Goal: Task Accomplishment & Management: Manage account settings

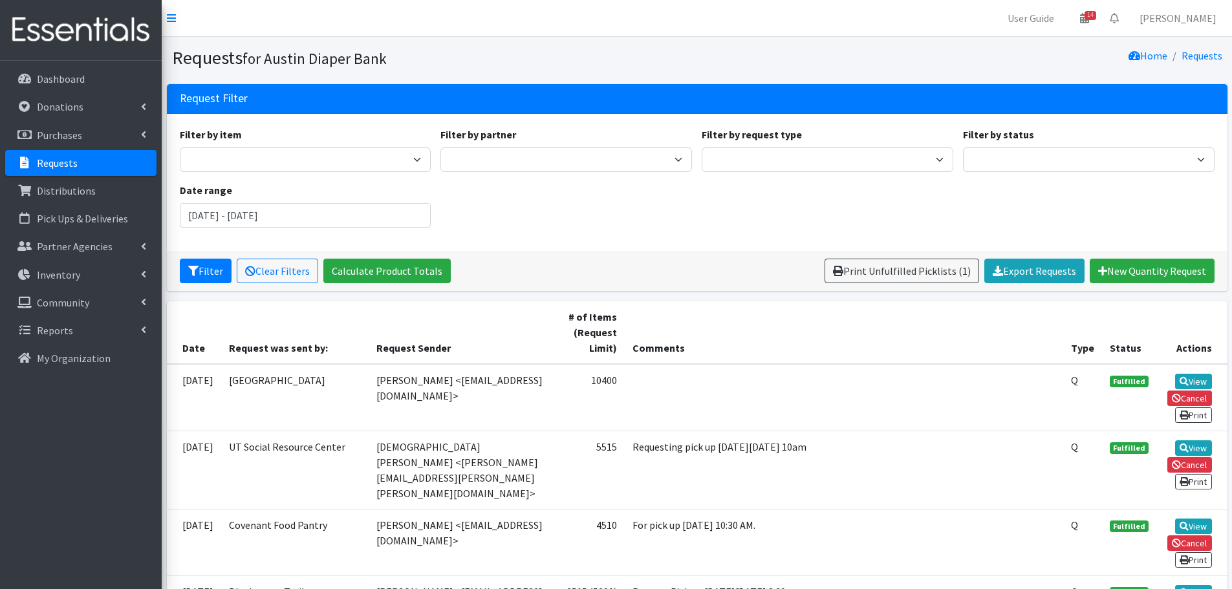
click at [59, 171] on link "Requests" at bounding box center [80, 163] width 151 height 26
click at [38, 166] on p "Requests" at bounding box center [57, 163] width 41 height 13
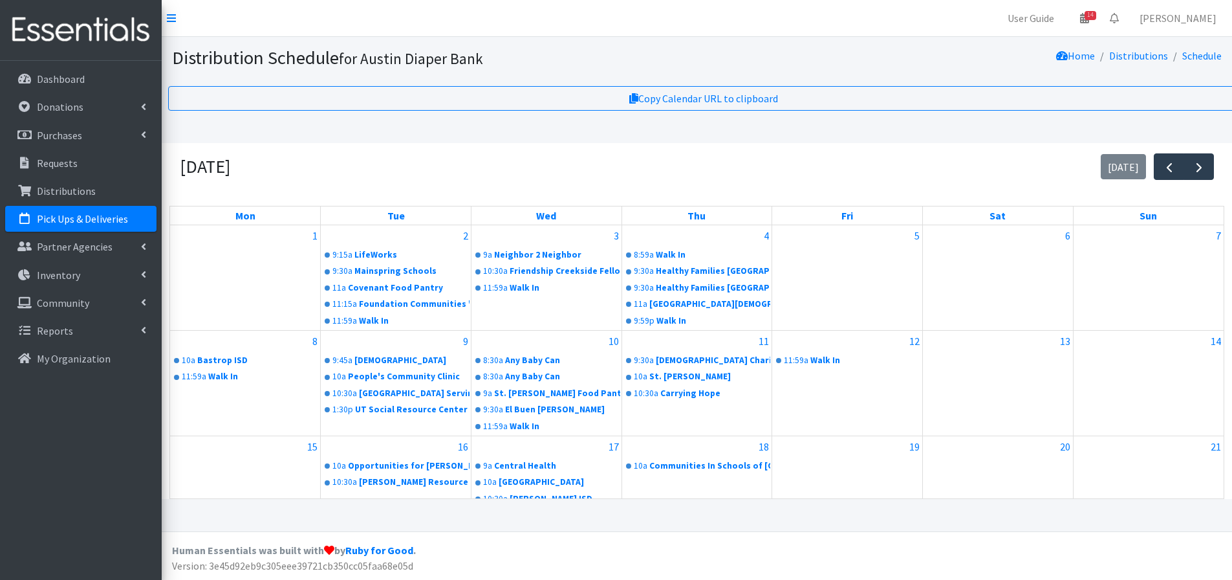
scroll to position [243, 0]
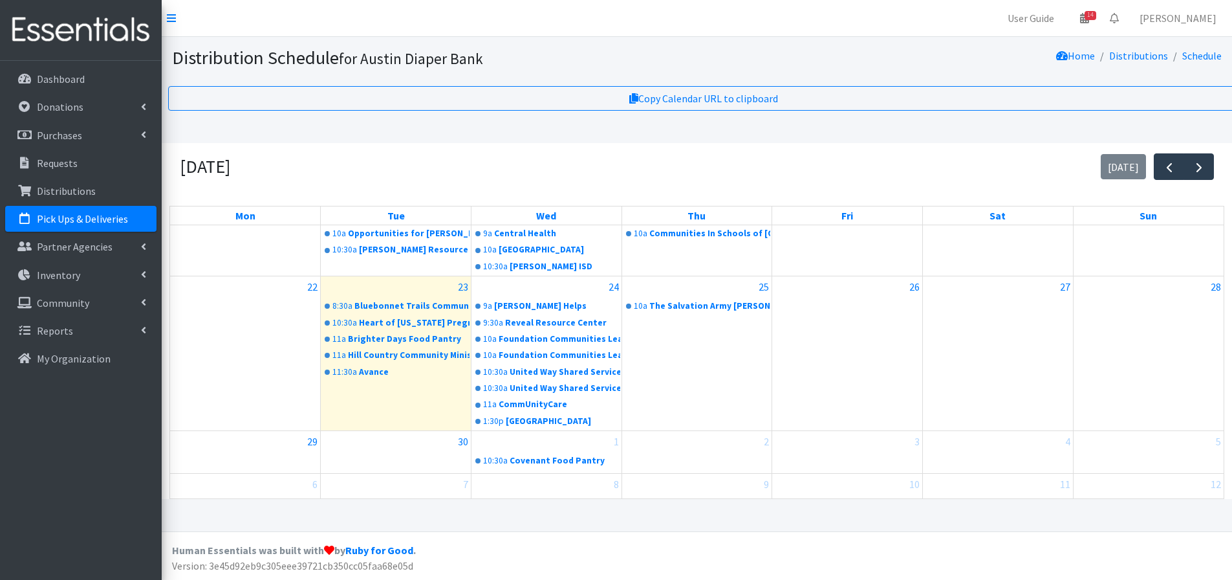
scroll to position [243, 0]
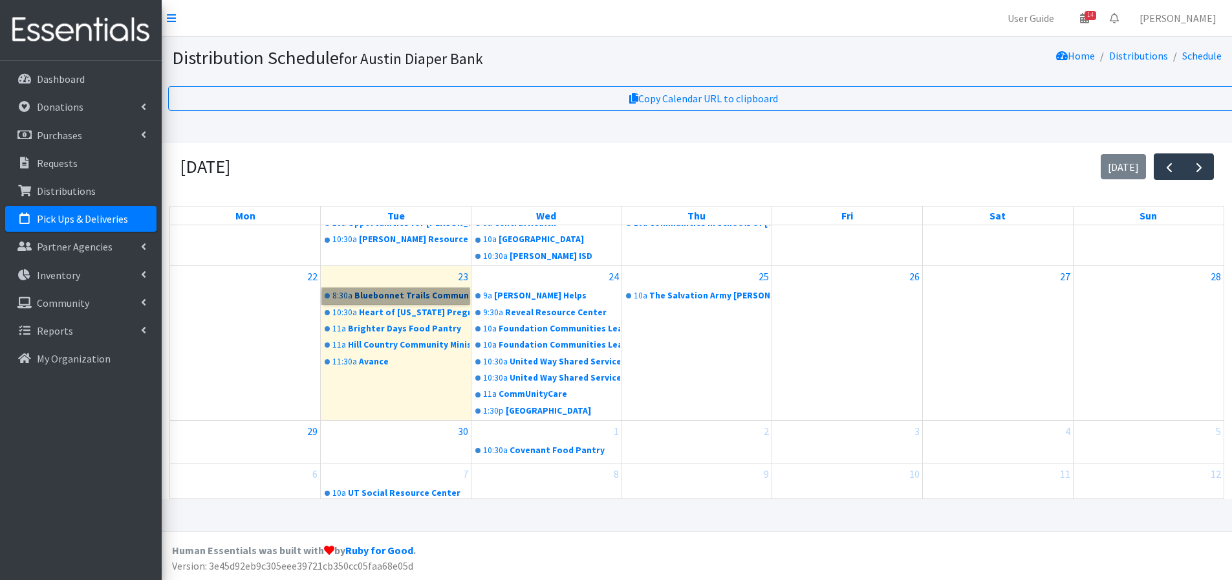
click at [420, 293] on link "8:30a Bluebonnet Trails Community Services" at bounding box center [395, 296] width 147 height 16
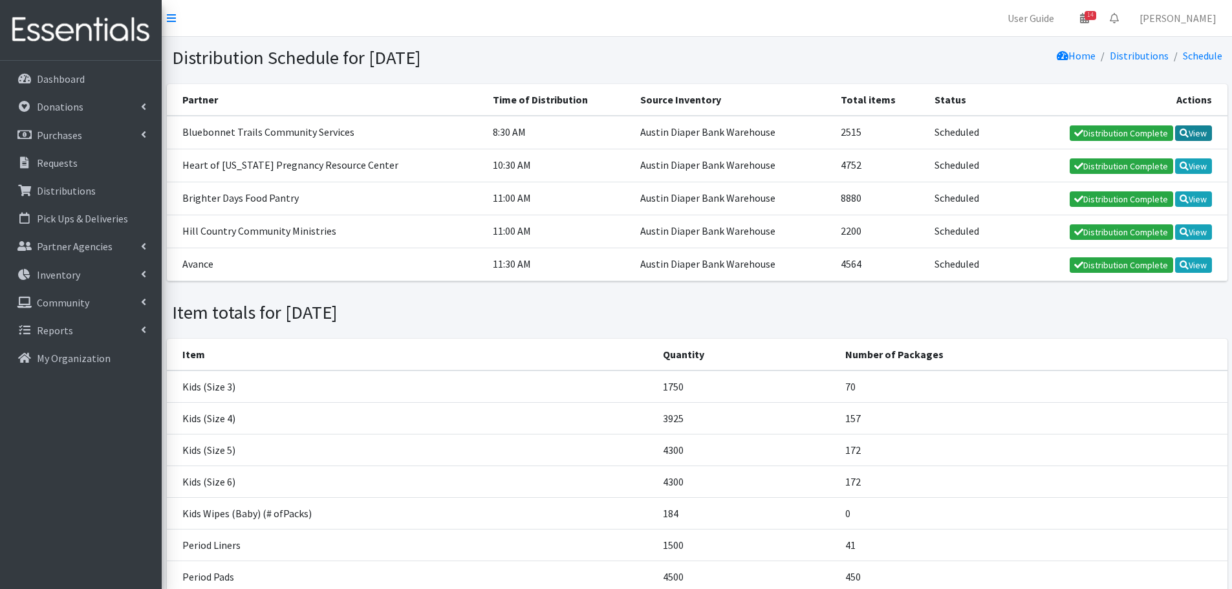
click at [1197, 132] on link "View" at bounding box center [1193, 133] width 37 height 16
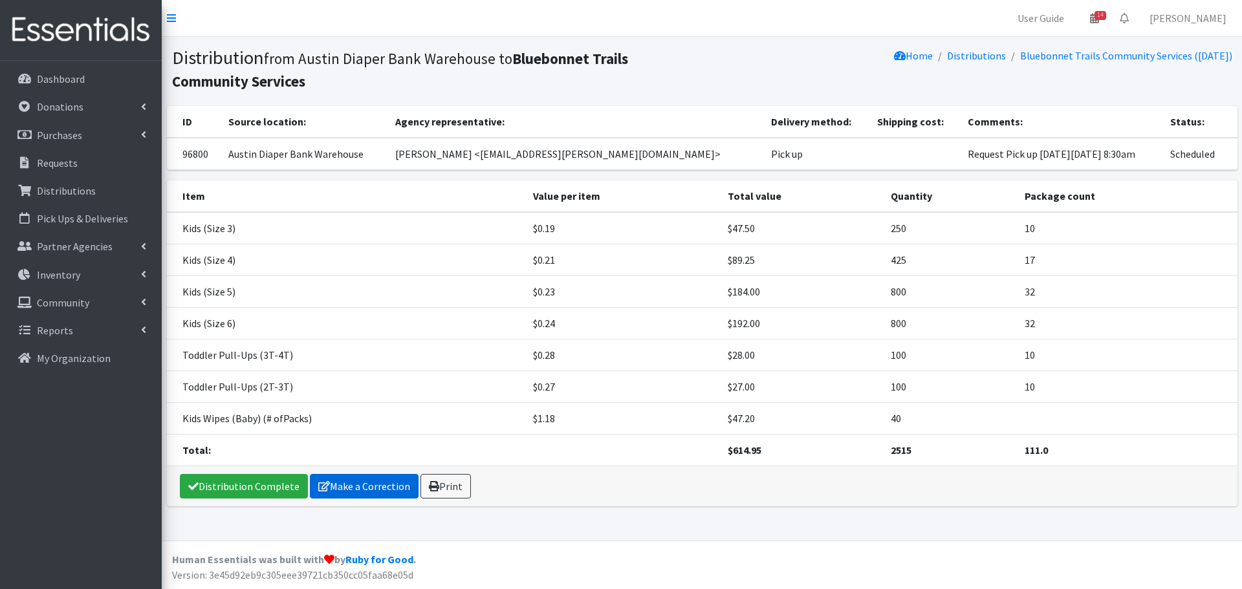
click at [382, 488] on link "Make a Correction" at bounding box center [364, 486] width 109 height 25
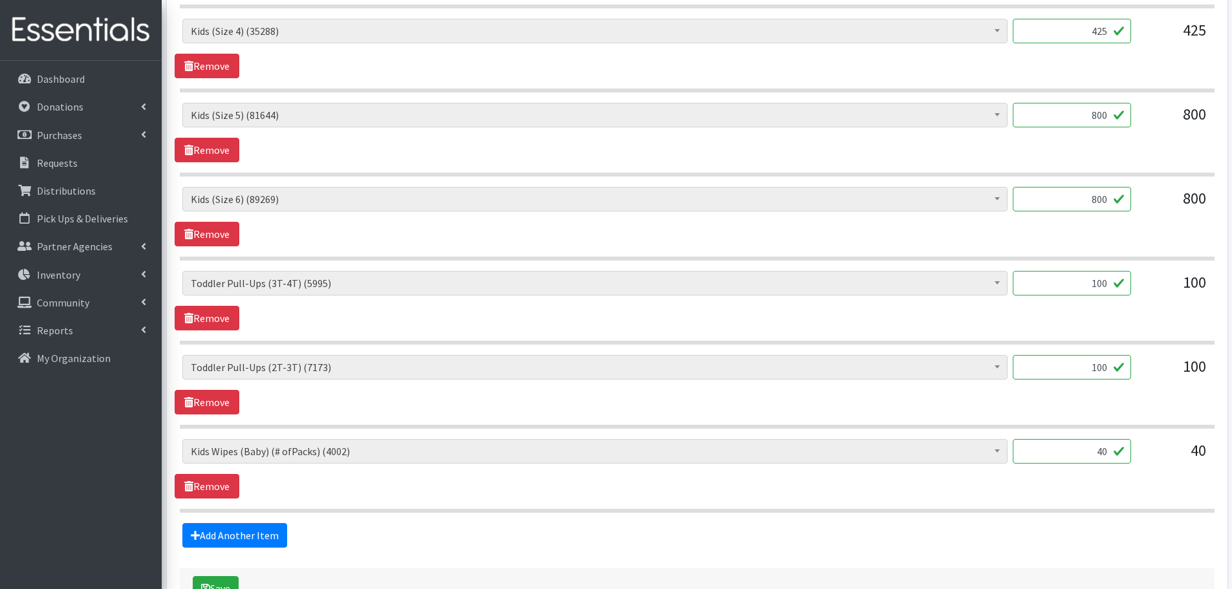
scroll to position [717, 0]
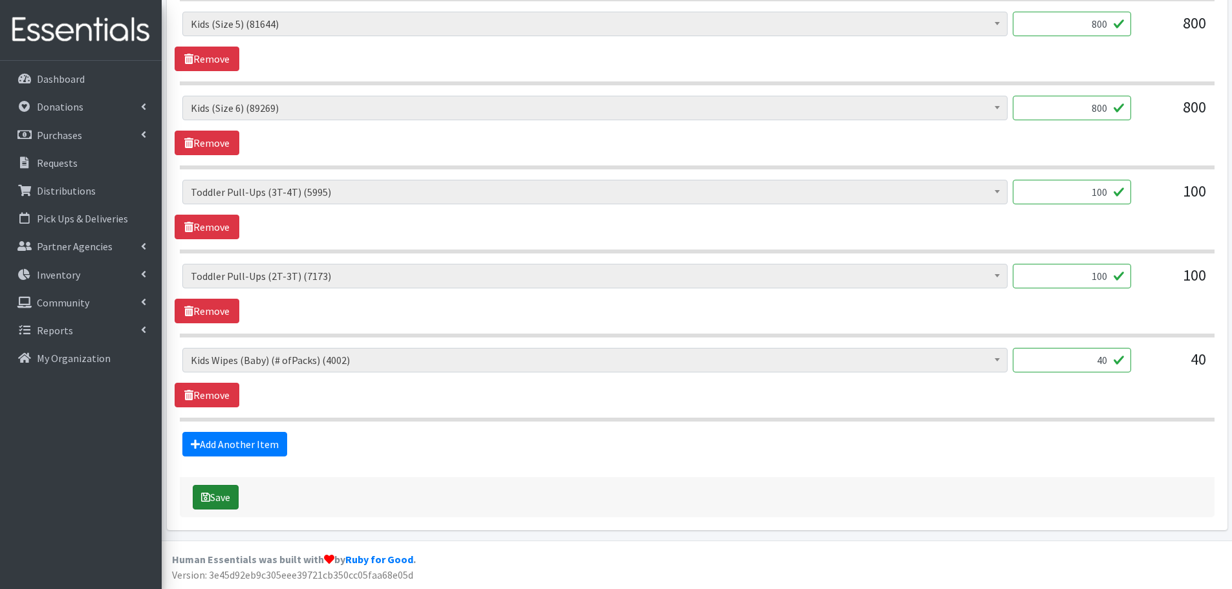
click at [221, 495] on button "Save" at bounding box center [216, 497] width 46 height 25
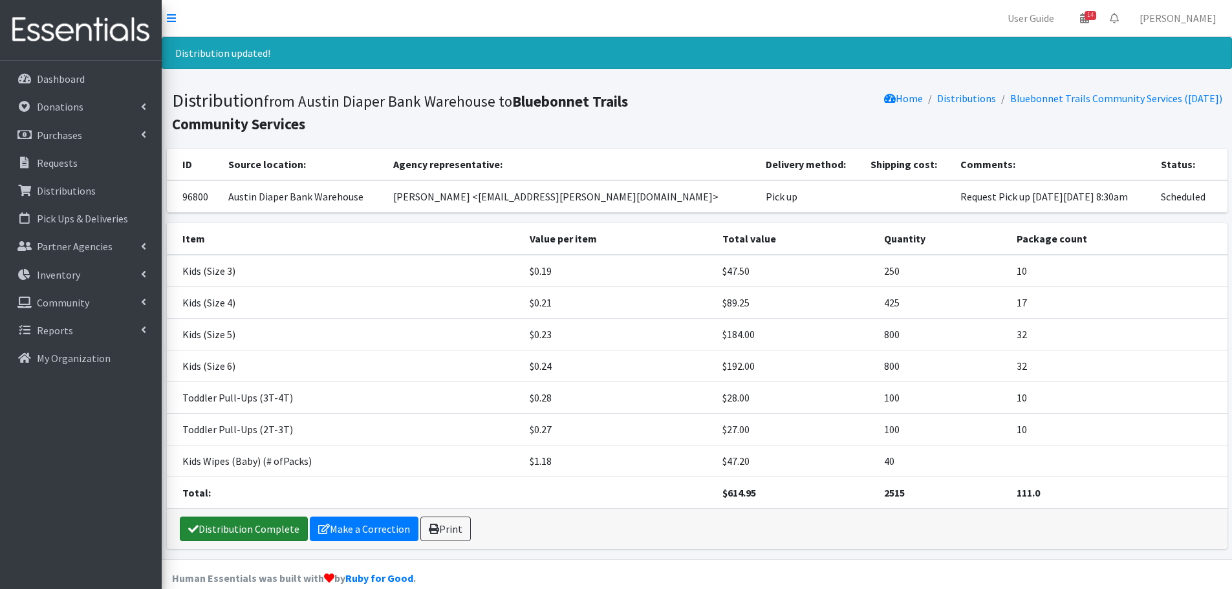
click at [243, 523] on link "Distribution Complete" at bounding box center [244, 529] width 128 height 25
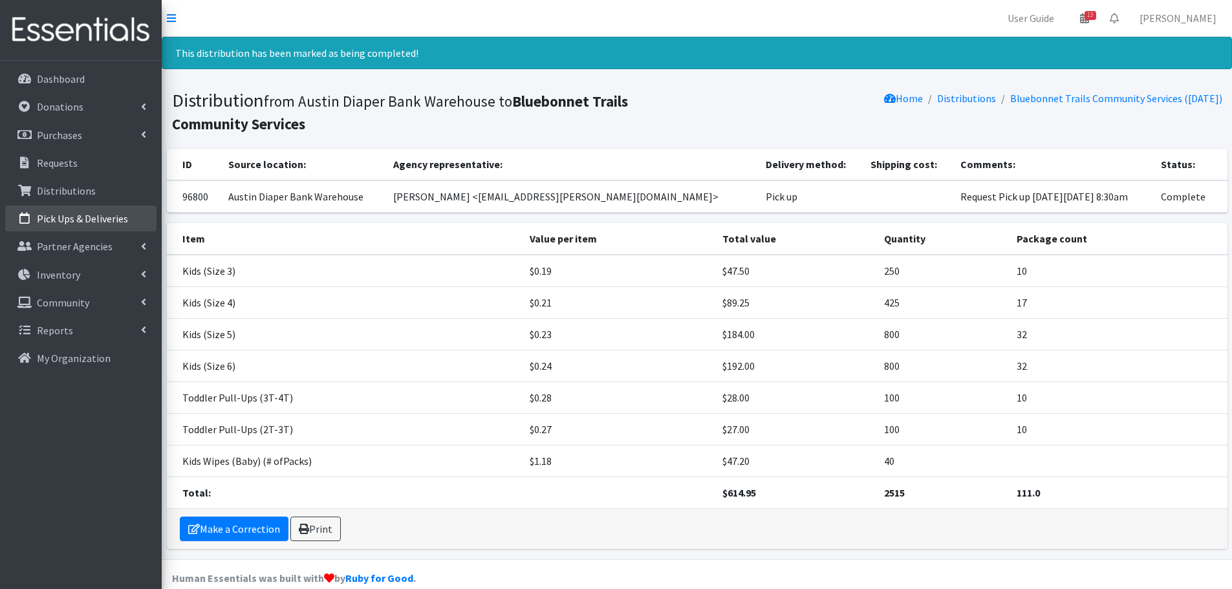
click at [93, 216] on p "Pick Ups & Deliveries" at bounding box center [82, 218] width 91 height 13
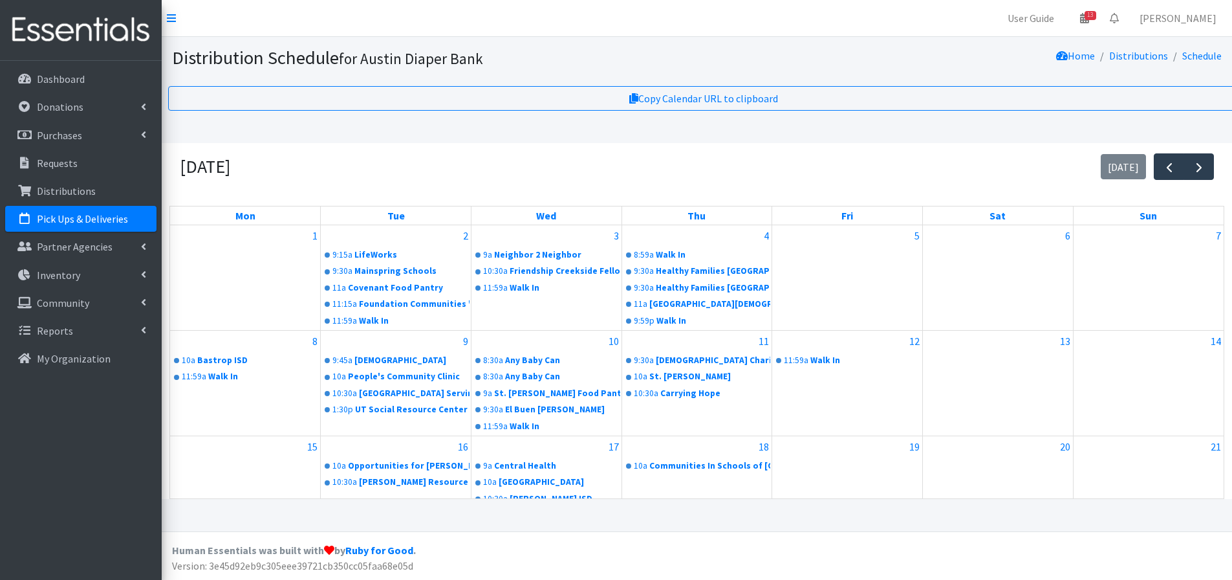
scroll to position [243, 0]
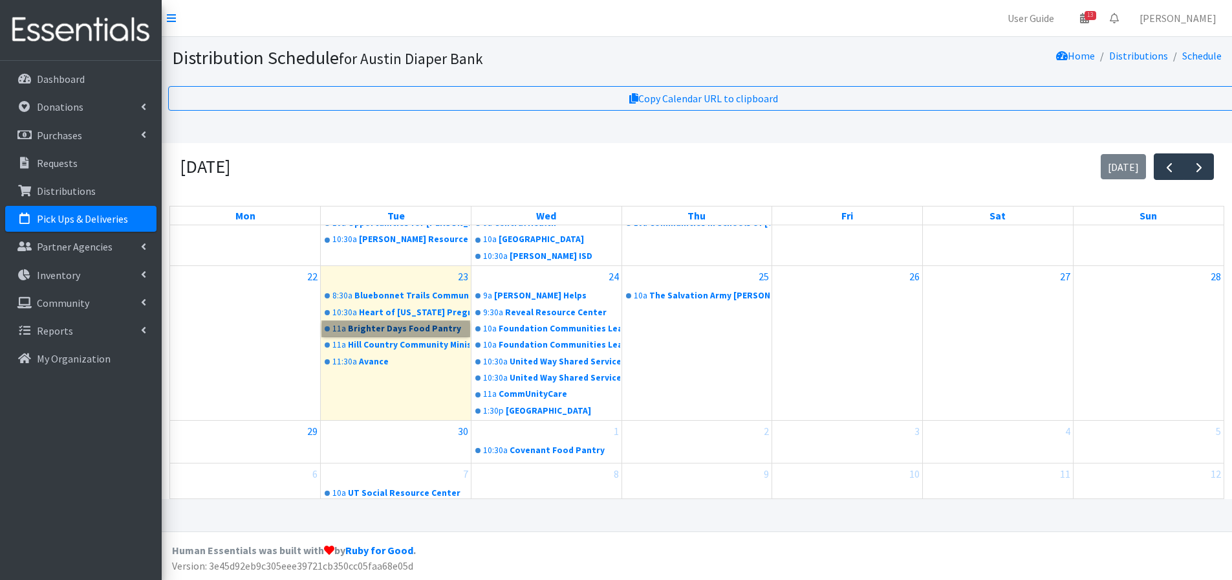
click at [430, 336] on link "11a Brighter Days Food Pantry" at bounding box center [395, 329] width 147 height 16
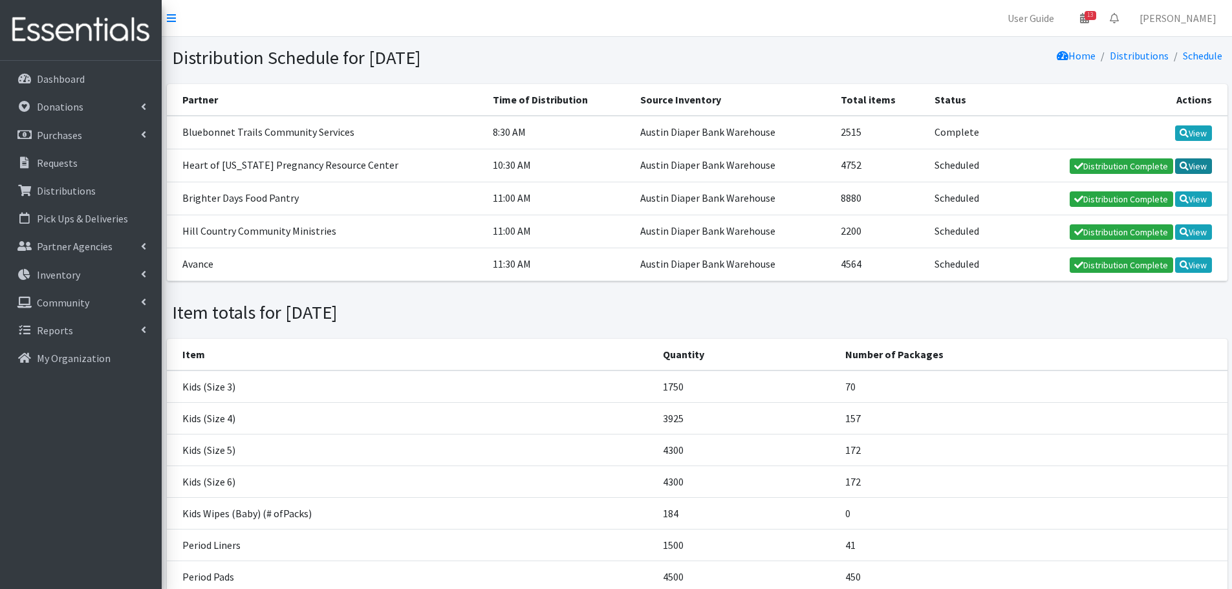
click at [1197, 166] on link "View" at bounding box center [1193, 166] width 37 height 16
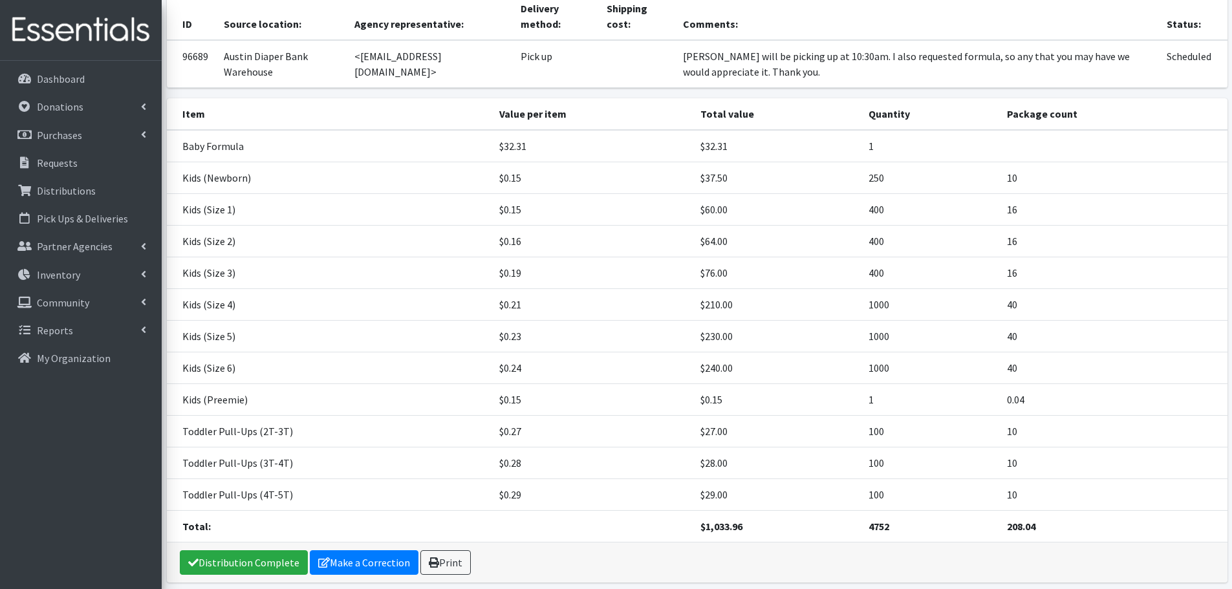
scroll to position [166, 0]
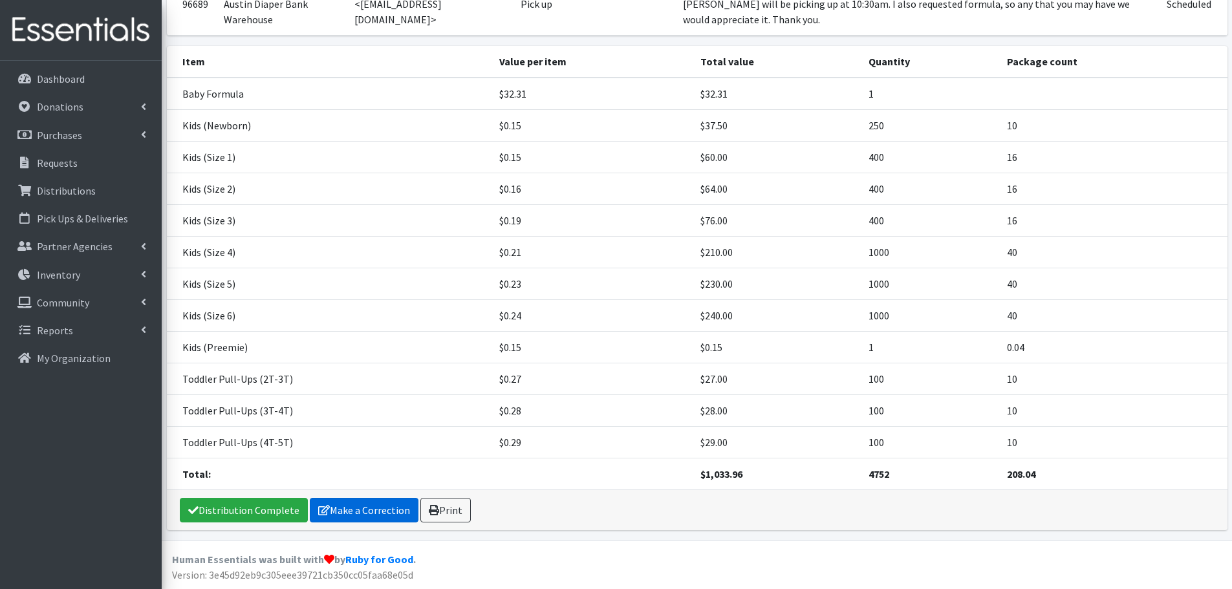
click at [364, 514] on link "Make a Correction" at bounding box center [364, 510] width 109 height 25
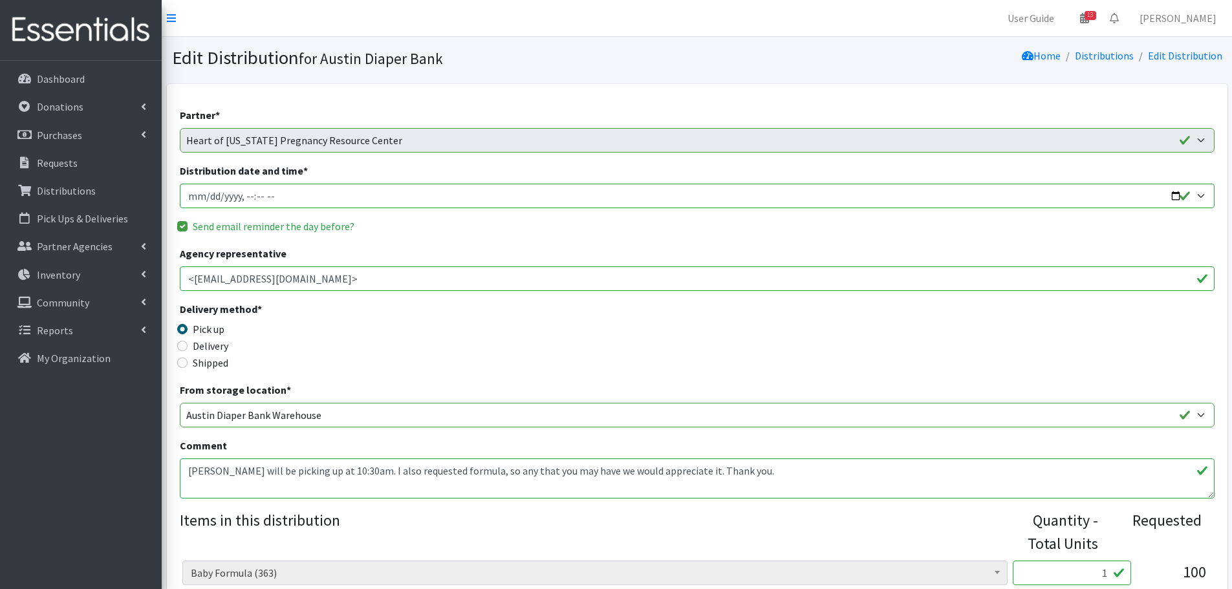
scroll to position [259, 0]
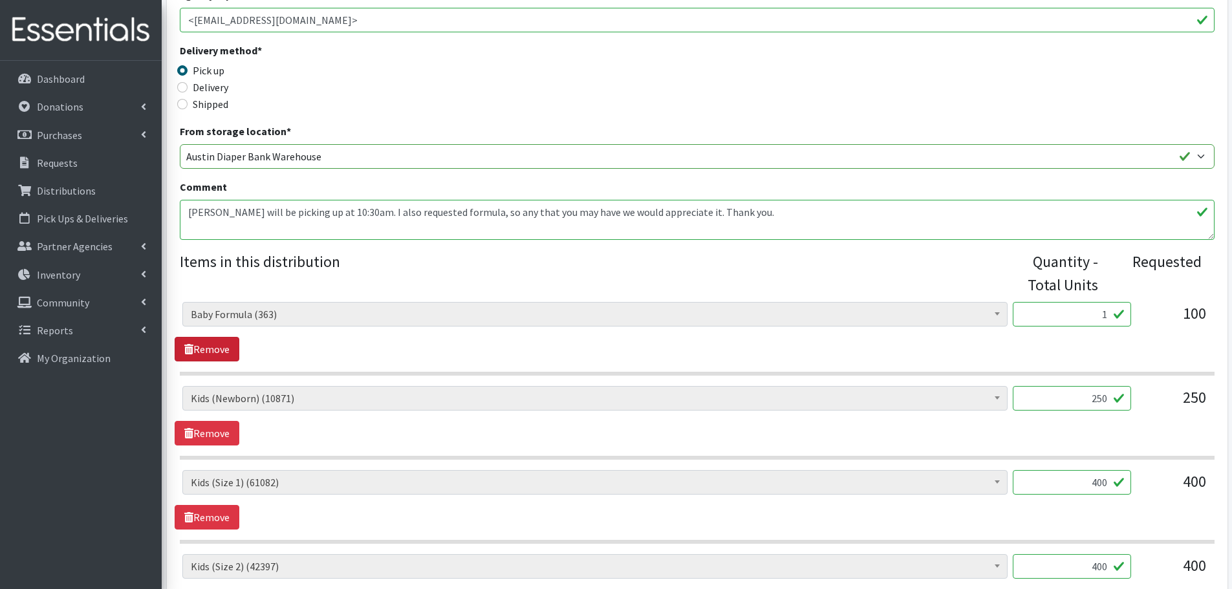
click at [217, 347] on link "Remove" at bounding box center [207, 349] width 65 height 25
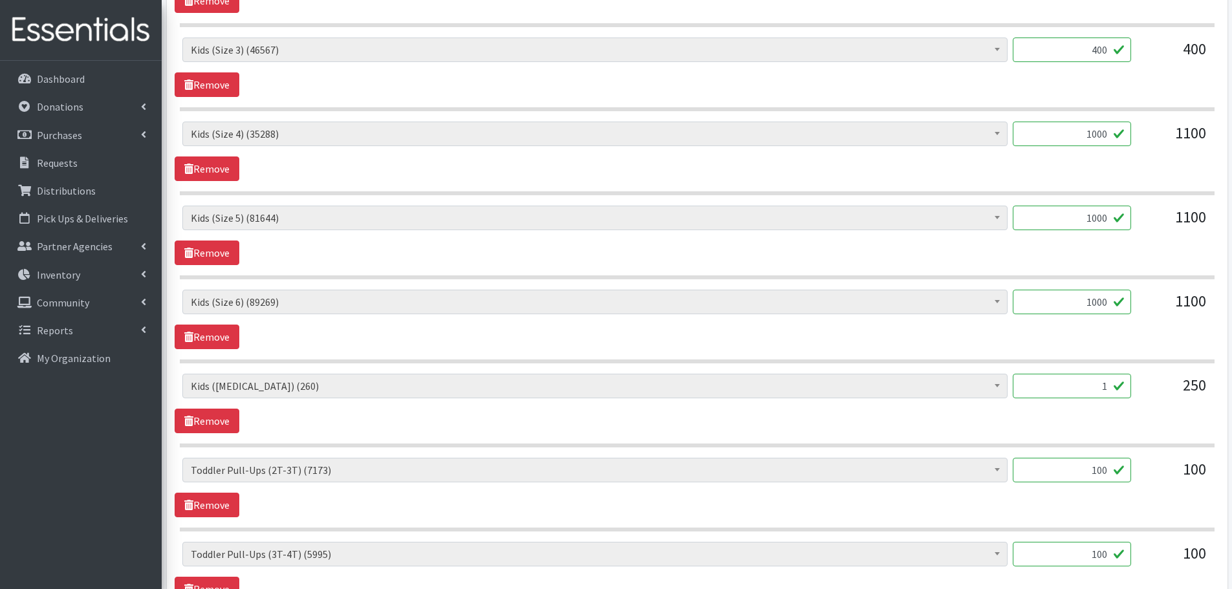
scroll to position [776, 0]
drag, startPoint x: 1068, startPoint y: 393, endPoint x: 1197, endPoint y: 398, distance: 128.9
click at [1197, 398] on div "Baby Formula (363) Kids (Newborn) (10871) Kids ([MEDICAL_DATA]) (260) Kids (Siz…" at bounding box center [696, 390] width 1029 height 35
type input "90"
click at [1177, 424] on div "Baby Formula (363) Kids (Newborn) (10871) Kids ([MEDICAL_DATA]) (260) Kids (Siz…" at bounding box center [697, 403] width 1045 height 60
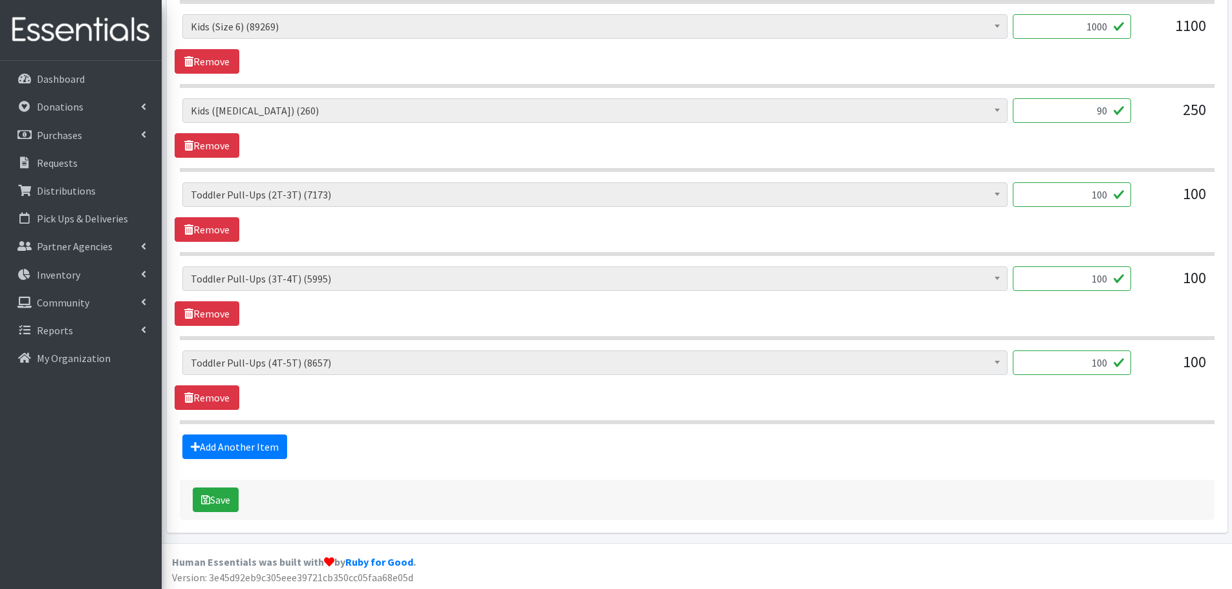
scroll to position [1054, 0]
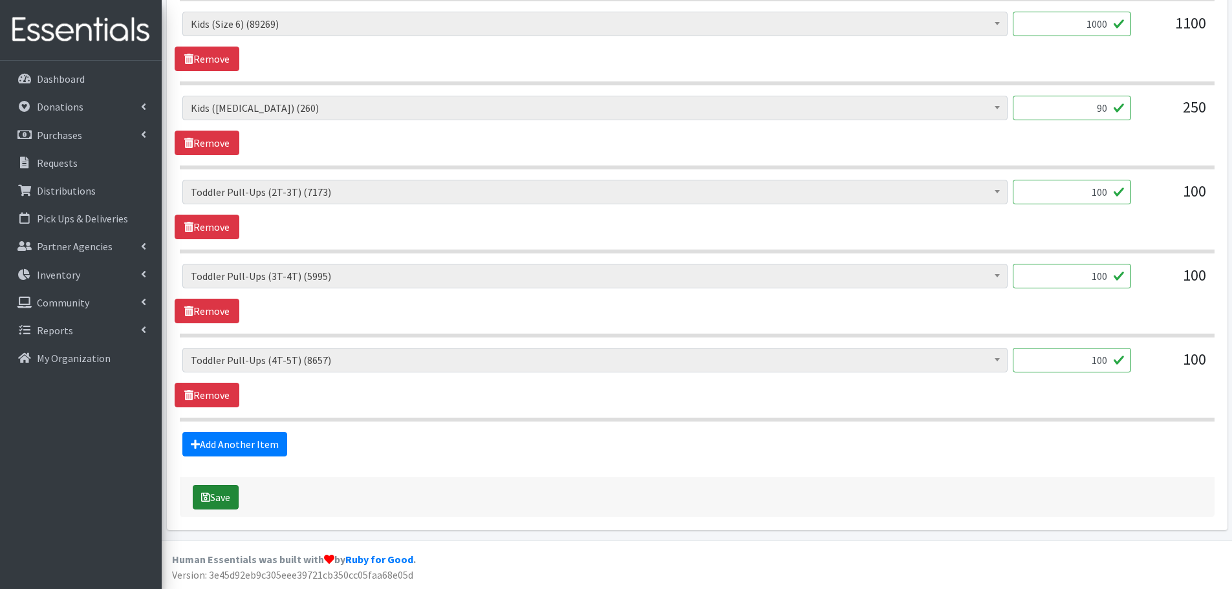
click at [215, 497] on button "Save" at bounding box center [216, 497] width 46 height 25
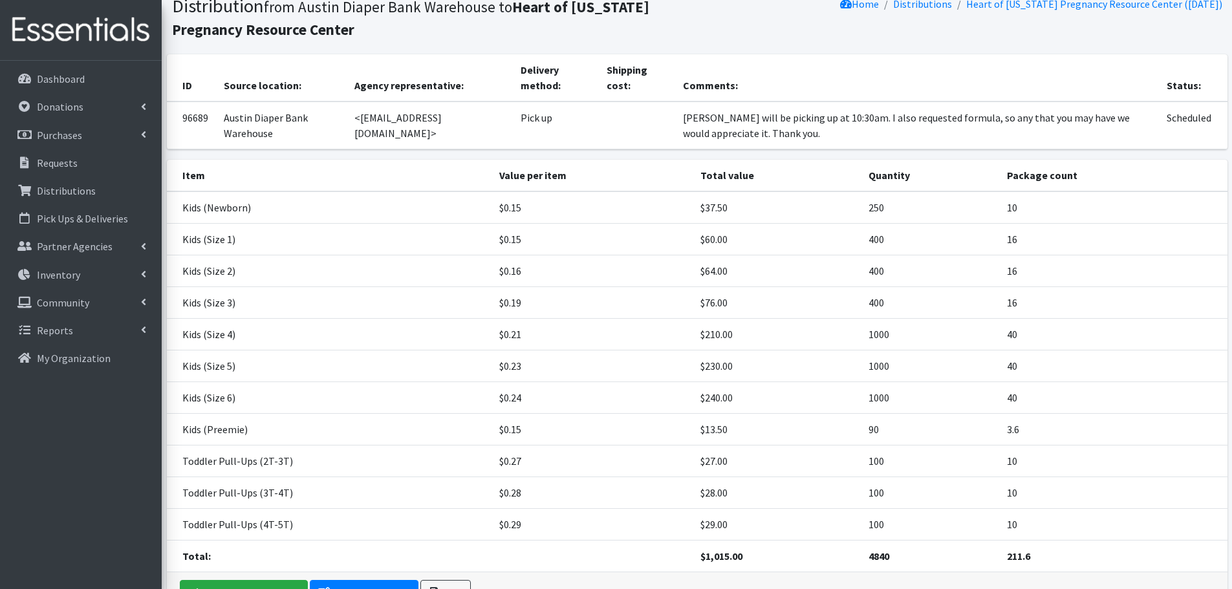
scroll to position [177, 0]
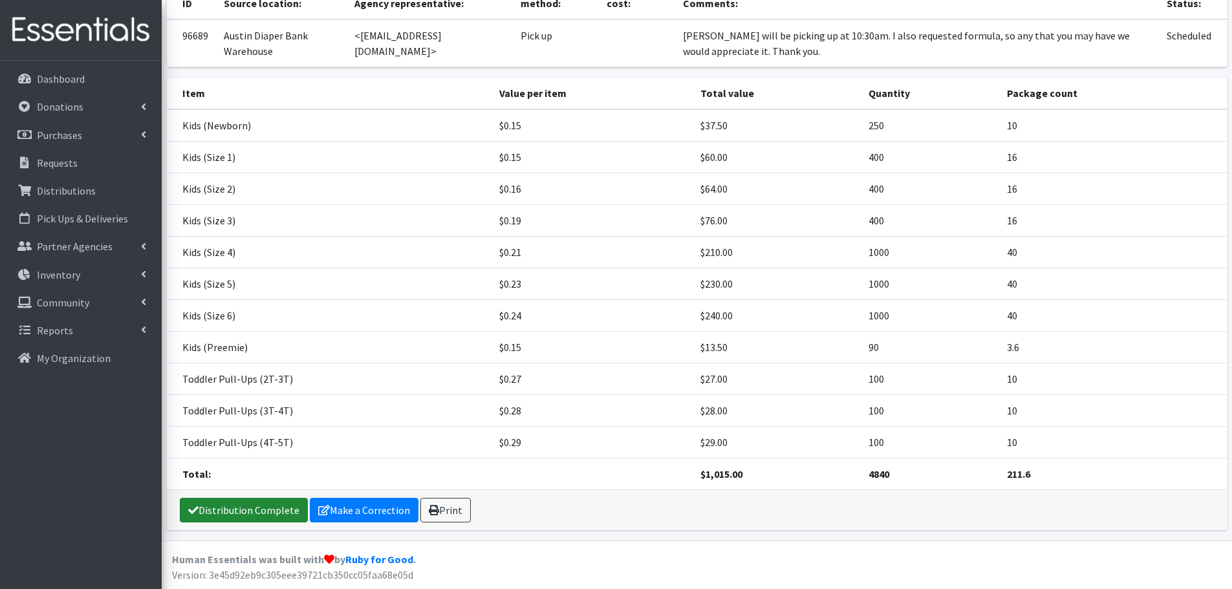
click at [267, 507] on link "Distribution Complete" at bounding box center [244, 510] width 128 height 25
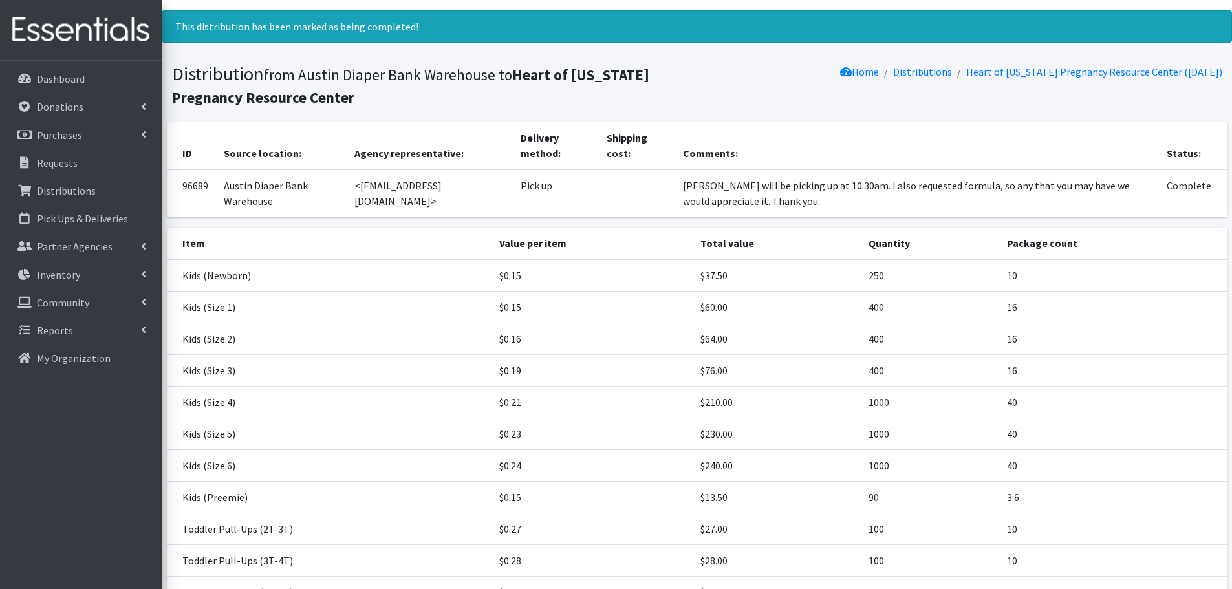
scroll to position [0, 0]
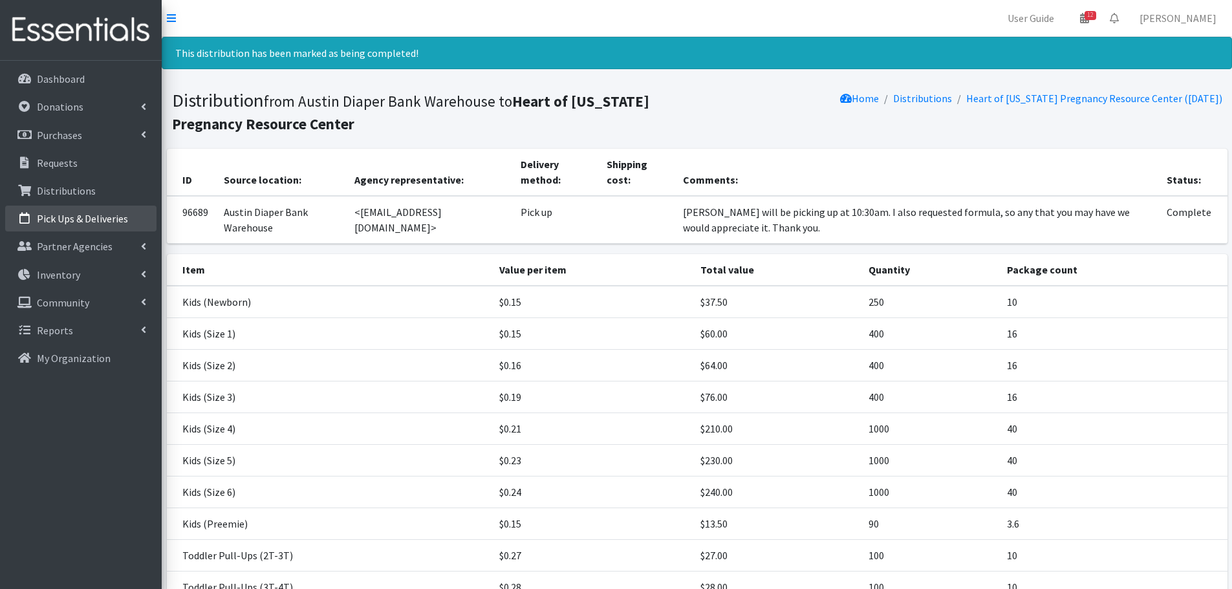
click at [82, 218] on p "Pick Ups & Deliveries" at bounding box center [82, 218] width 91 height 13
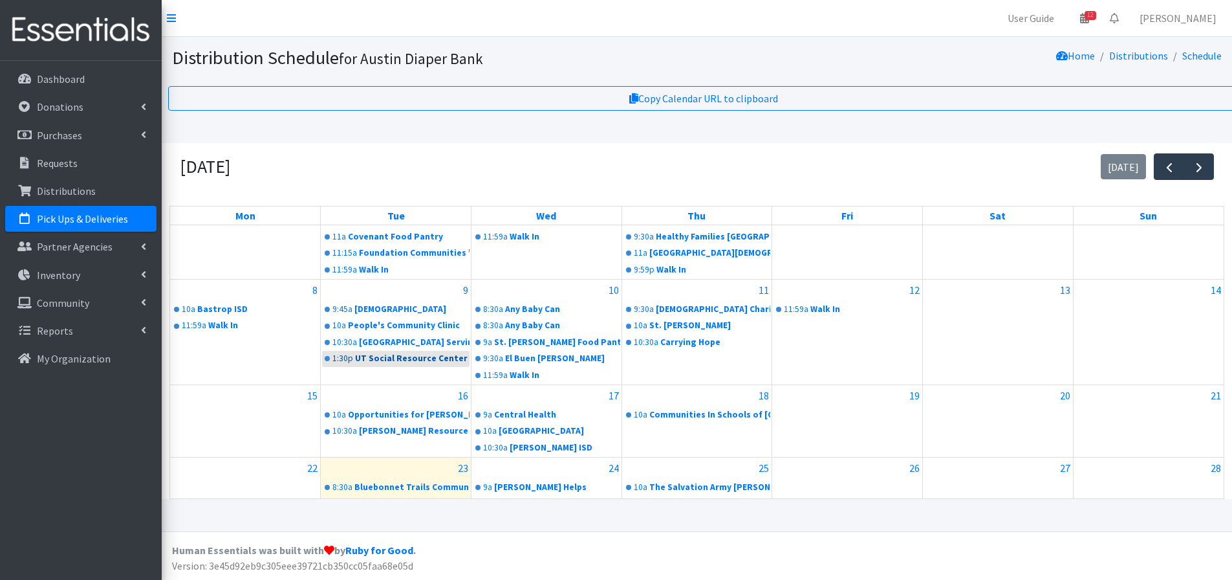
scroll to position [243, 0]
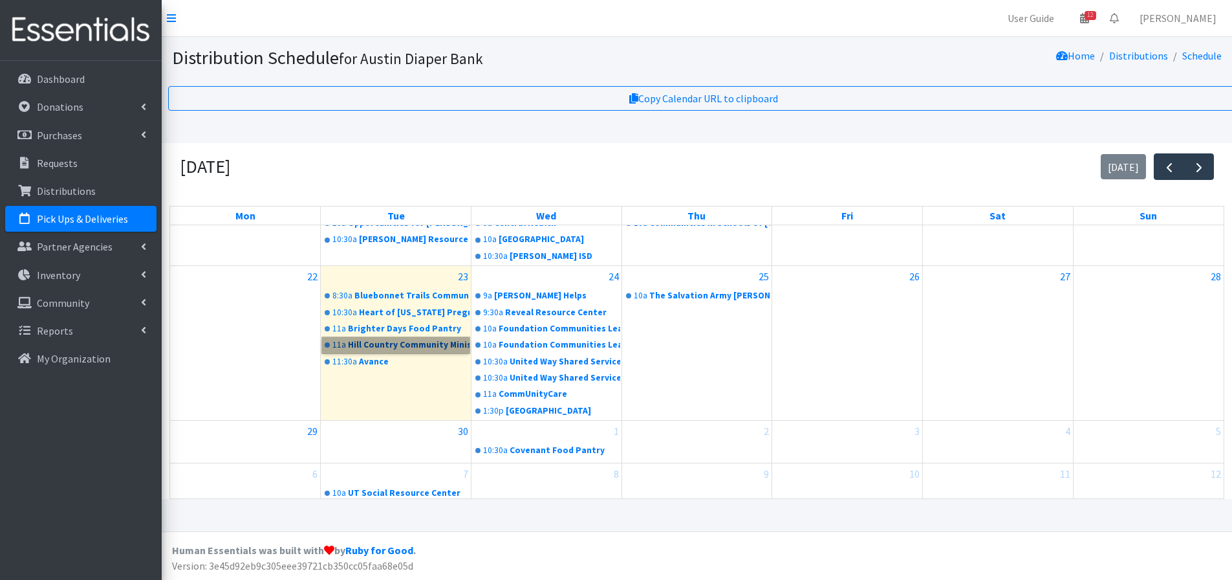
click at [389, 351] on link "11a Hill Country Community Ministries" at bounding box center [395, 345] width 147 height 16
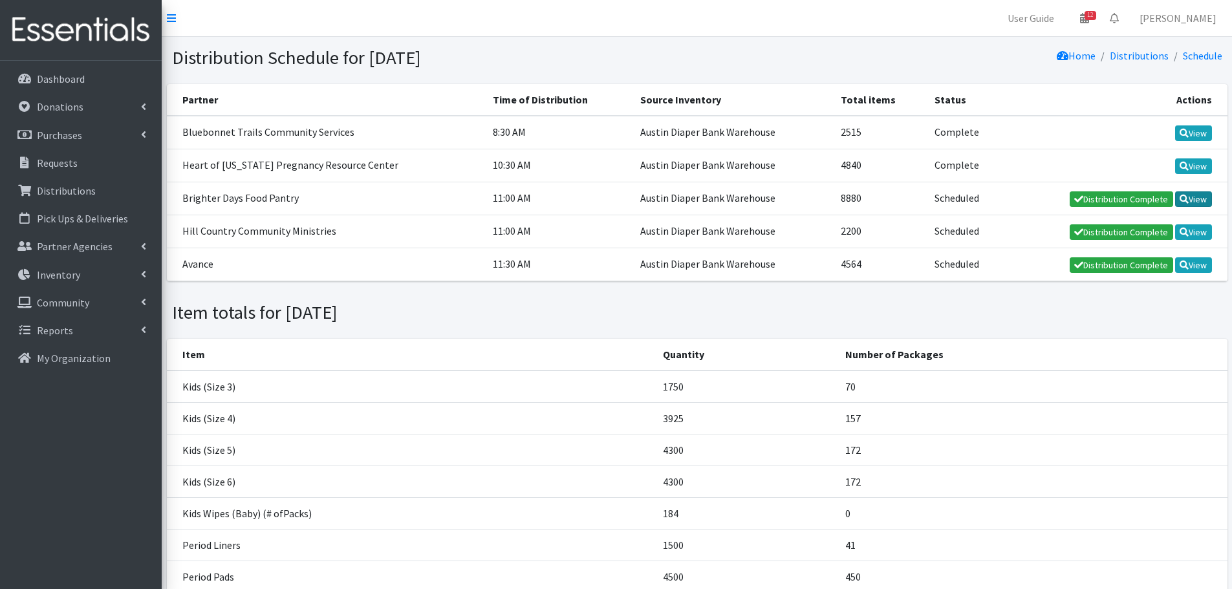
click at [1188, 205] on link "View" at bounding box center [1193, 199] width 37 height 16
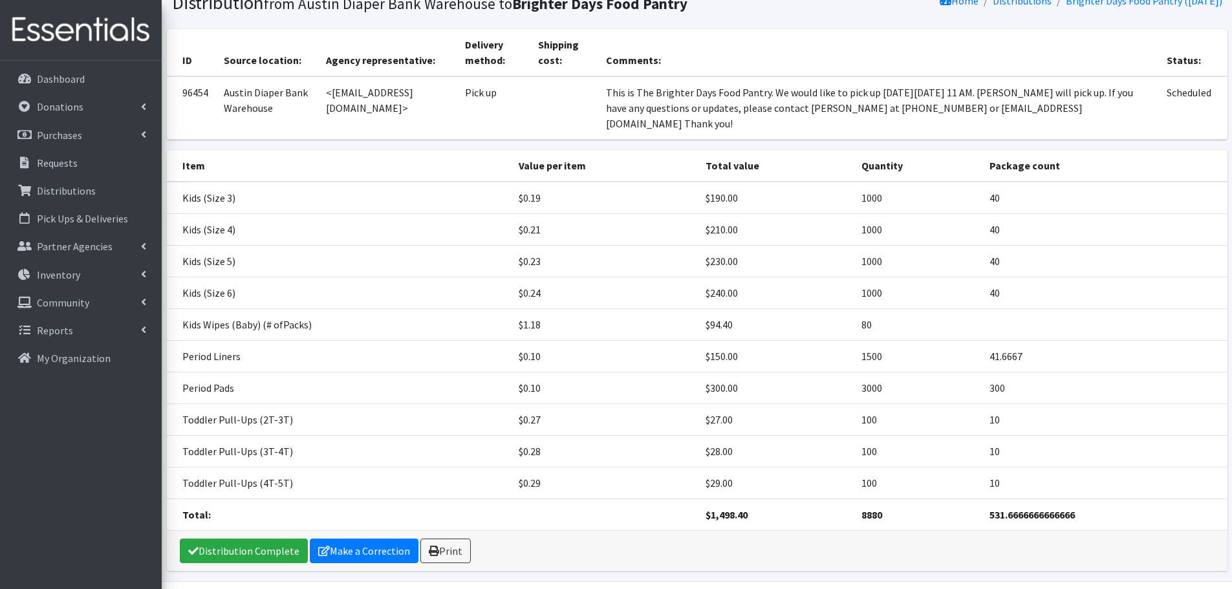
scroll to position [96, 0]
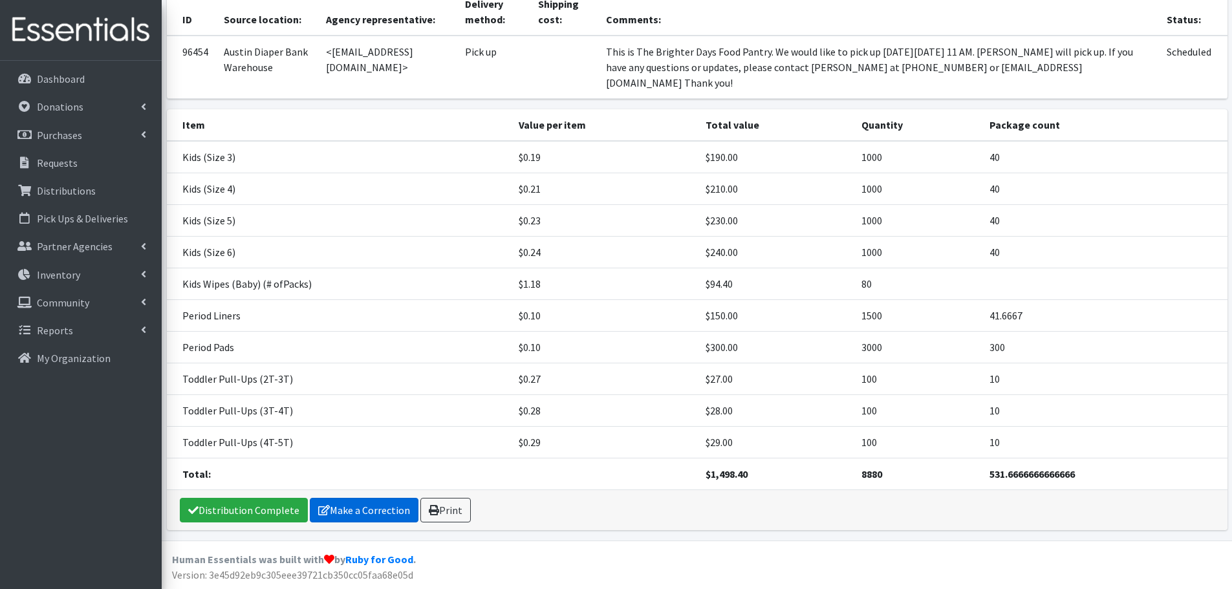
click at [365, 517] on link "Make a Correction" at bounding box center [364, 510] width 109 height 25
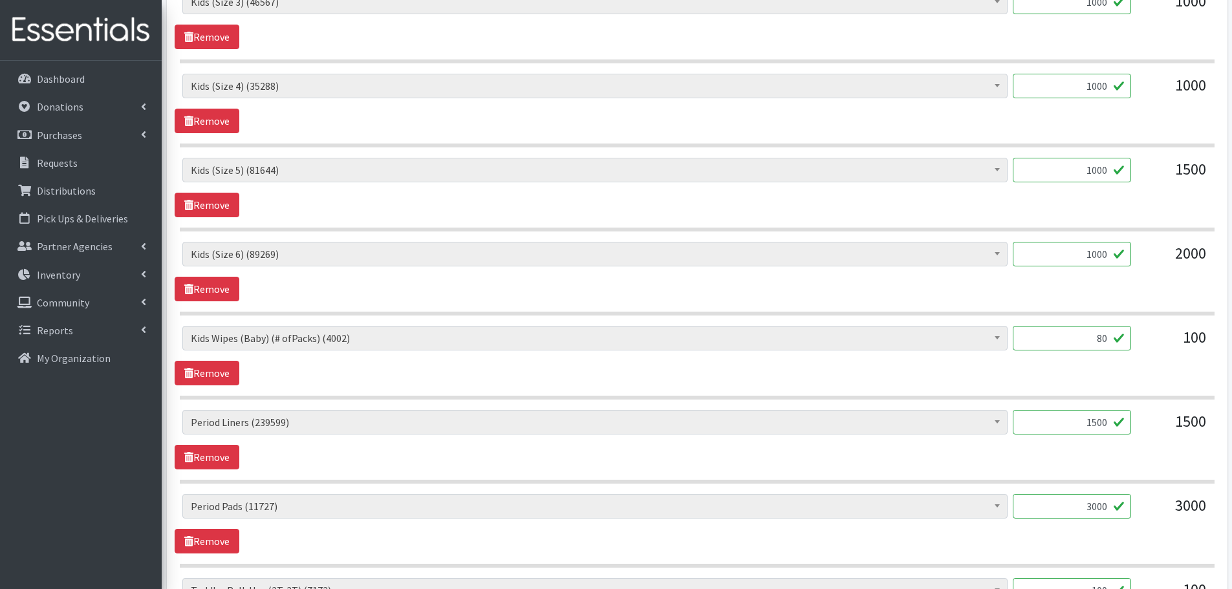
scroll to position [582, 0]
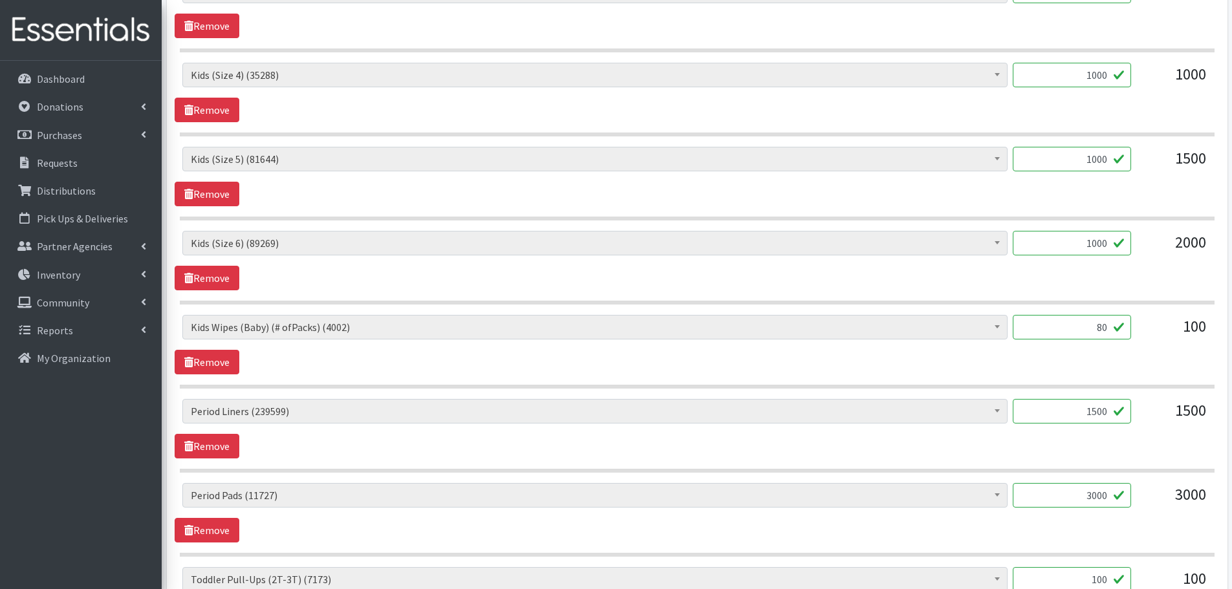
drag, startPoint x: 1063, startPoint y: 403, endPoint x: 1144, endPoint y: 422, distance: 82.5
click at [1144, 422] on div "Baby Formula (364) Kids (Newborn) (10871) Kids (Preemie) (171) Kids (Size 1) (6…" at bounding box center [696, 416] width 1029 height 35
type input "1600"
drag, startPoint x: 1078, startPoint y: 492, endPoint x: 1130, endPoint y: 497, distance: 52.7
click at [1130, 497] on input "3000" at bounding box center [1072, 495] width 118 height 25
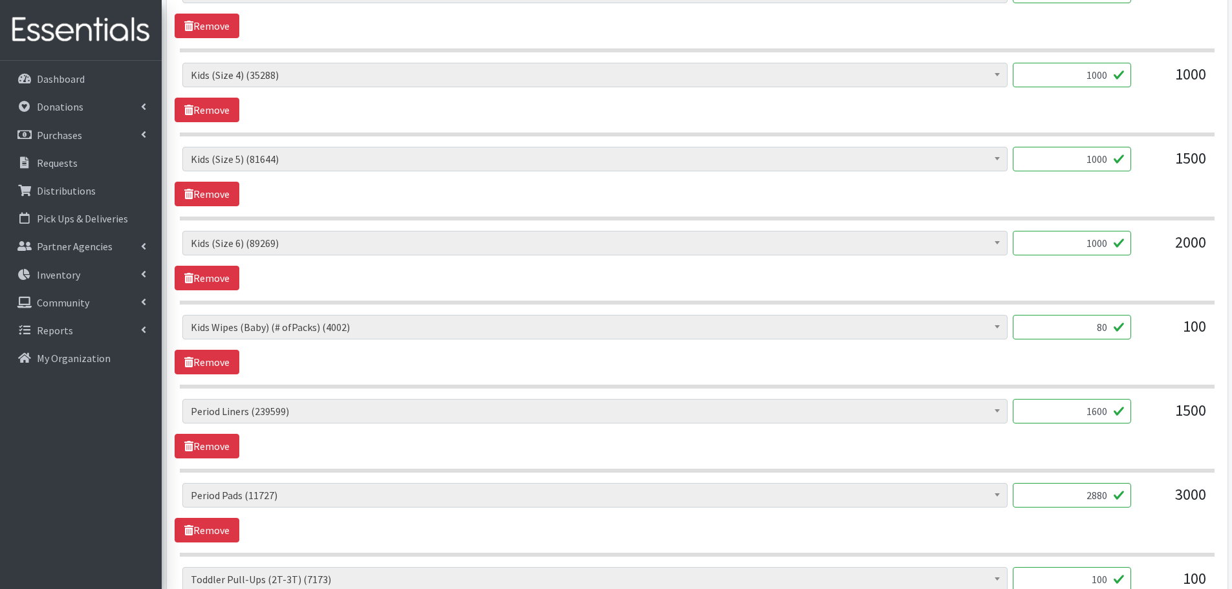
type input "2880"
click at [1104, 532] on div "Baby Formula (364) Kids (Newborn) (10871) Kids (Preemie) (171) Kids (Size 1) (6…" at bounding box center [697, 513] width 1045 height 60
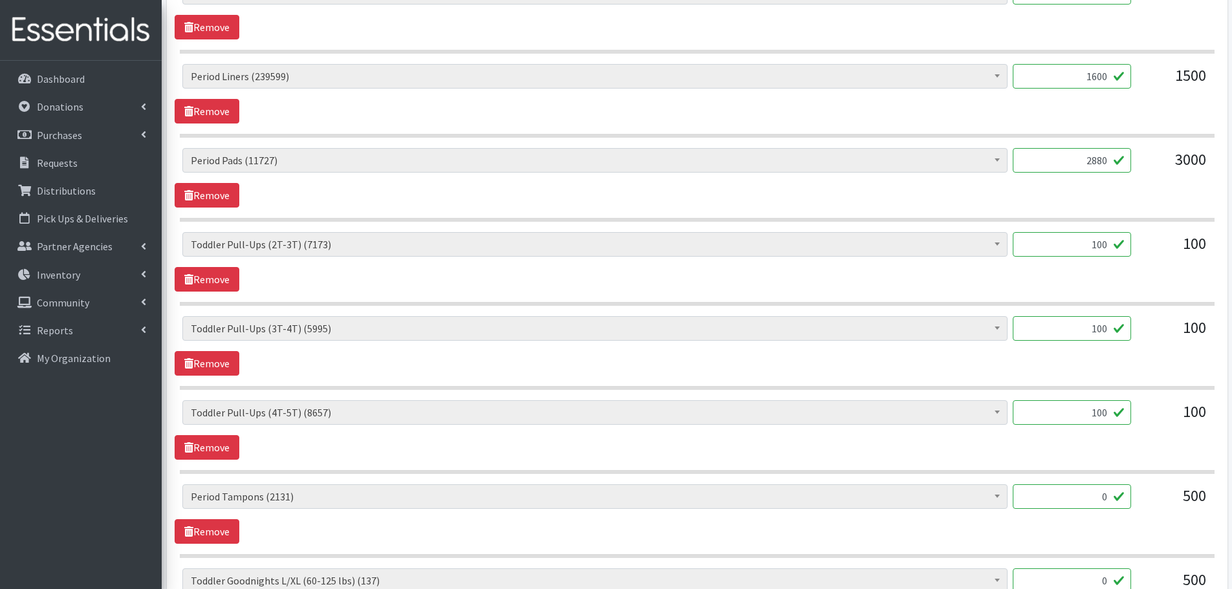
scroll to position [970, 0]
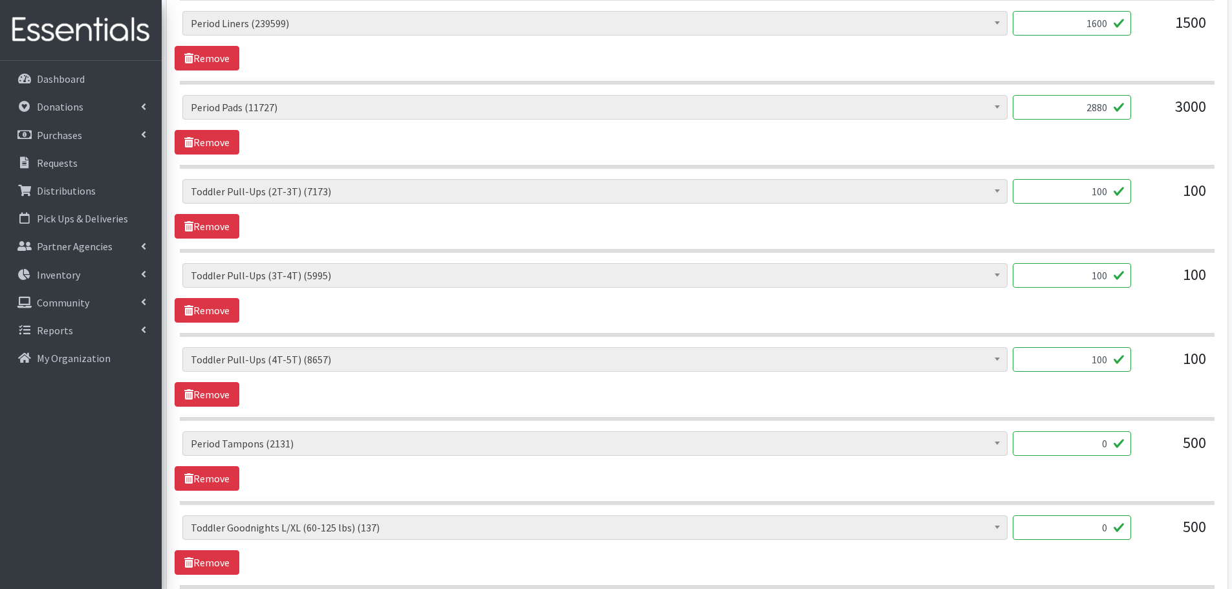
drag, startPoint x: 1098, startPoint y: 446, endPoint x: 1133, endPoint y: 452, distance: 36.1
click at [1133, 452] on div "Baby Formula (364) Kids (Newborn) (10871) Kids (Preemie) (171) Kids (Size 1) (6…" at bounding box center [696, 448] width 1029 height 35
drag, startPoint x: 1149, startPoint y: 446, endPoint x: 1155, endPoint y: 445, distance: 6.5
click at [1155, 445] on div "Baby Formula (364) Kids (Newborn) (10871) Kids (Preemie) (171) Kids (Size 1) (6…" at bounding box center [696, 448] width 1029 height 35
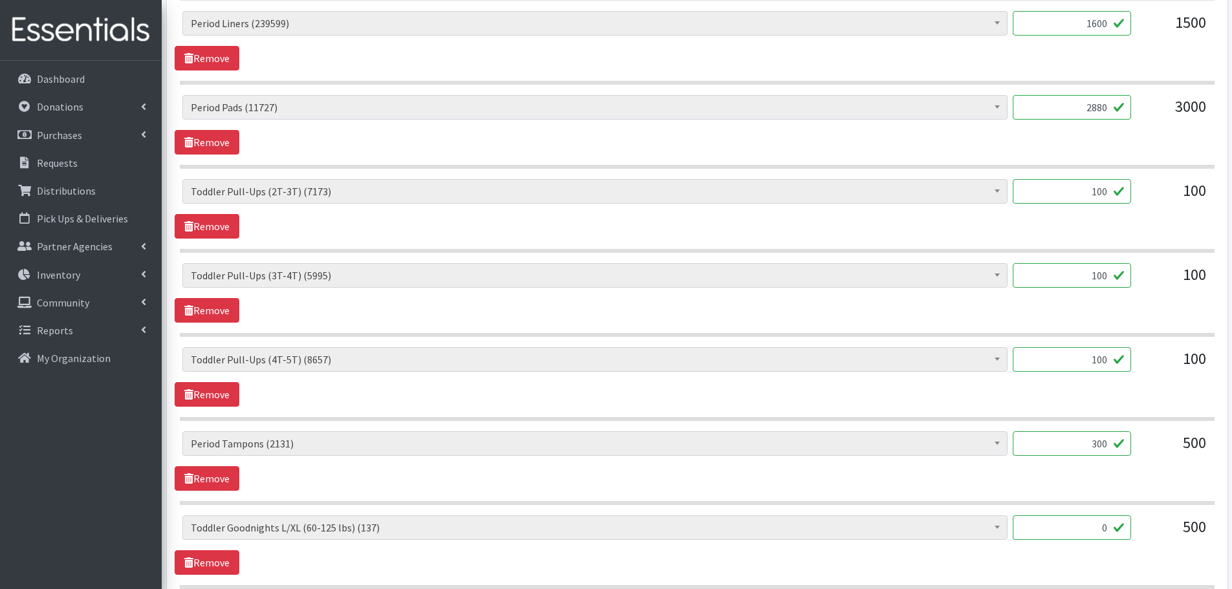
type input "300"
click at [1155, 455] on div "500" at bounding box center [1174, 448] width 65 height 35
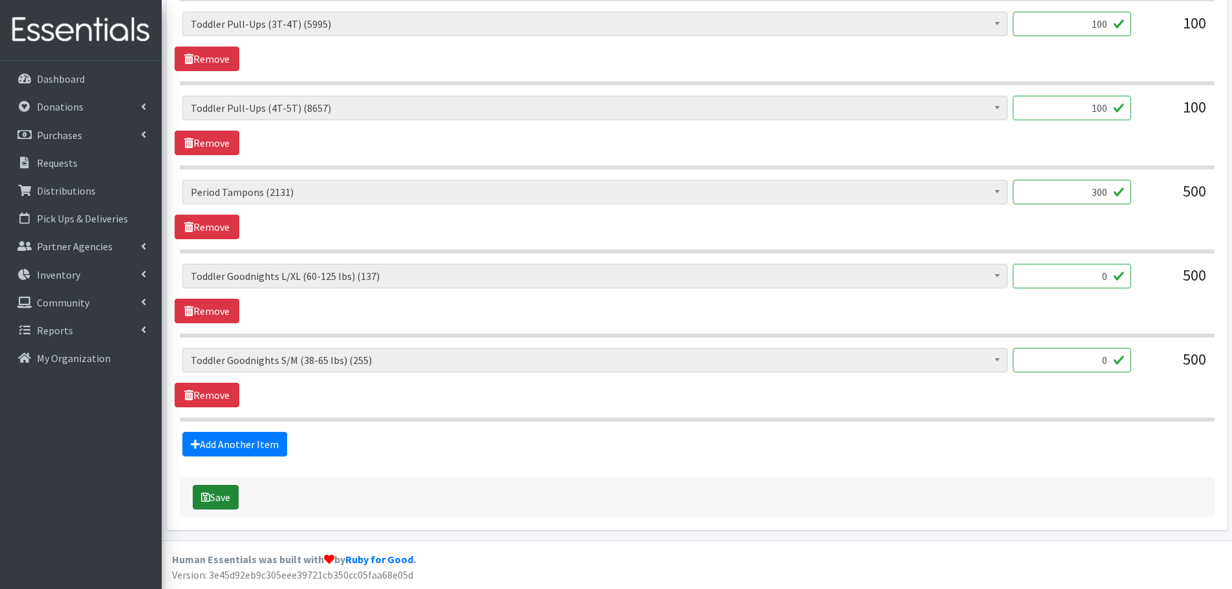
click at [210, 501] on icon "submit" at bounding box center [205, 497] width 9 height 10
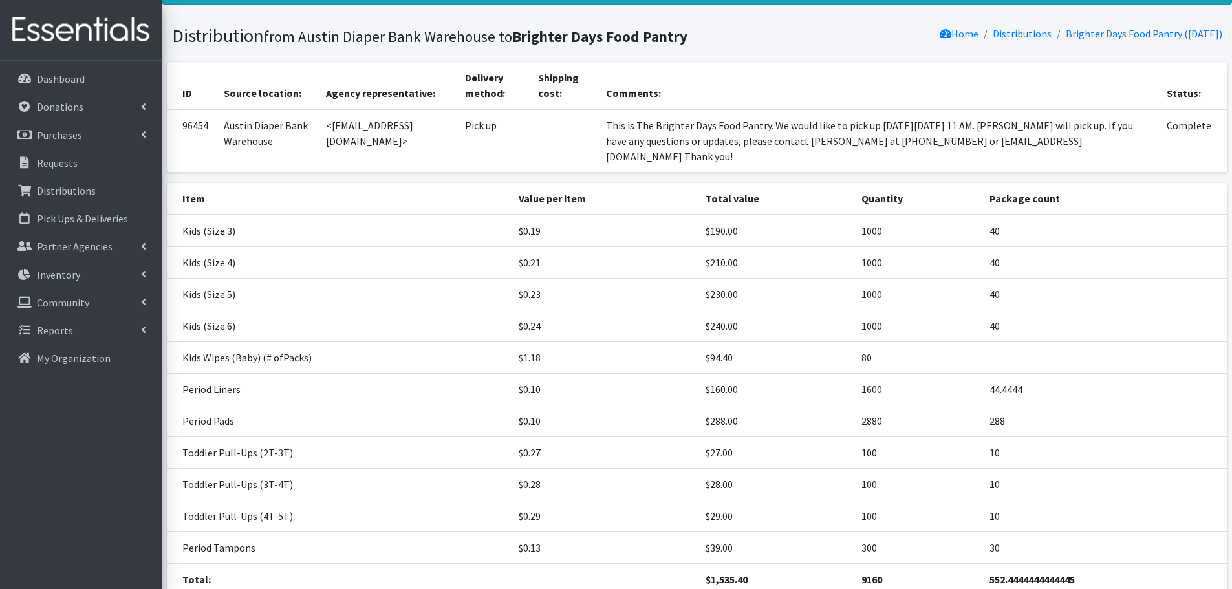
scroll to position [155, 0]
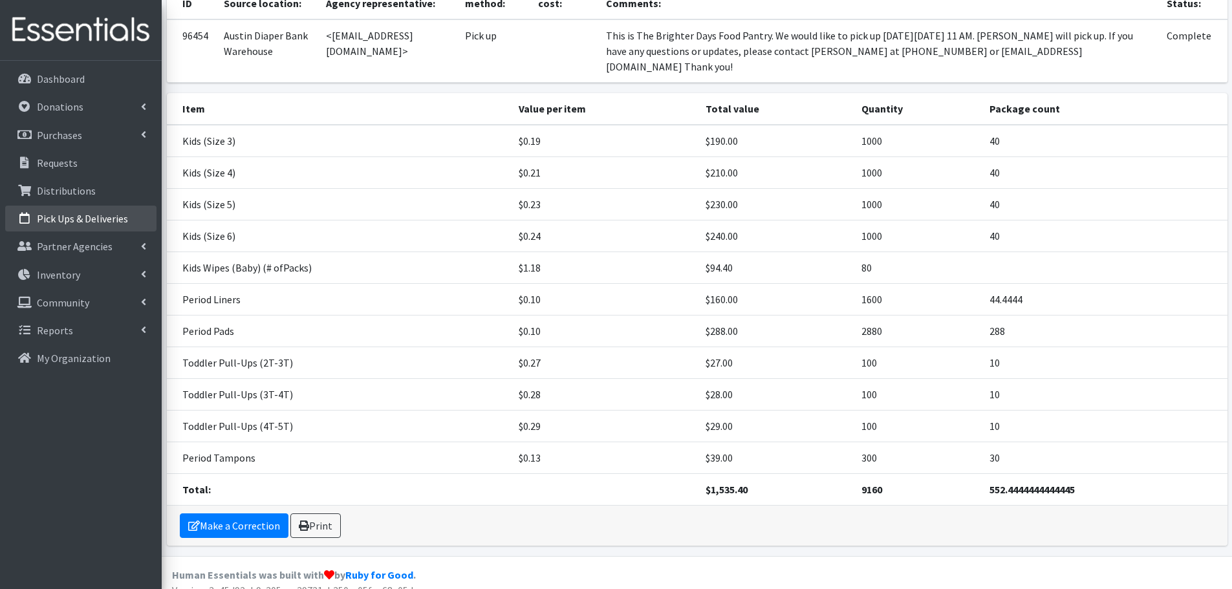
click at [82, 214] on p "Pick Ups & Deliveries" at bounding box center [82, 218] width 91 height 13
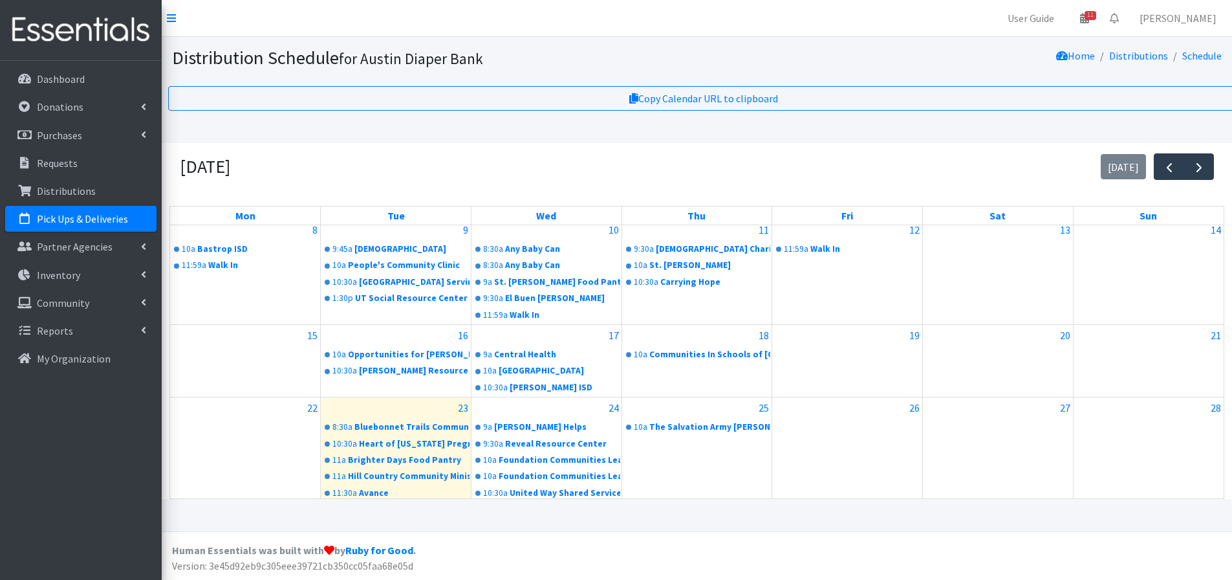
scroll to position [243, 0]
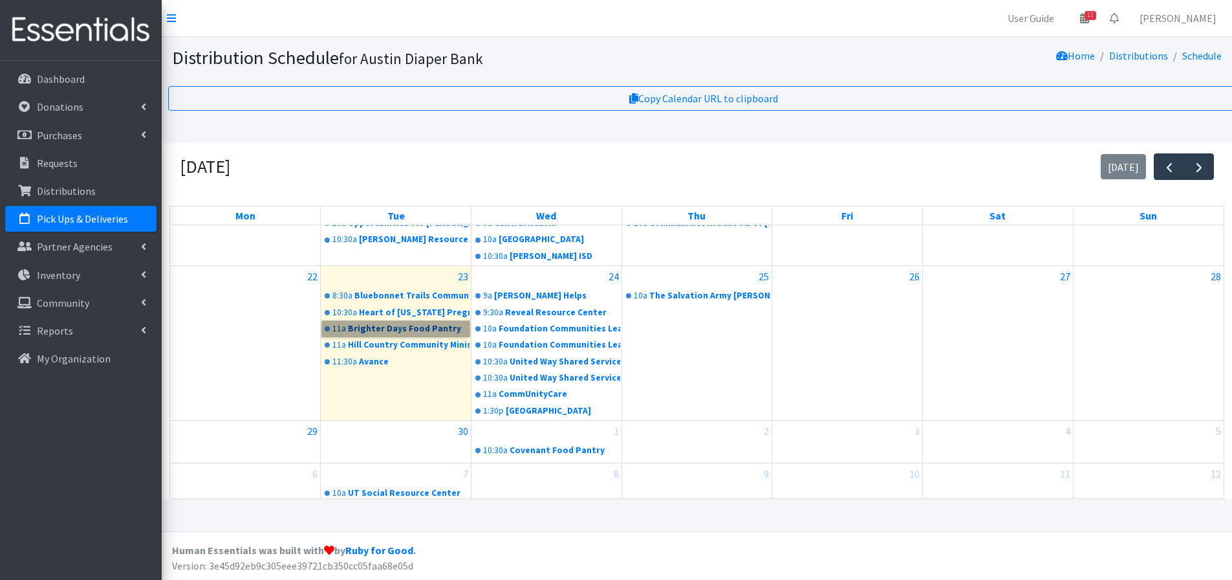
click at [379, 329] on link "11a Brighter Days Food Pantry" at bounding box center [395, 329] width 147 height 16
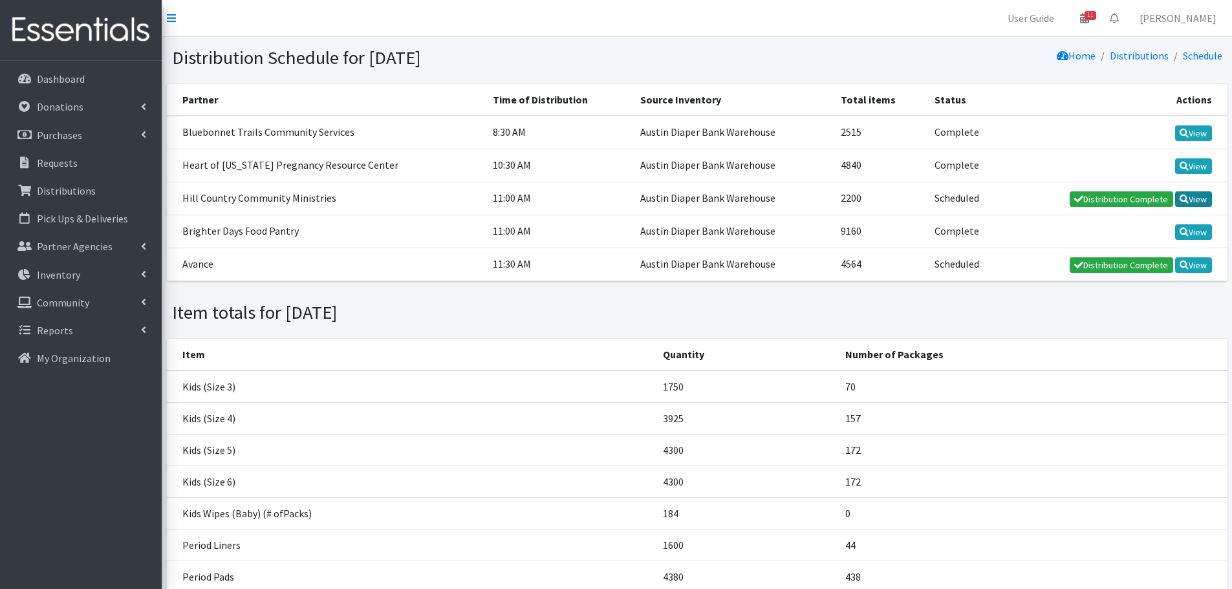
click at [1199, 202] on link "View" at bounding box center [1193, 199] width 37 height 16
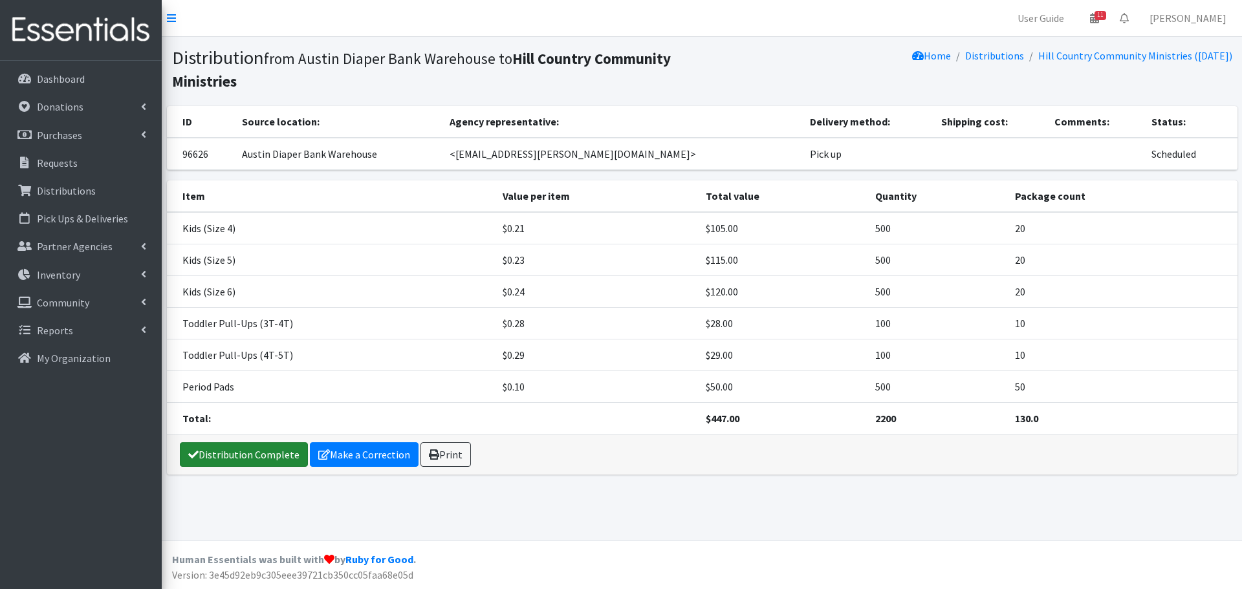
click at [253, 463] on link "Distribution Complete" at bounding box center [244, 454] width 128 height 25
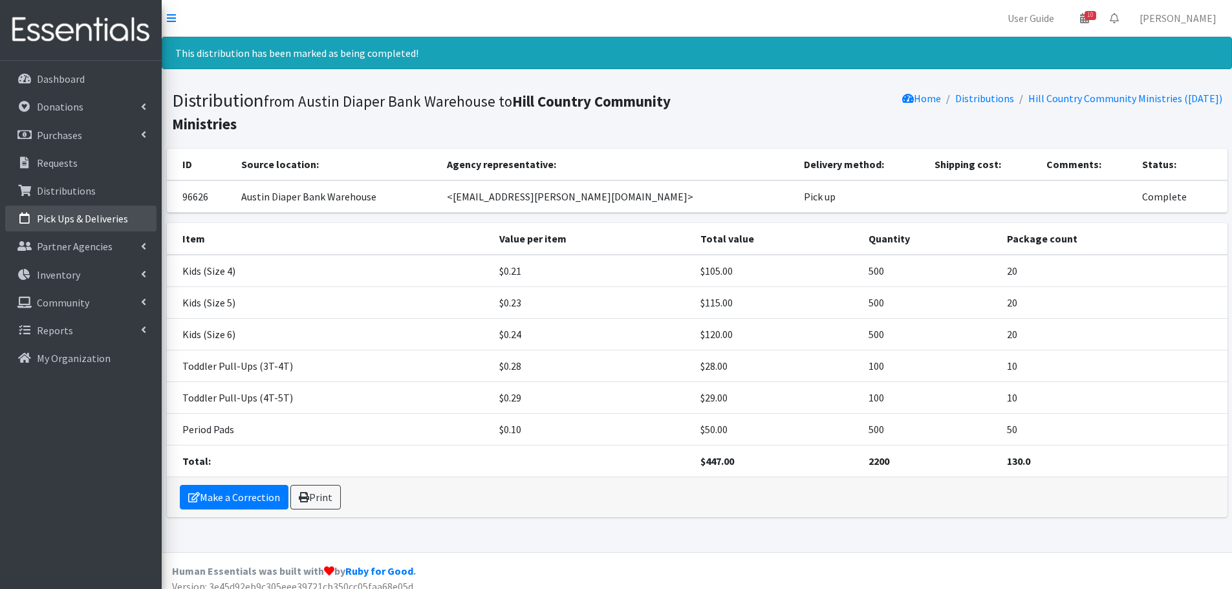
click at [100, 225] on p "Pick Ups & Deliveries" at bounding box center [82, 218] width 91 height 13
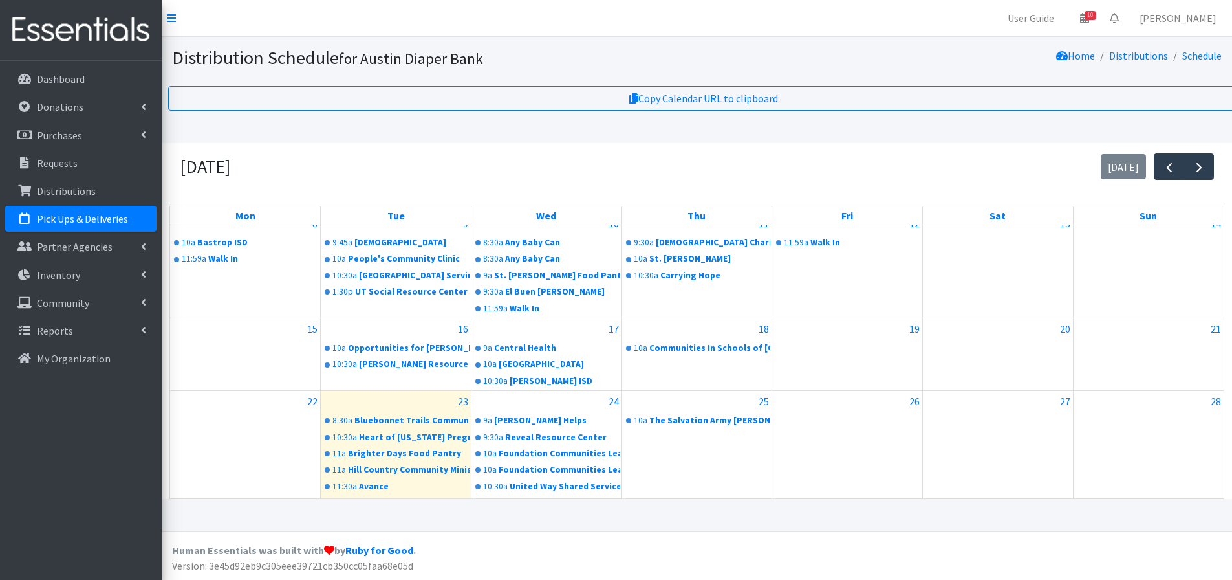
scroll to position [243, 0]
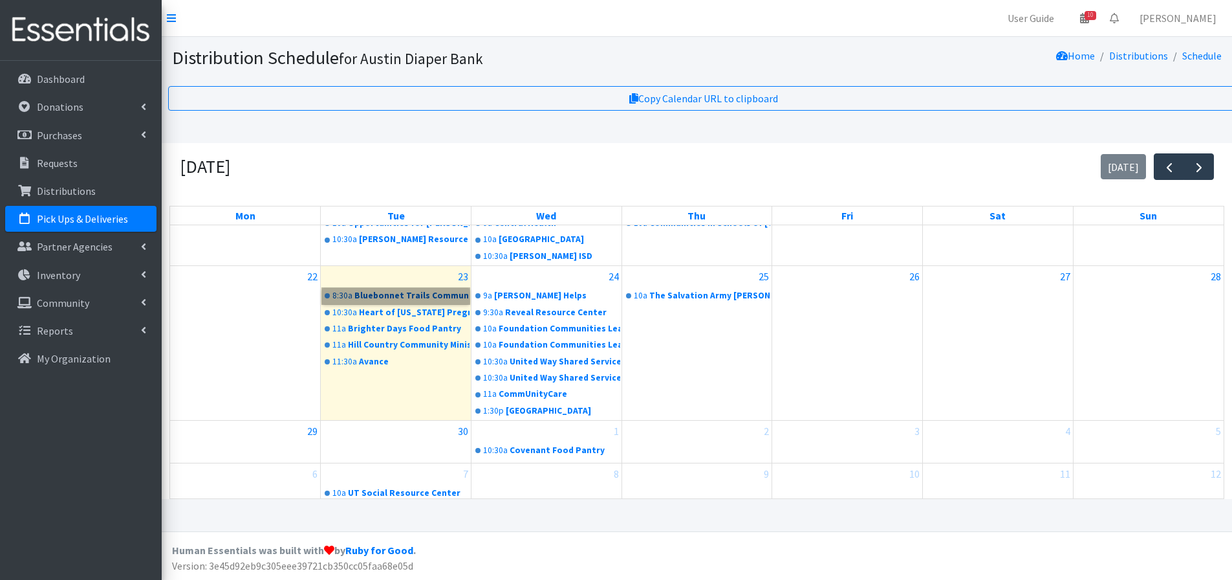
click at [401, 303] on link "8:30a Bluebonnet Trails Community Services" at bounding box center [395, 296] width 147 height 16
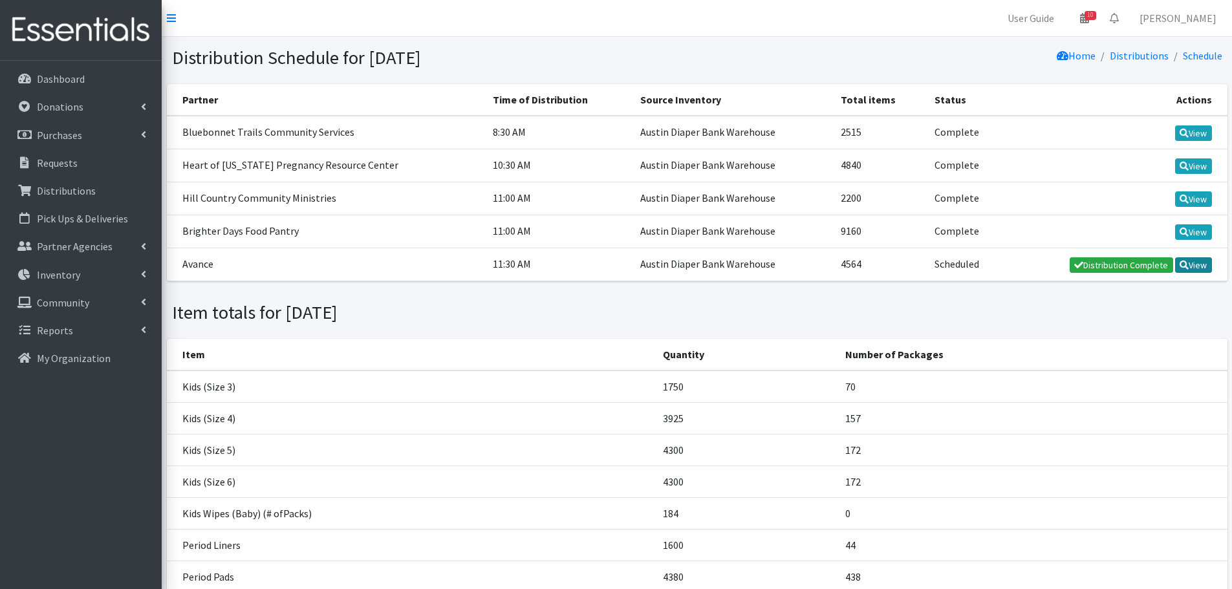
click at [1193, 265] on link "View" at bounding box center [1193, 265] width 37 height 16
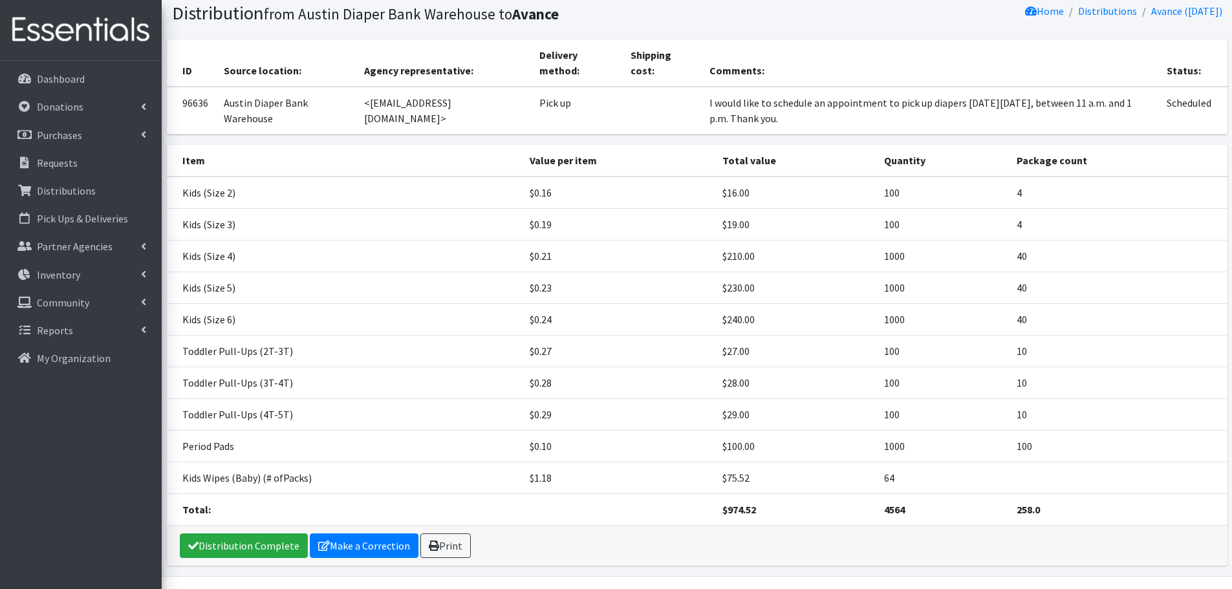
scroll to position [80, 0]
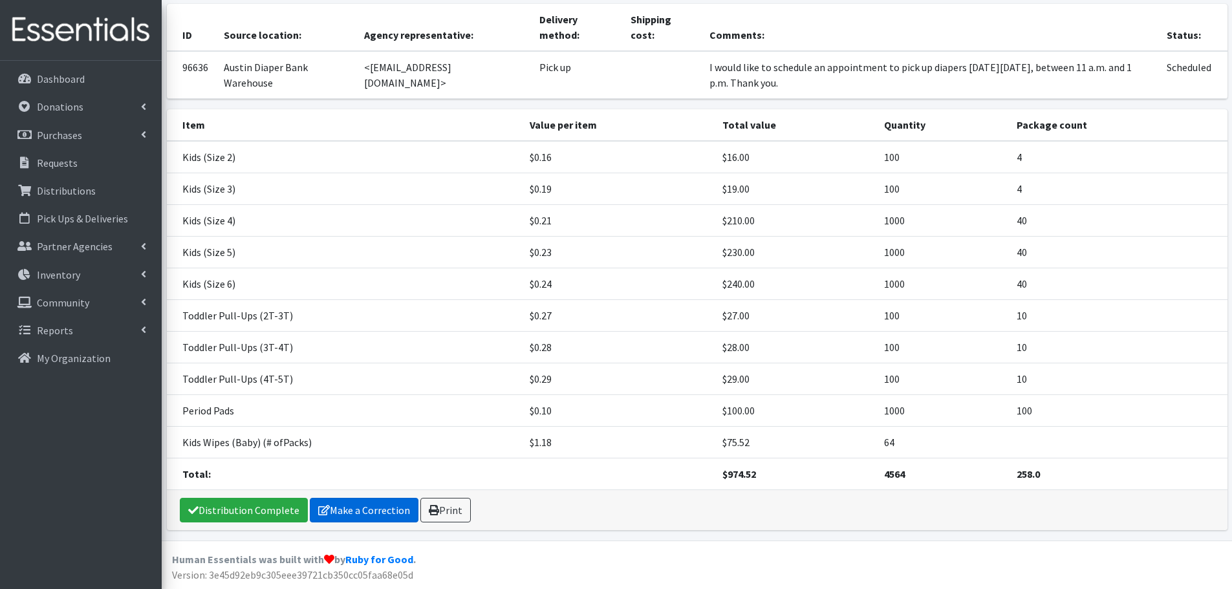
click at [373, 509] on link "Make a Correction" at bounding box center [364, 510] width 109 height 25
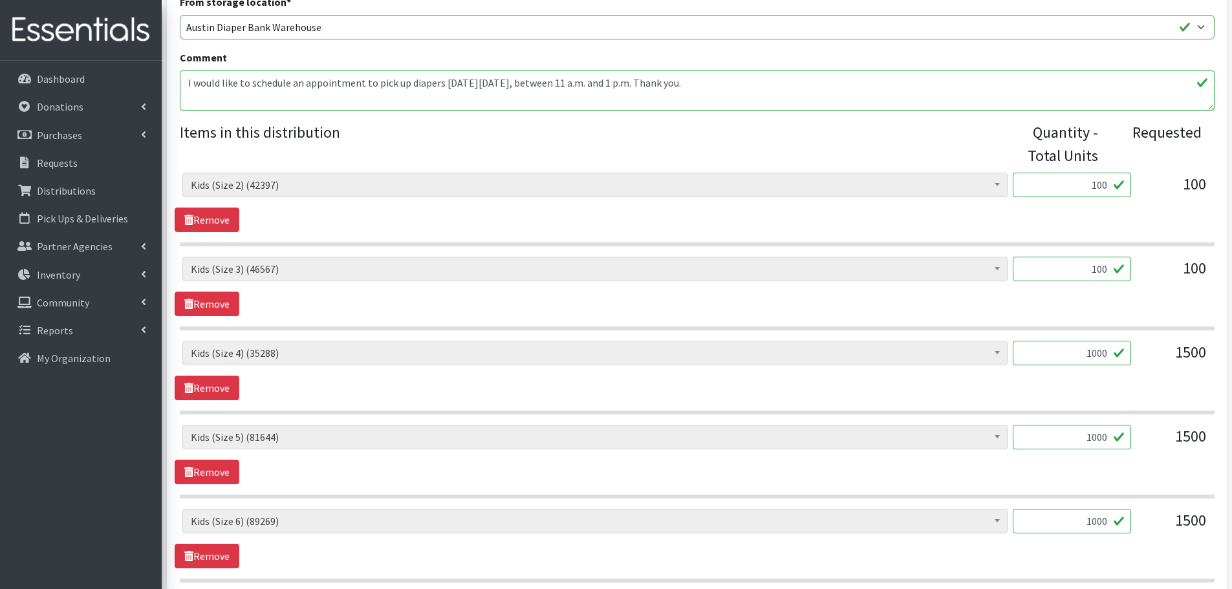
scroll to position [776, 0]
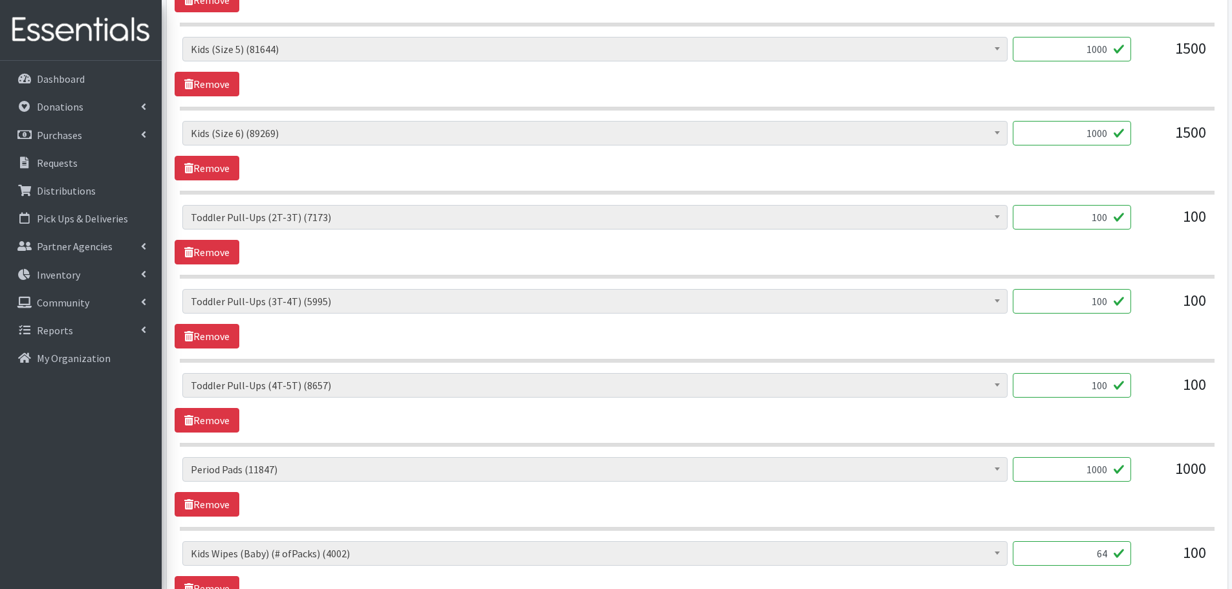
drag, startPoint x: 1040, startPoint y: 459, endPoint x: 1150, endPoint y: 468, distance: 110.4
click at [1150, 468] on div "Baby Formula (364) Kids (Newborn) (10871) Kids ([MEDICAL_DATA]) (171) Kids (Siz…" at bounding box center [696, 474] width 1029 height 35
type input "960"
click at [1150, 469] on div "1000" at bounding box center [1174, 474] width 65 height 35
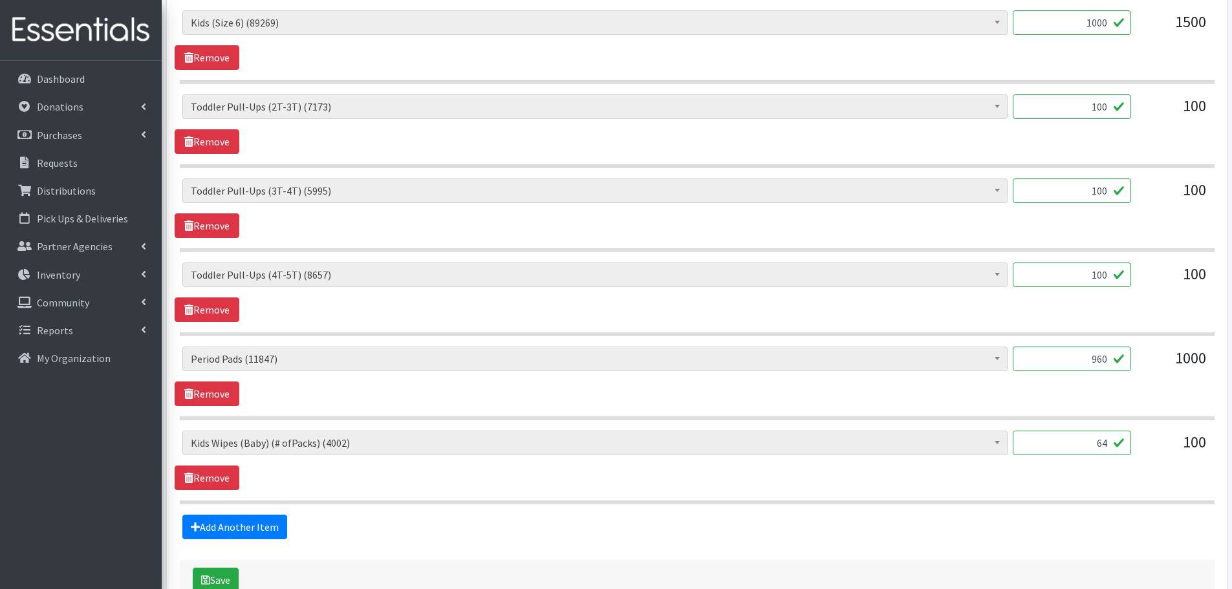
scroll to position [970, 0]
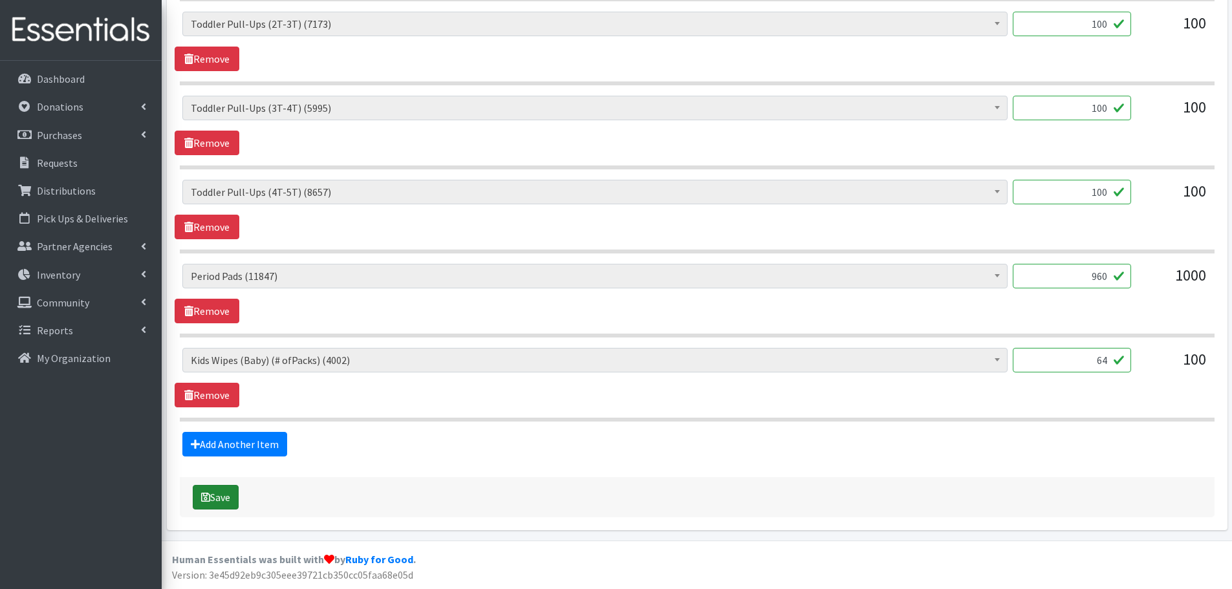
click at [221, 498] on button "Save" at bounding box center [216, 497] width 46 height 25
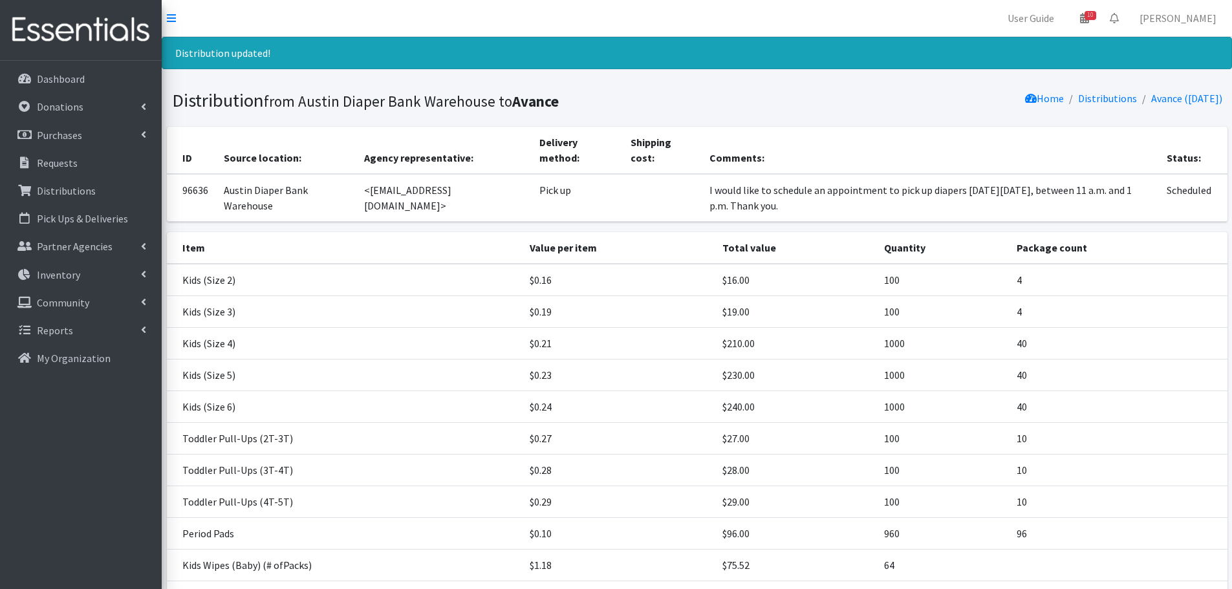
scroll to position [123, 0]
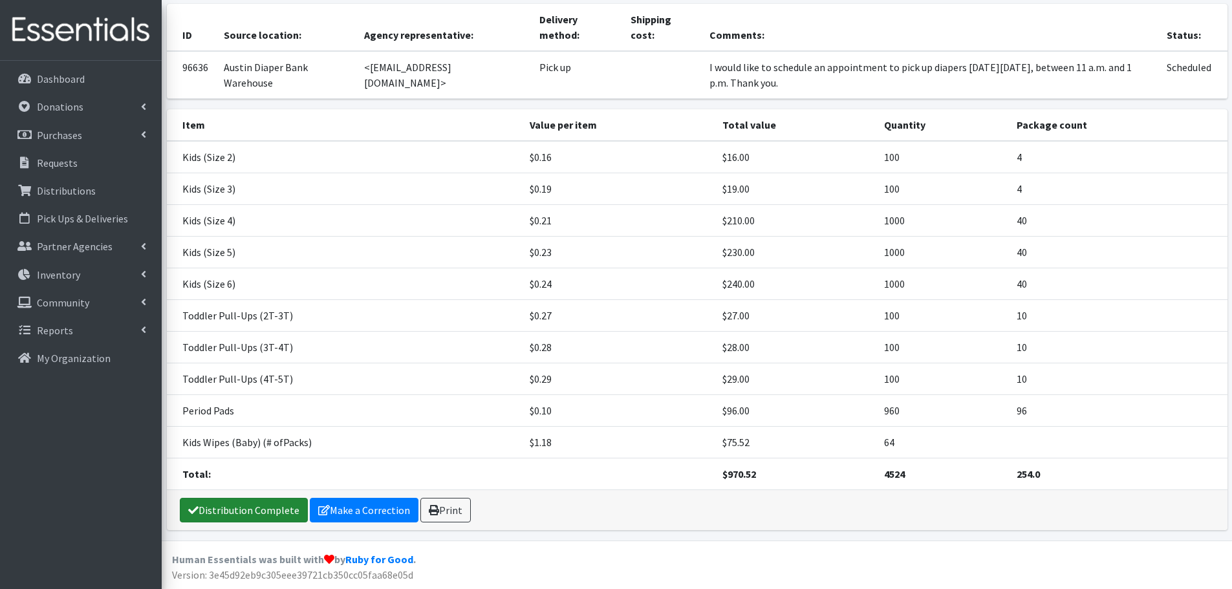
click at [268, 506] on link "Distribution Complete" at bounding box center [244, 510] width 128 height 25
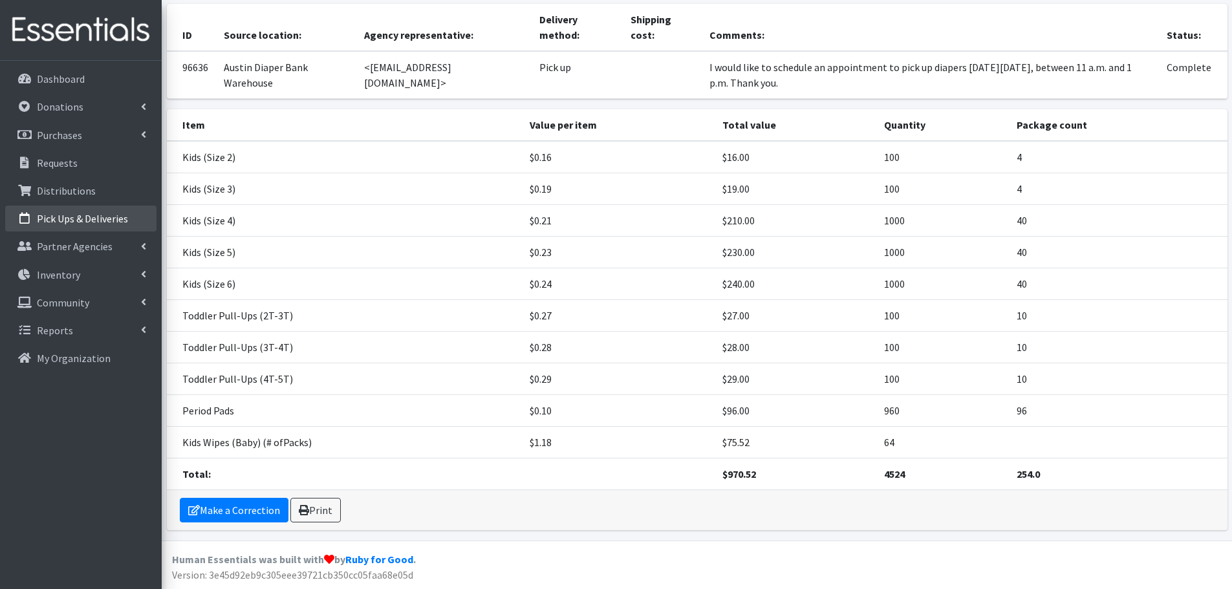
click at [70, 219] on p "Pick Ups & Deliveries" at bounding box center [82, 218] width 91 height 13
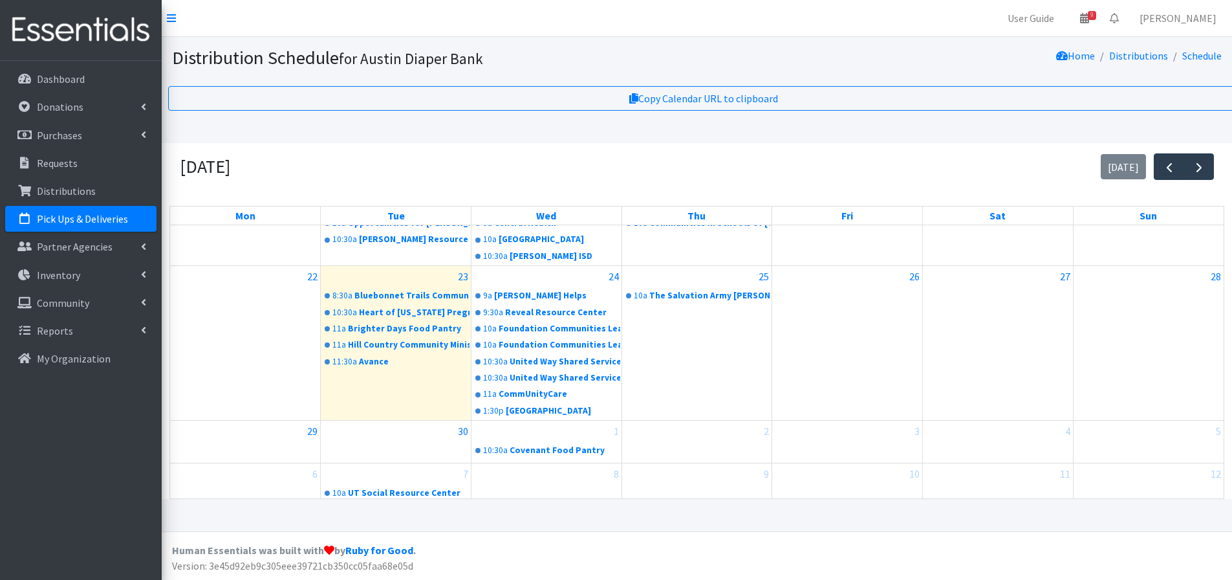
scroll to position [178, 0]
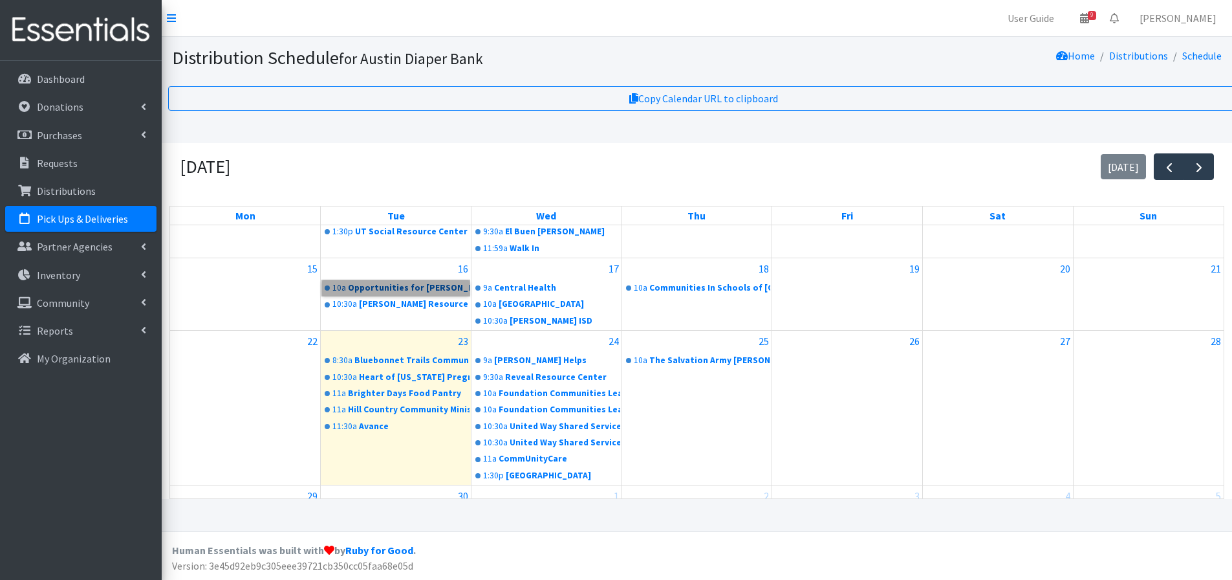
click at [378, 287] on link "10a Opportunities for [PERSON_NAME] and [GEOGRAPHIC_DATA]" at bounding box center [395, 288] width 147 height 16
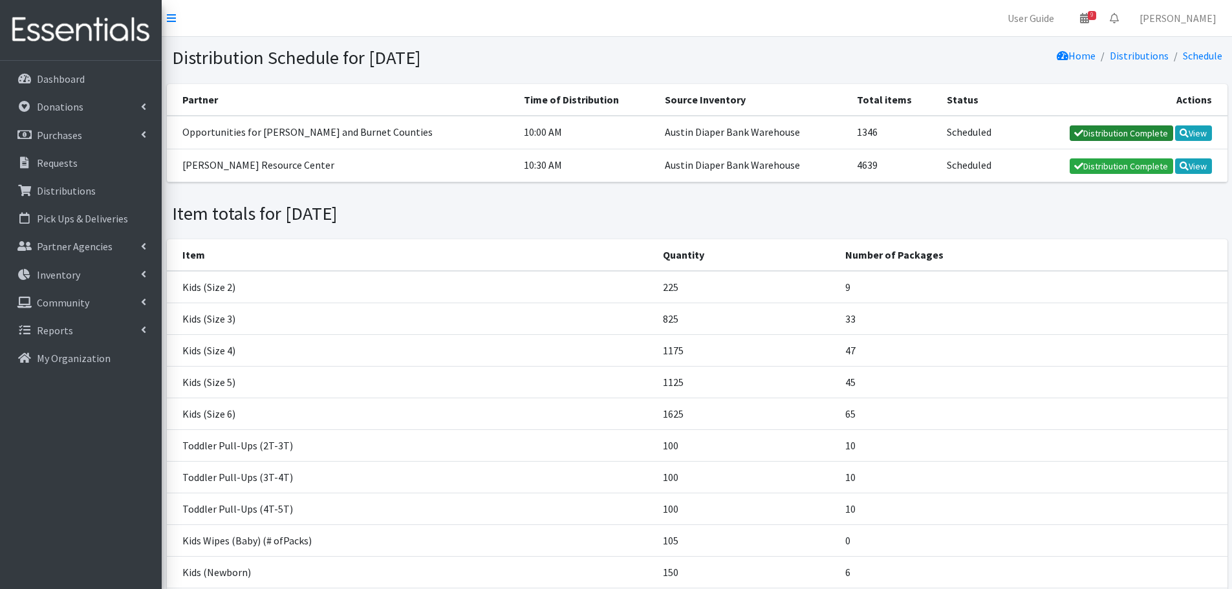
click at [1147, 136] on link "Distribution Complete" at bounding box center [1121, 133] width 103 height 16
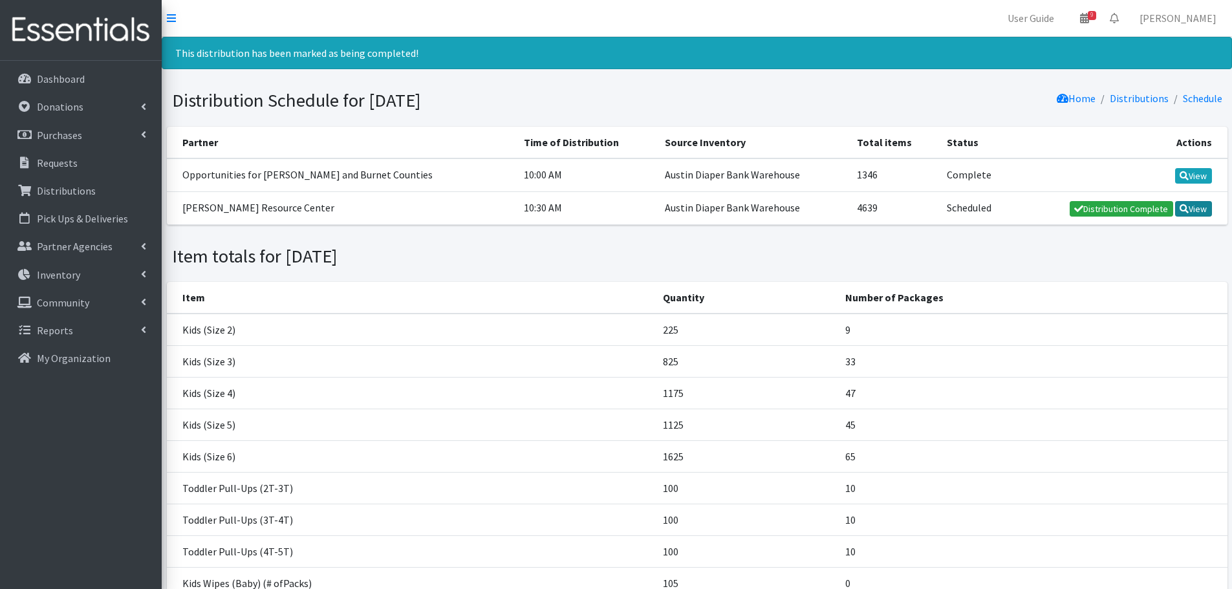
click at [1199, 213] on link "View" at bounding box center [1193, 209] width 37 height 16
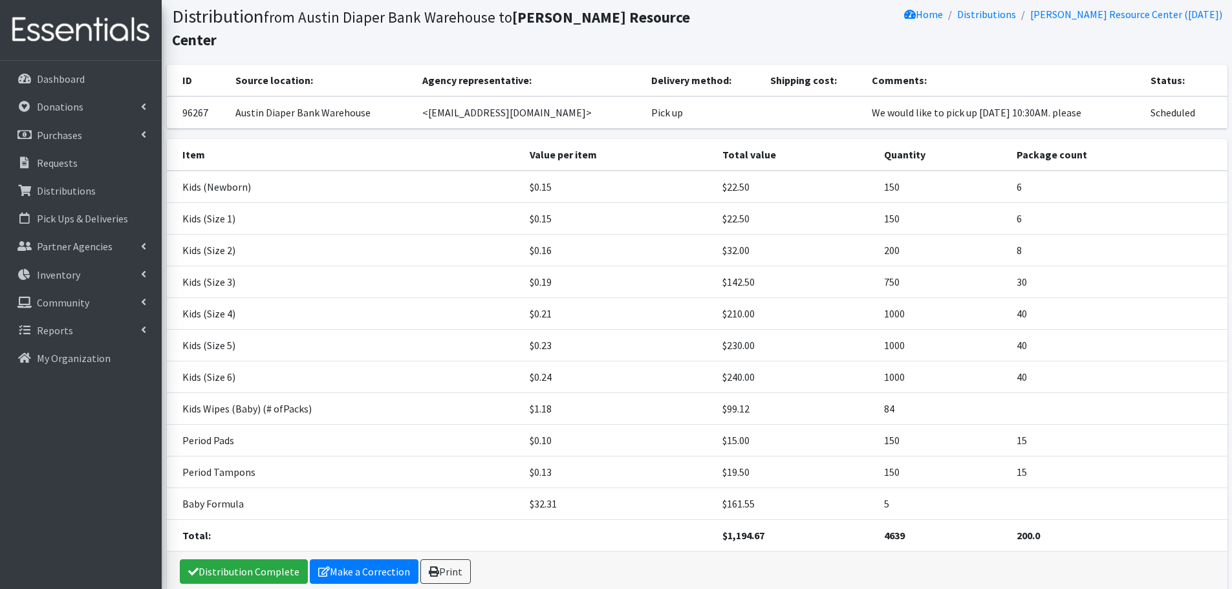
scroll to position [81, 0]
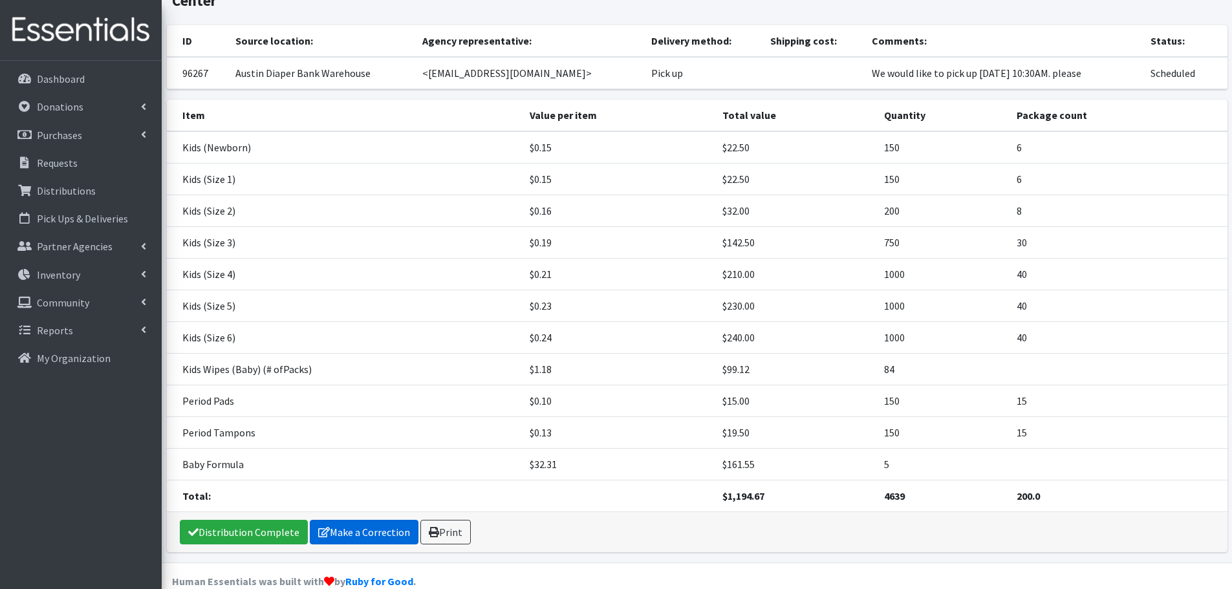
click at [361, 520] on link "Make a Correction" at bounding box center [364, 532] width 109 height 25
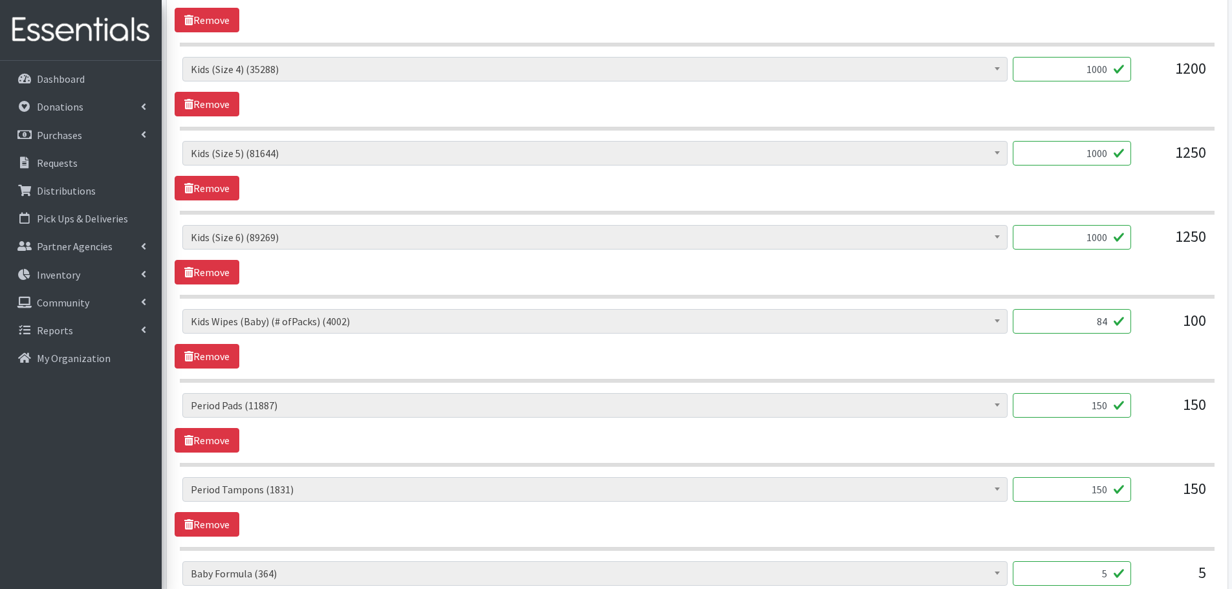
scroll to position [906, 0]
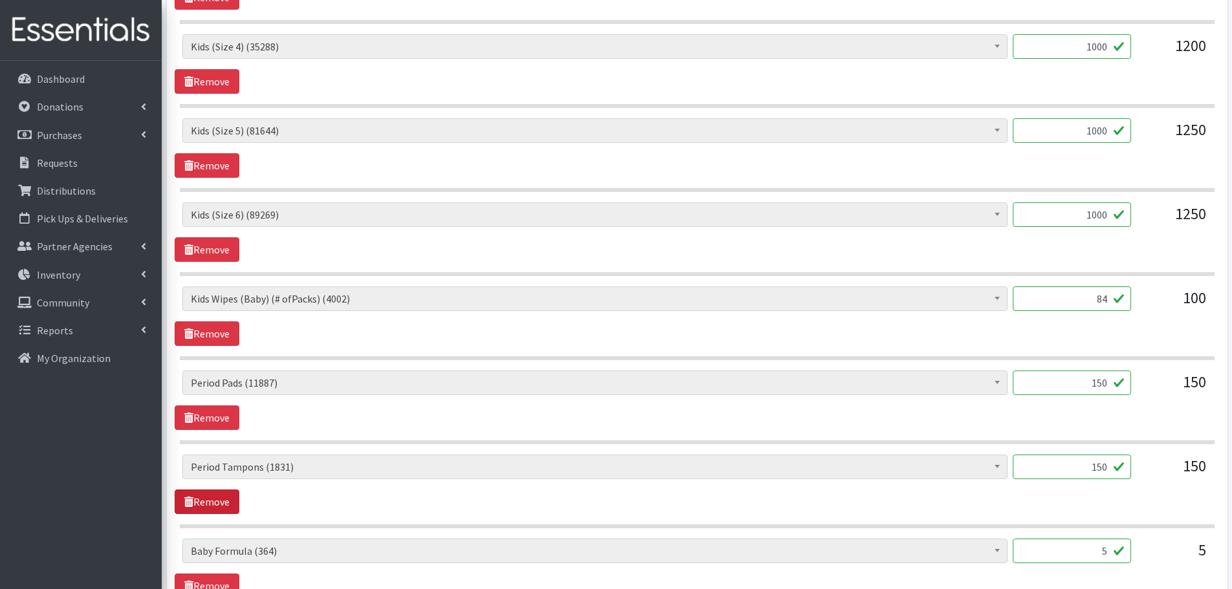
click at [206, 503] on link "Remove" at bounding box center [207, 502] width 65 height 25
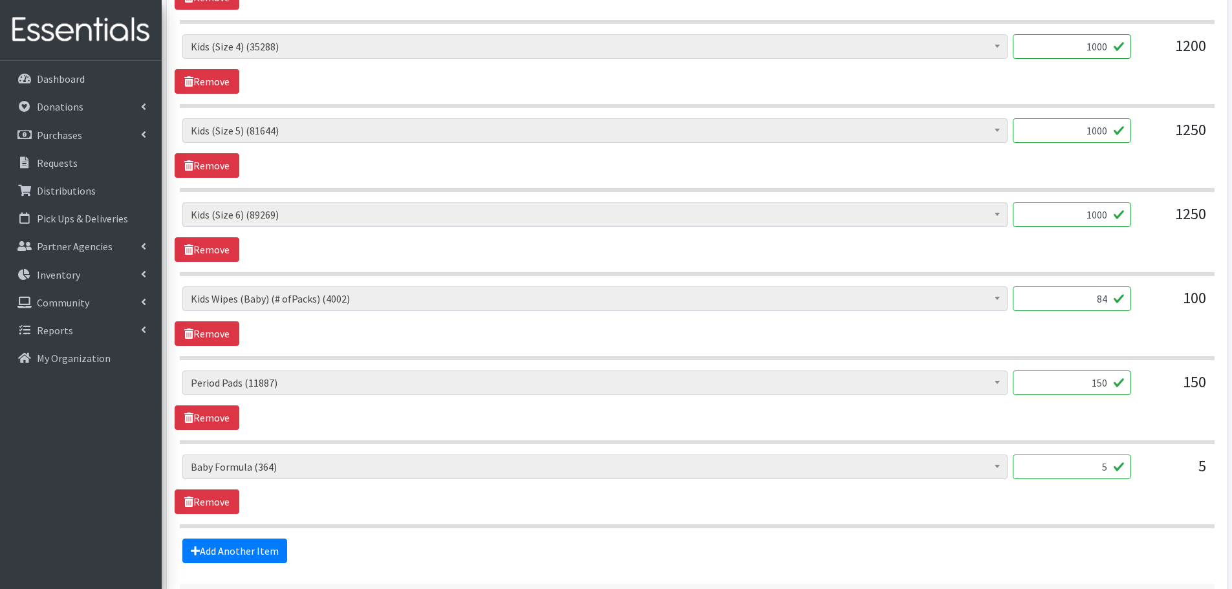
drag, startPoint x: 1080, startPoint y: 388, endPoint x: 1127, endPoint y: 386, distance: 47.3
click at [1127, 386] on input "150" at bounding box center [1072, 383] width 118 height 25
type input "320"
click at [1122, 398] on div "320" at bounding box center [1072, 388] width 118 height 35
click at [226, 498] on link "Remove" at bounding box center [207, 502] width 65 height 25
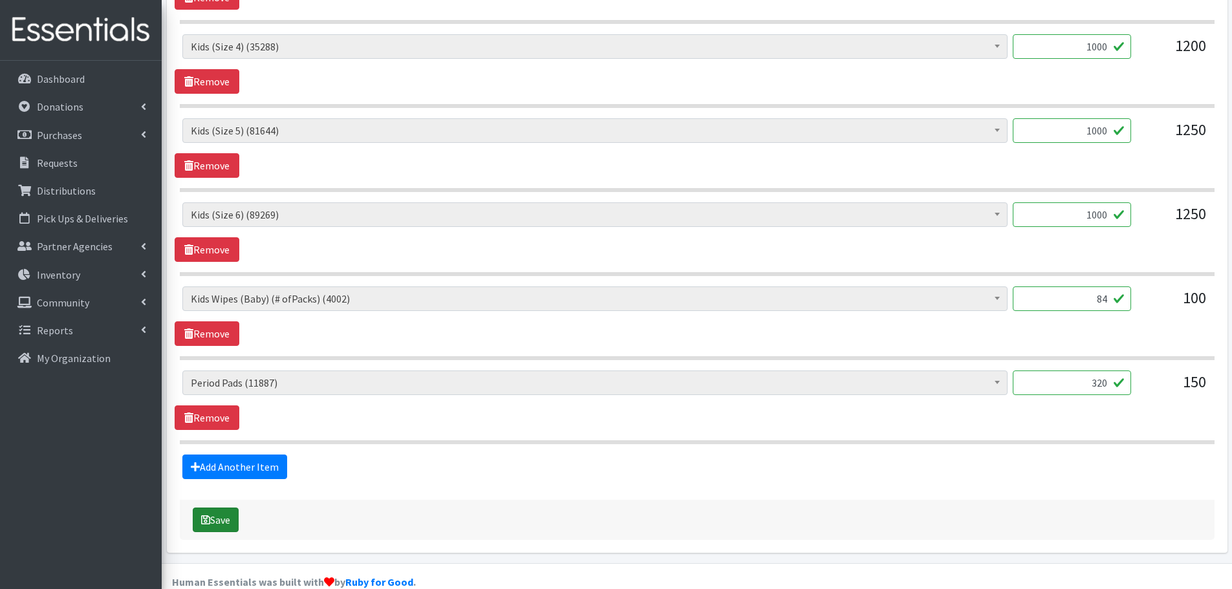
click at [219, 523] on button "Save" at bounding box center [216, 520] width 46 height 25
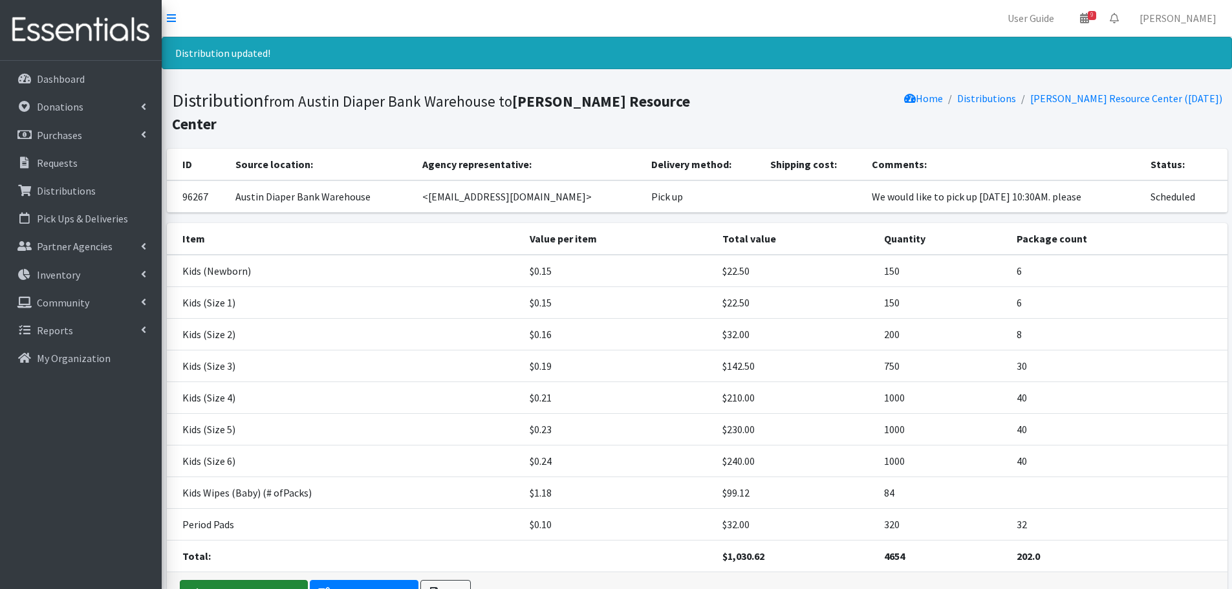
click at [225, 580] on link "Distribution Complete" at bounding box center [244, 592] width 128 height 25
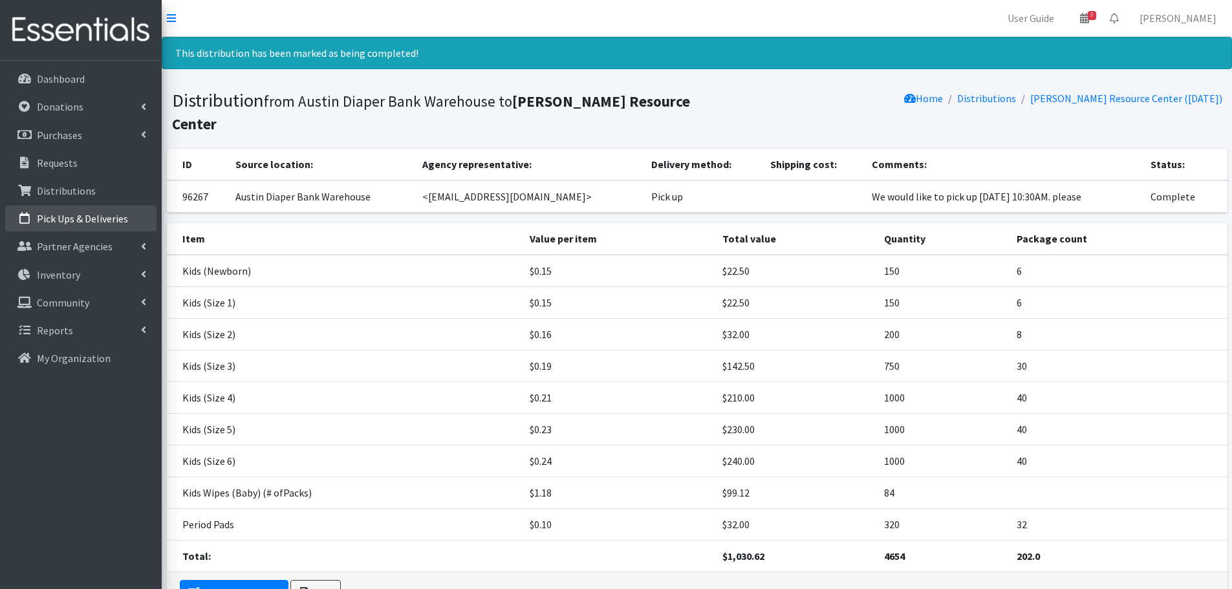
click at [104, 212] on link "Pick Ups & Deliveries" at bounding box center [80, 219] width 151 height 26
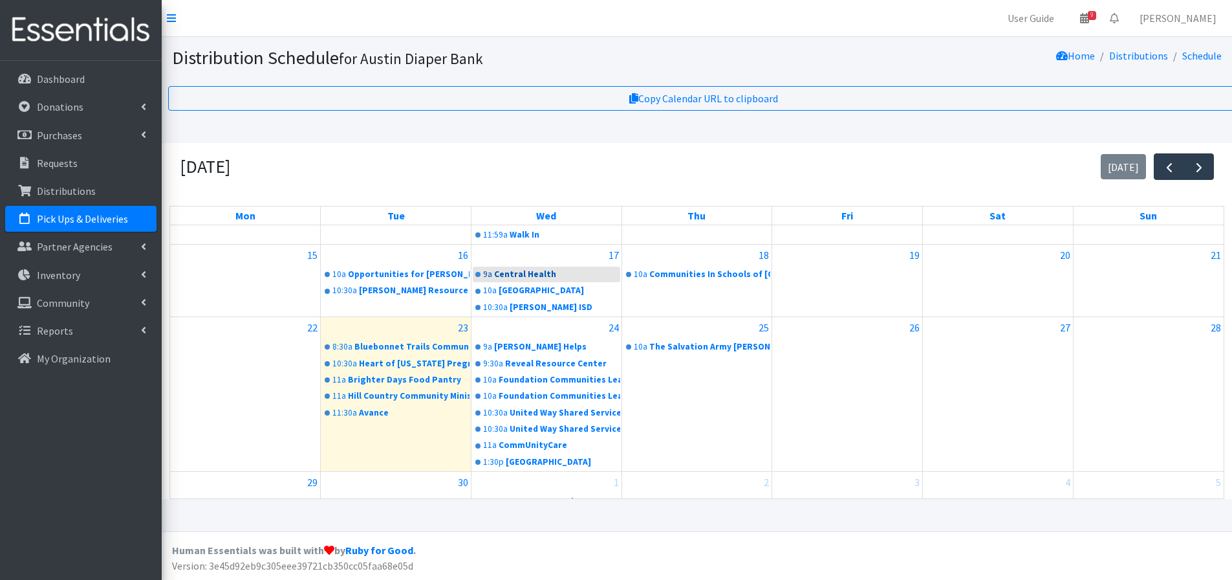
scroll to position [113, 0]
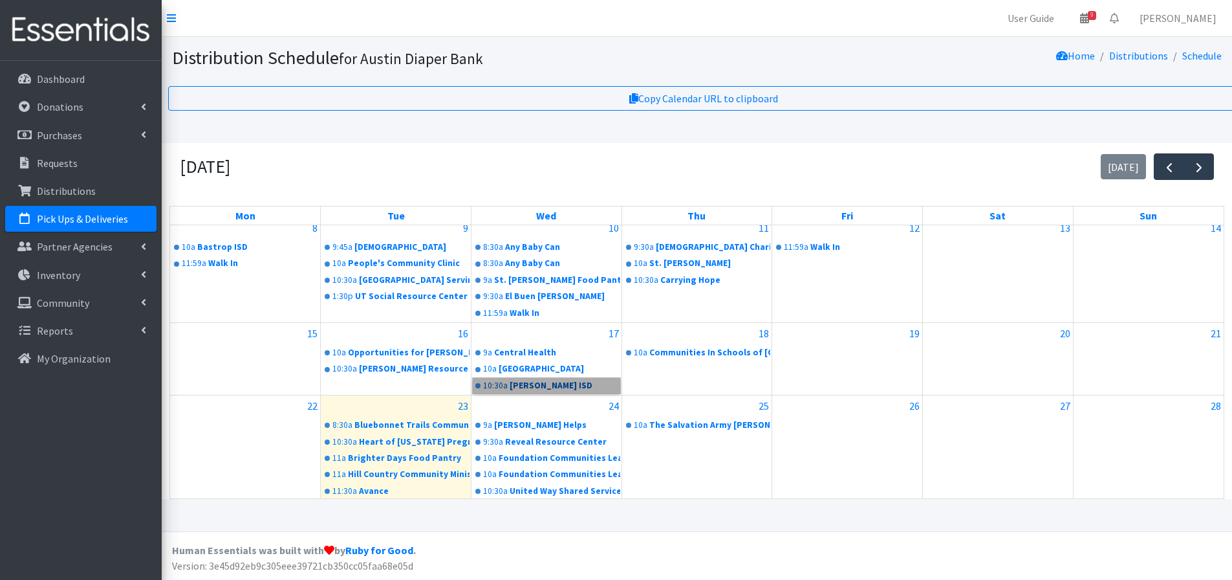
click at [523, 386] on link "10:30a [PERSON_NAME] ISD" at bounding box center [546, 386] width 147 height 16
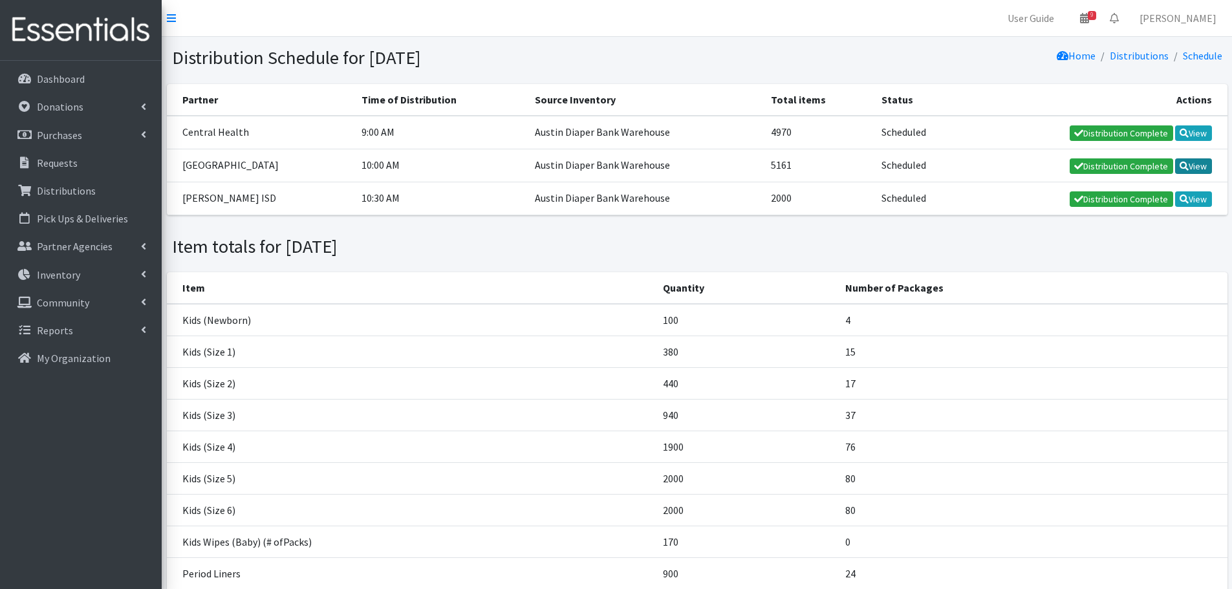
click at [1186, 166] on icon at bounding box center [1184, 166] width 9 height 9
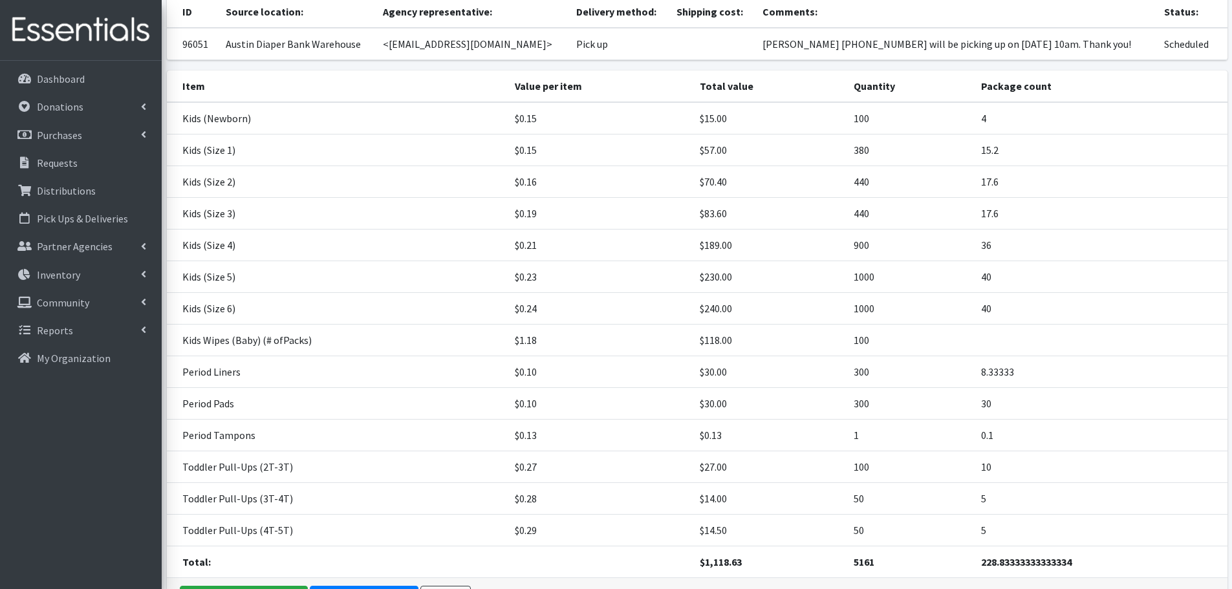
scroll to position [176, 0]
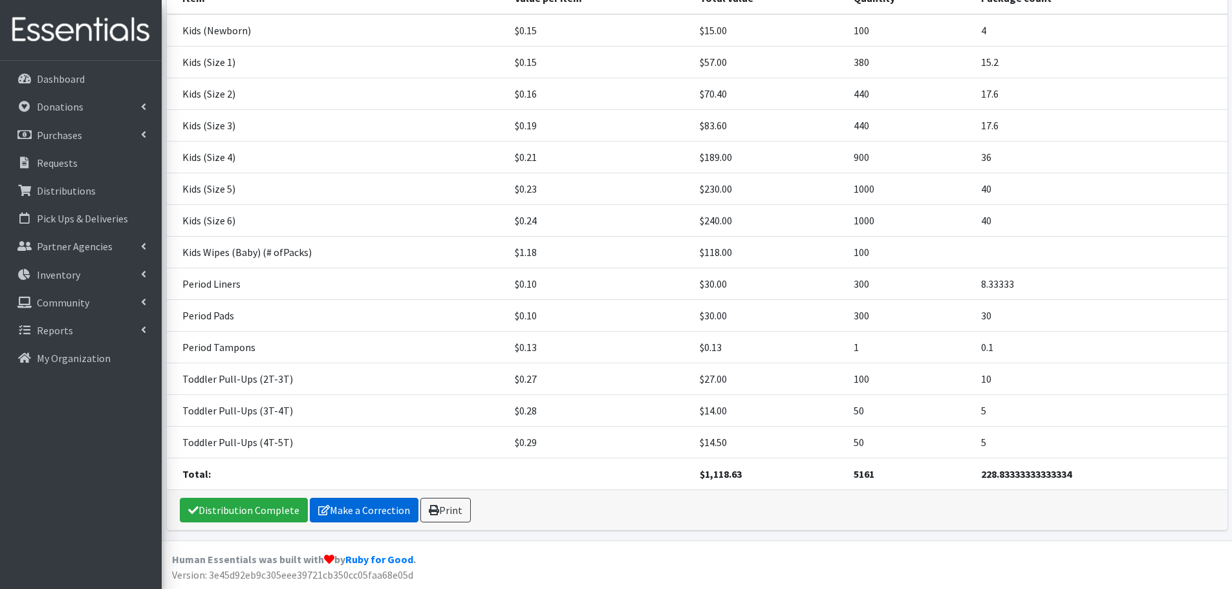
click at [384, 501] on link "Make a Correction" at bounding box center [364, 510] width 109 height 25
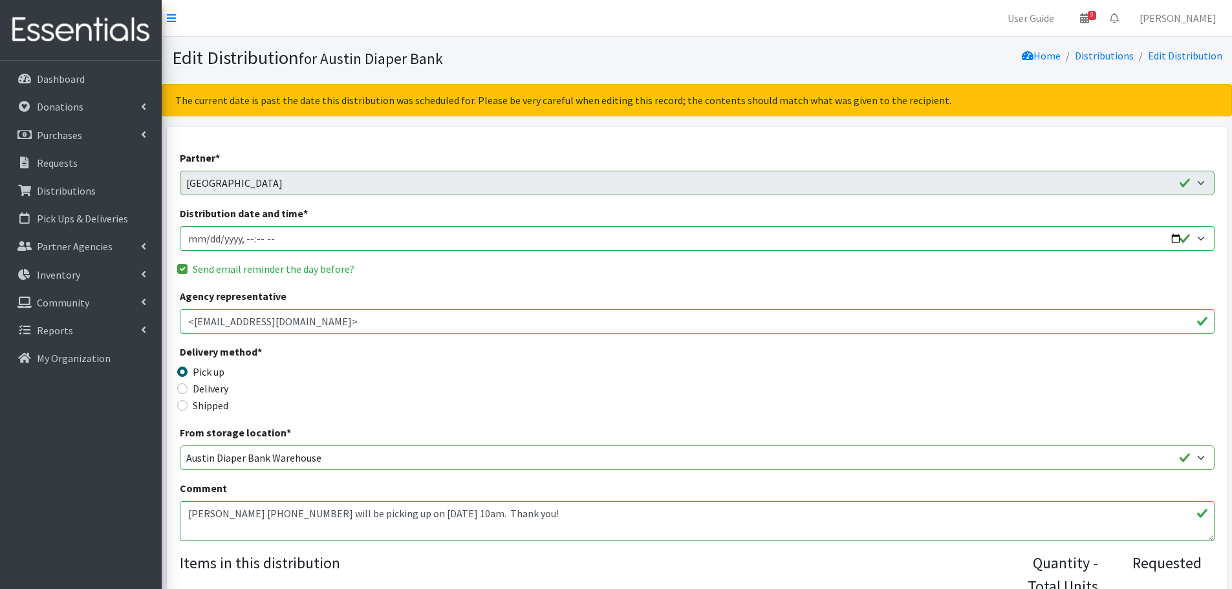
scroll to position [517, 0]
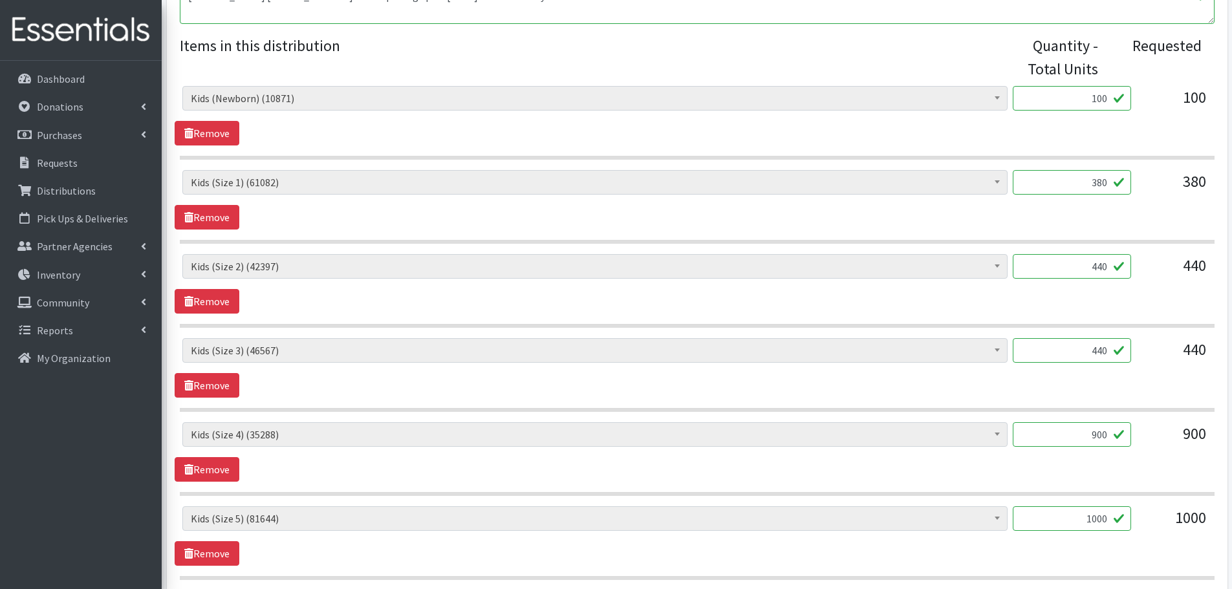
drag, startPoint x: 1062, startPoint y: 91, endPoint x: 1203, endPoint y: 128, distance: 145.1
click at [1203, 128] on div "Baby Formula (369) Kids (Newborn) (10871) Kids ([MEDICAL_DATA]) (171) Kids (Siz…" at bounding box center [697, 116] width 1045 height 60
type input "250"
drag, startPoint x: 1082, startPoint y: 183, endPoint x: 1133, endPoint y: 179, distance: 51.3
click at [1133, 179] on div "Baby Formula (369) Kids (Newborn) (10871) Kids ([MEDICAL_DATA]) (171) Kids (Siz…" at bounding box center [696, 187] width 1029 height 35
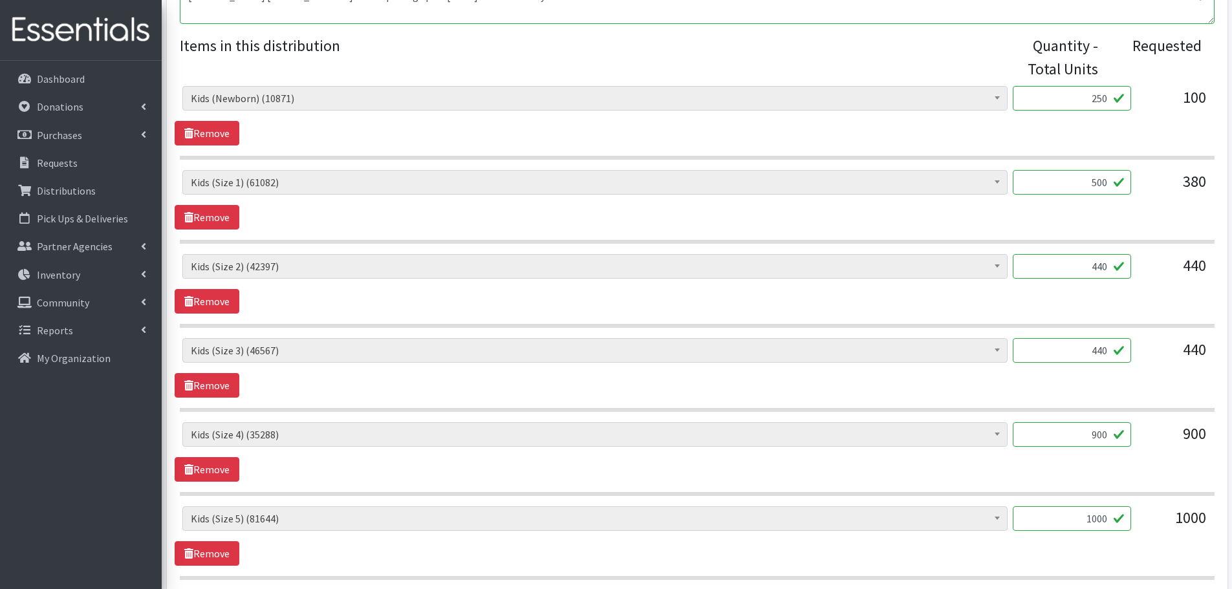
type input "500"
drag, startPoint x: 1083, startPoint y: 264, endPoint x: 1216, endPoint y: 278, distance: 133.4
click at [1216, 278] on div "Baby Formula (369) Kids (Newborn) (10871) Kids ([MEDICAL_DATA]) (171) Kids (Siz…" at bounding box center [697, 271] width 1045 height 35
type input "600"
drag, startPoint x: 1072, startPoint y: 360, endPoint x: 1131, endPoint y: 351, distance: 60.2
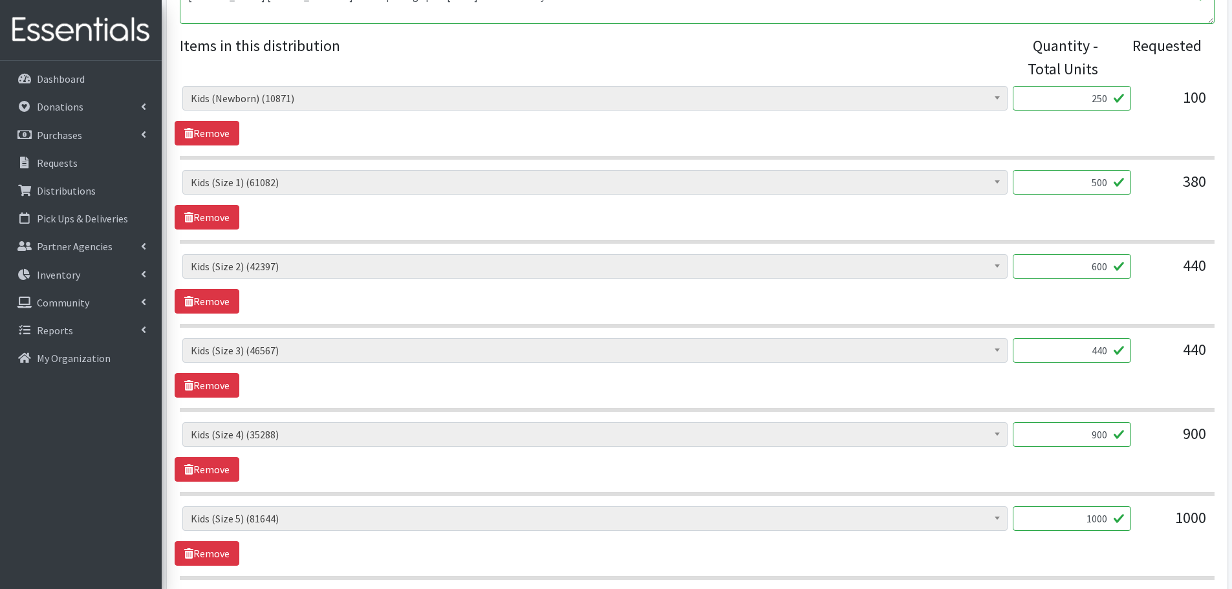
click at [1131, 351] on div "Baby Formula (369) Kids (Newborn) (10871) Kids ([MEDICAL_DATA]) (171) Kids (Siz…" at bounding box center [696, 355] width 1029 height 35
type input "600"
click at [1131, 351] on div "Baby Formula (369) Kids (Newborn) (10871) Kids (Preemie) (171) Kids (Size 1) (6…" at bounding box center [696, 355] width 1029 height 35
drag, startPoint x: 1073, startPoint y: 430, endPoint x: 1159, endPoint y: 441, distance: 86.7
click at [1159, 441] on div "Baby Formula (369) Kids (Newborn) (10871) Kids (Preemie) (171) Kids (Size 1) (6…" at bounding box center [696, 439] width 1029 height 35
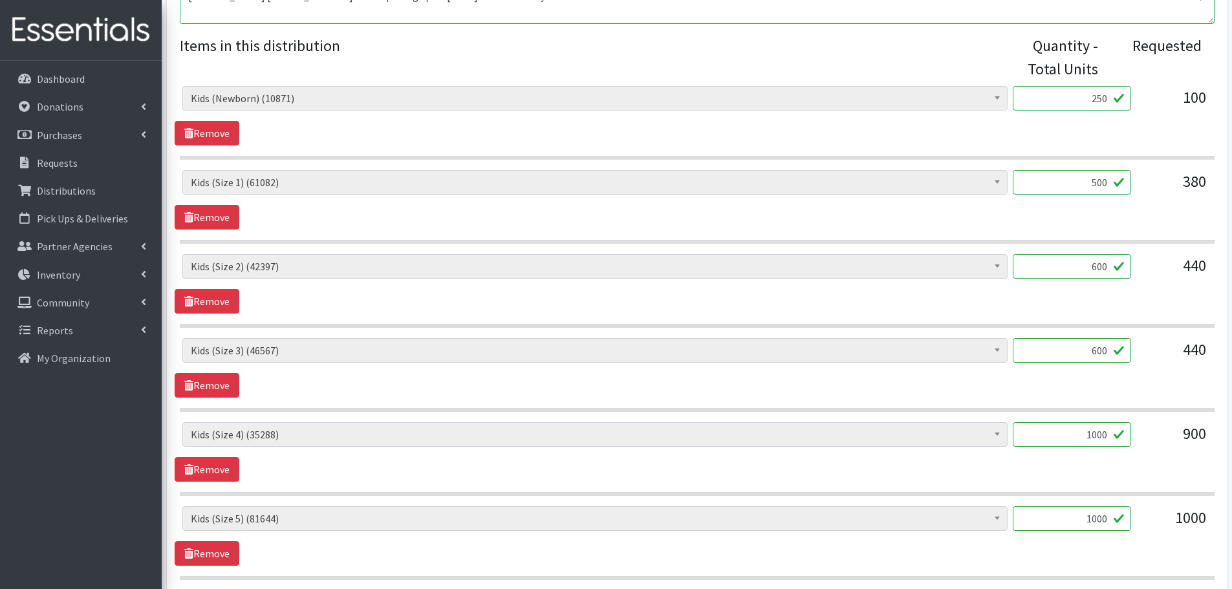
type input "1000"
click at [1125, 465] on div "Baby Formula (369) Kids (Newborn) (10871) Kids (Preemie) (171) Kids (Size 1) (6…" at bounding box center [697, 452] width 1045 height 60
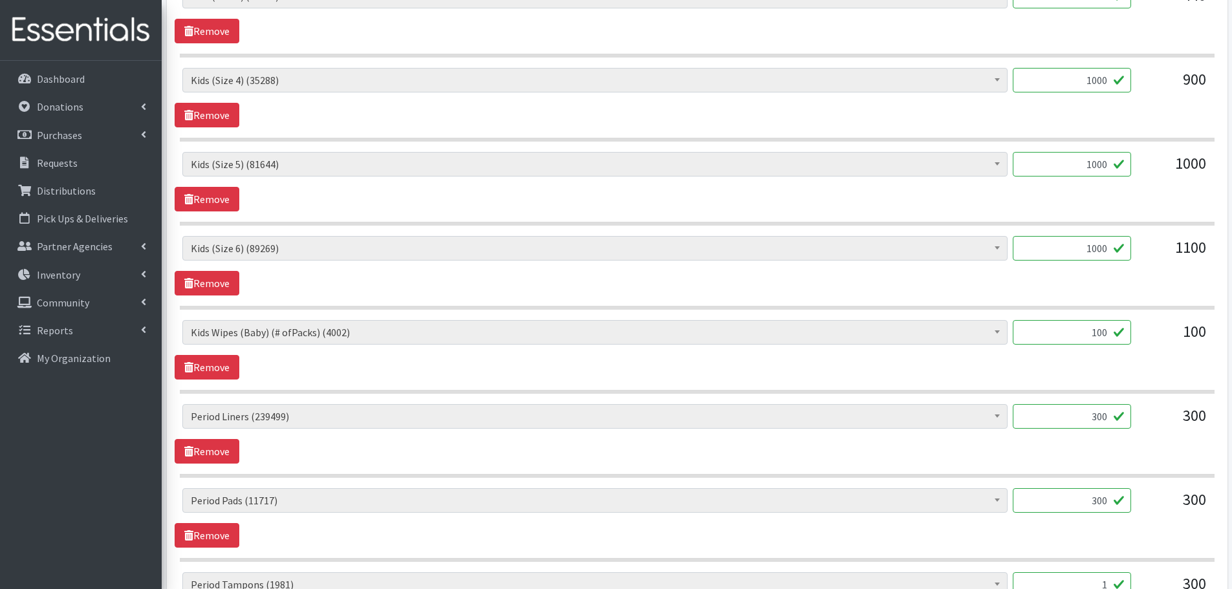
scroll to position [906, 0]
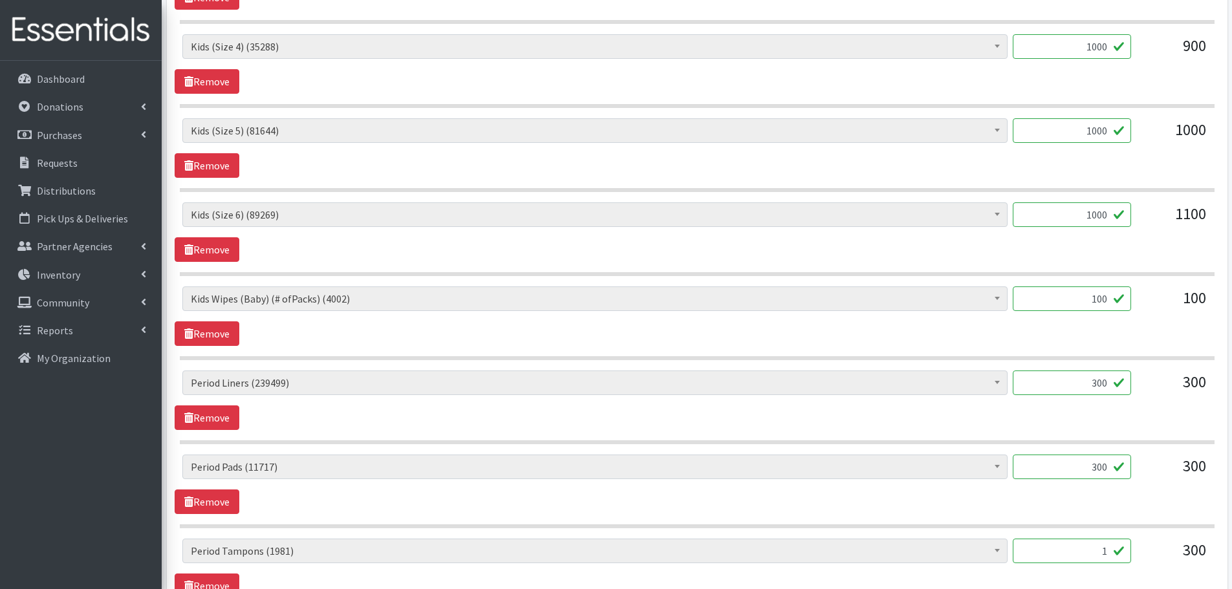
drag, startPoint x: 1084, startPoint y: 384, endPoint x: 1144, endPoint y: 385, distance: 60.2
click at [1144, 385] on div "Baby Formula (369) Kids (Newborn) (10871) Kids (Preemie) (171) Kids (Size 1) (6…" at bounding box center [696, 388] width 1029 height 35
type input "400"
drag, startPoint x: 1082, startPoint y: 455, endPoint x: 1153, endPoint y: 469, distance: 72.6
click at [1153, 469] on div "Baby Formula (369) Kids (Newborn) (10871) Kids (Preemie) (171) Kids (Size 1) (6…" at bounding box center [696, 472] width 1029 height 35
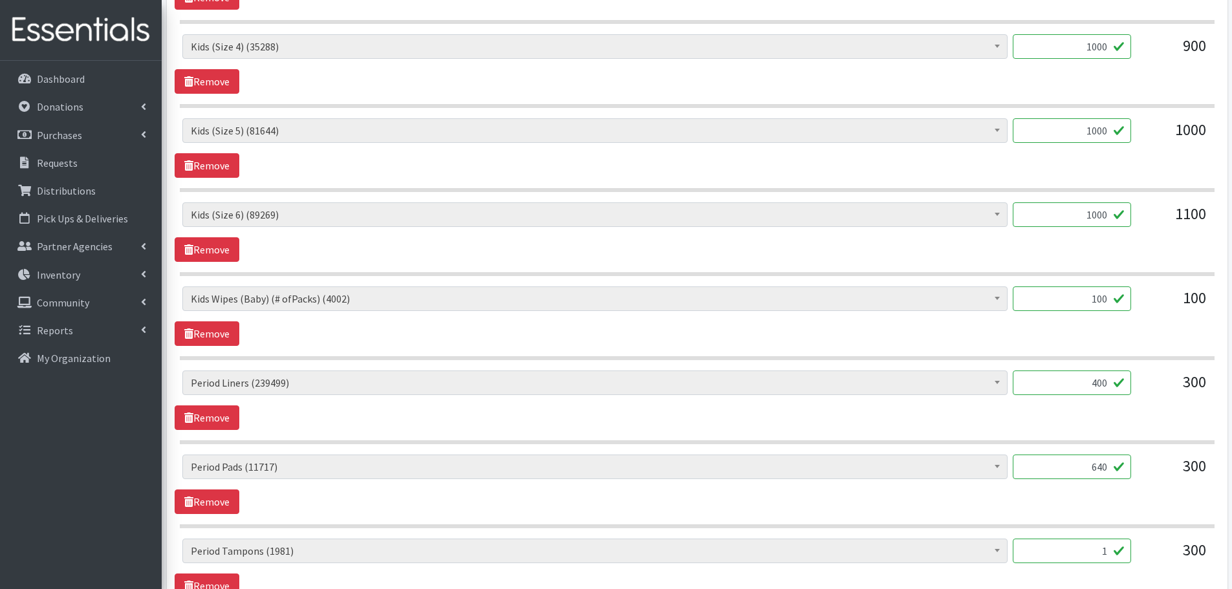
type input "640"
click at [1144, 487] on div "300" at bounding box center [1174, 472] width 65 height 35
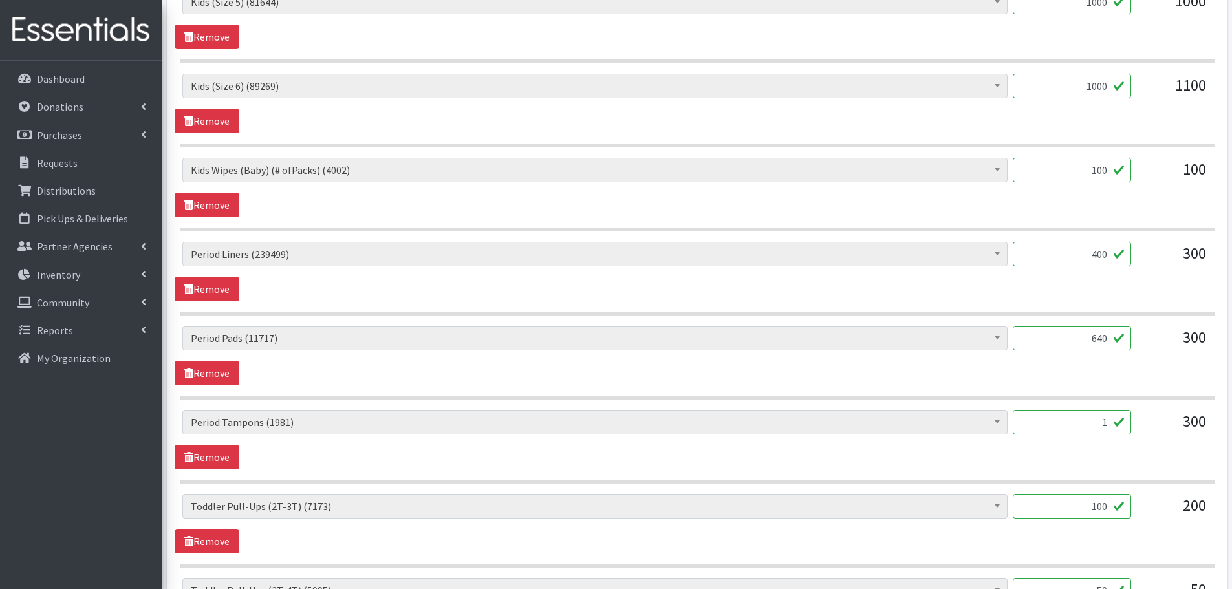
scroll to position [1035, 0]
click at [229, 458] on link "Remove" at bounding box center [207, 456] width 65 height 25
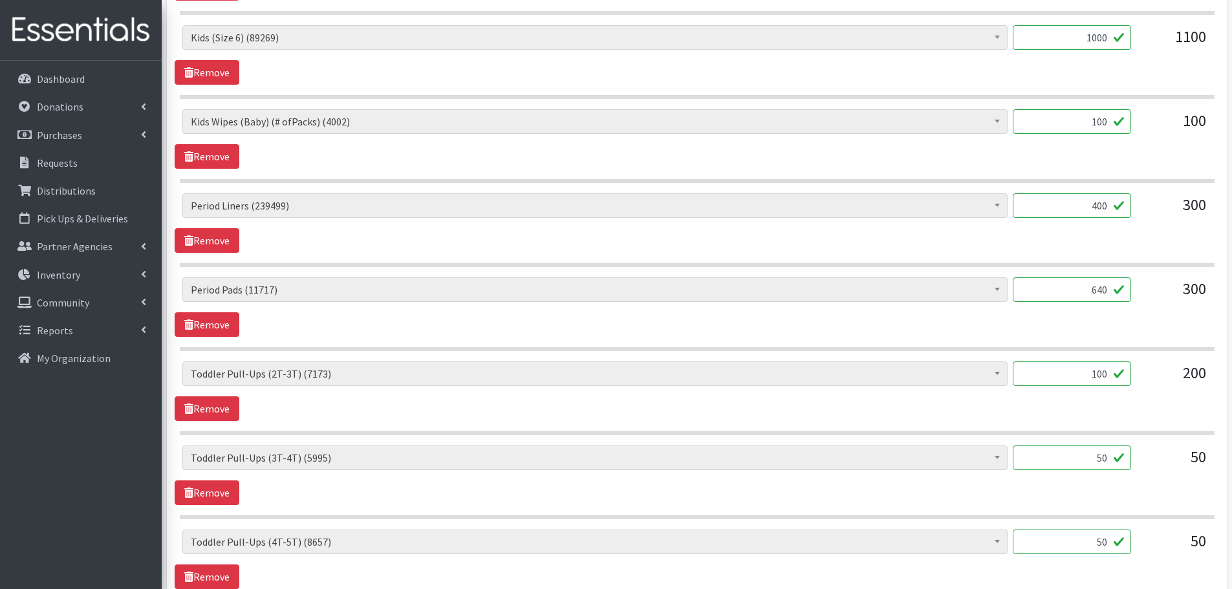
scroll to position [1164, 0]
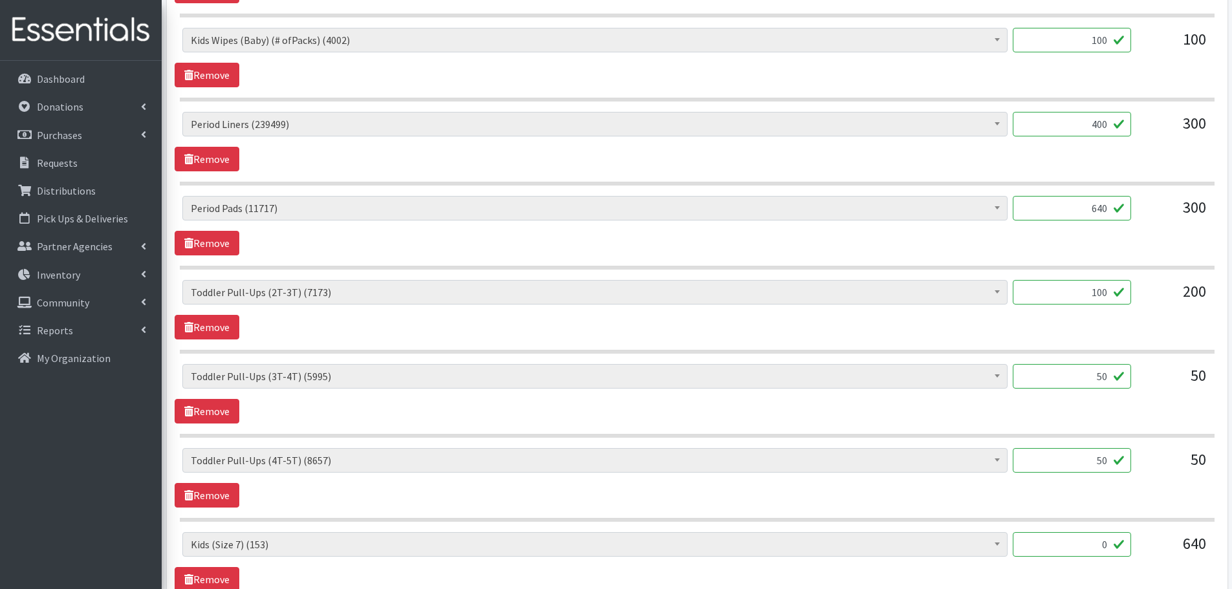
drag, startPoint x: 1093, startPoint y: 294, endPoint x: 1137, endPoint y: 299, distance: 44.4
click at [1137, 299] on div "Baby Formula (369) Kids (Newborn) (10871) Kids (Preemie) (171) Kids (Size 1) (6…" at bounding box center [696, 297] width 1029 height 35
type input "200"
click at [1137, 299] on div "Baby Formula (369) Kids (Newborn) (10871) Kids (Preemie) (171) Kids (Size 1) (6…" at bounding box center [696, 297] width 1029 height 35
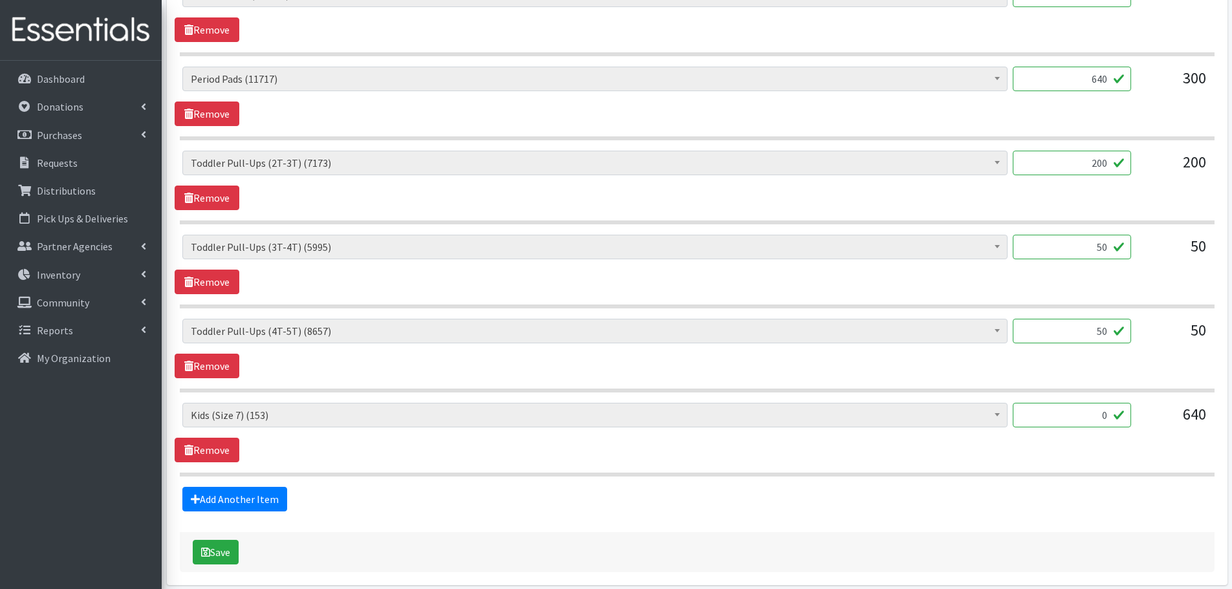
scroll to position [1349, 0]
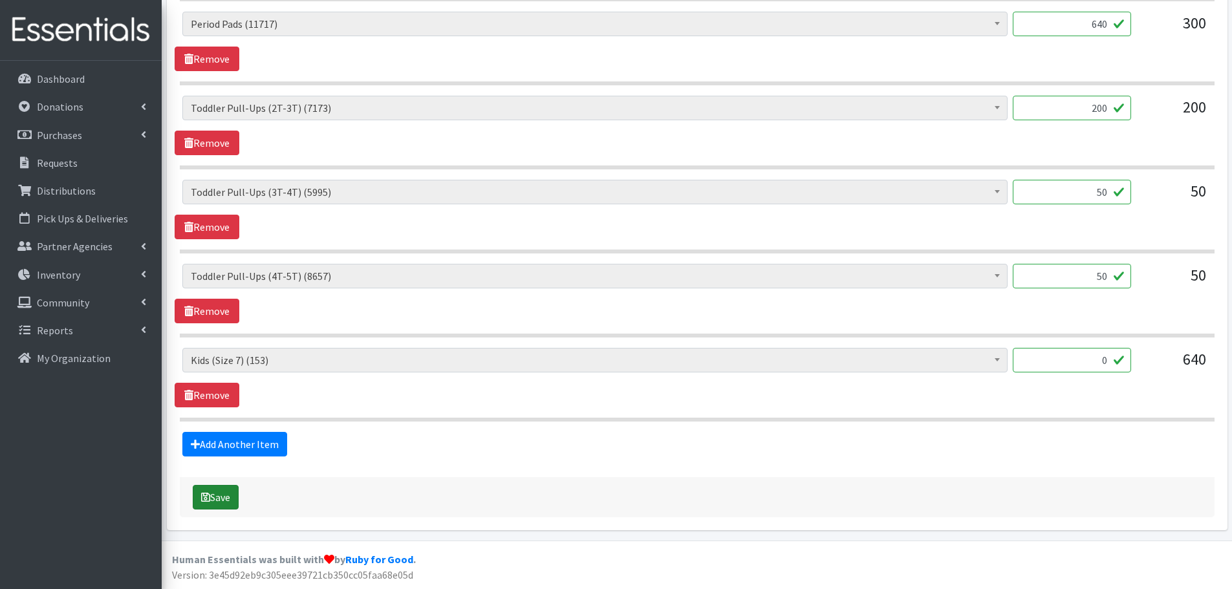
click at [214, 500] on button "Save" at bounding box center [216, 497] width 46 height 25
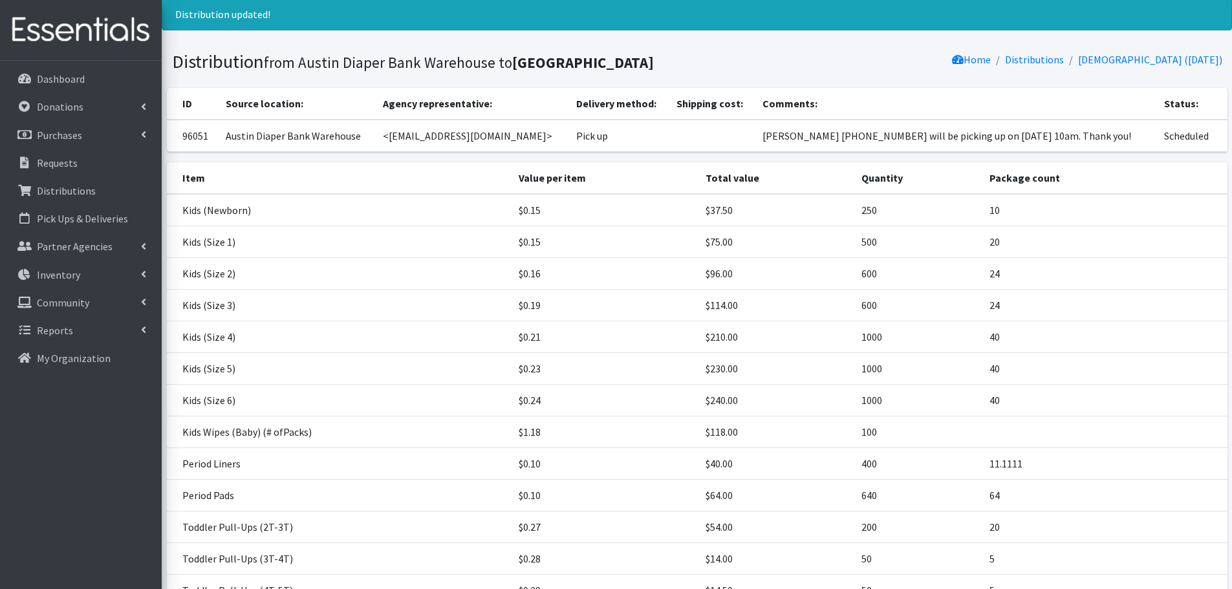
scroll to position [187, 0]
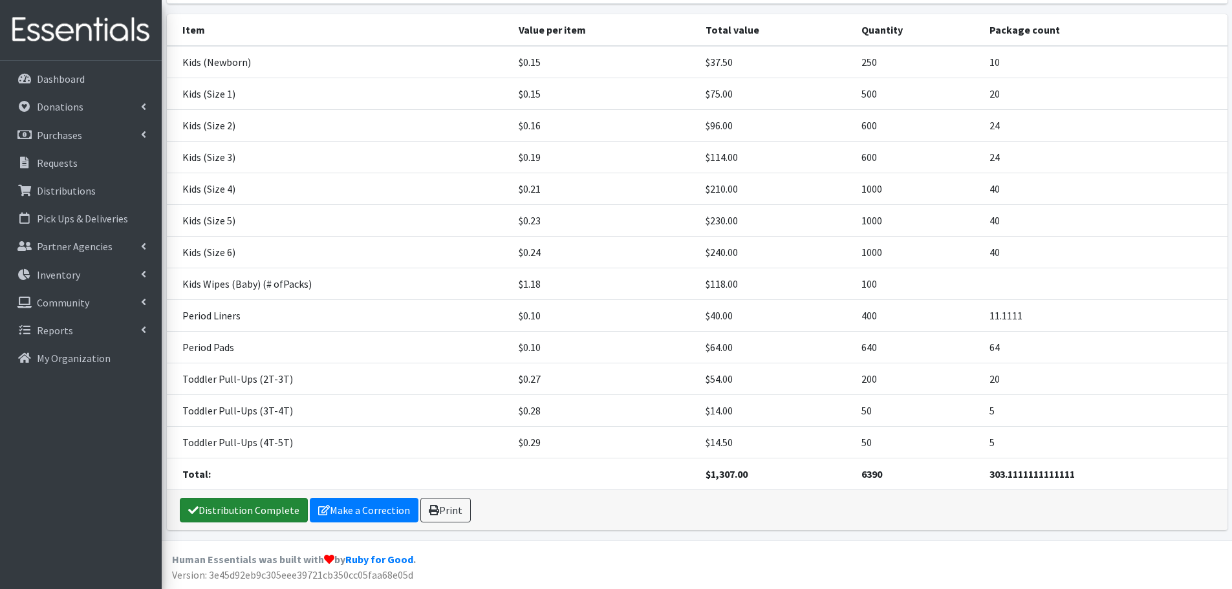
click at [250, 503] on link "Distribution Complete" at bounding box center [244, 510] width 128 height 25
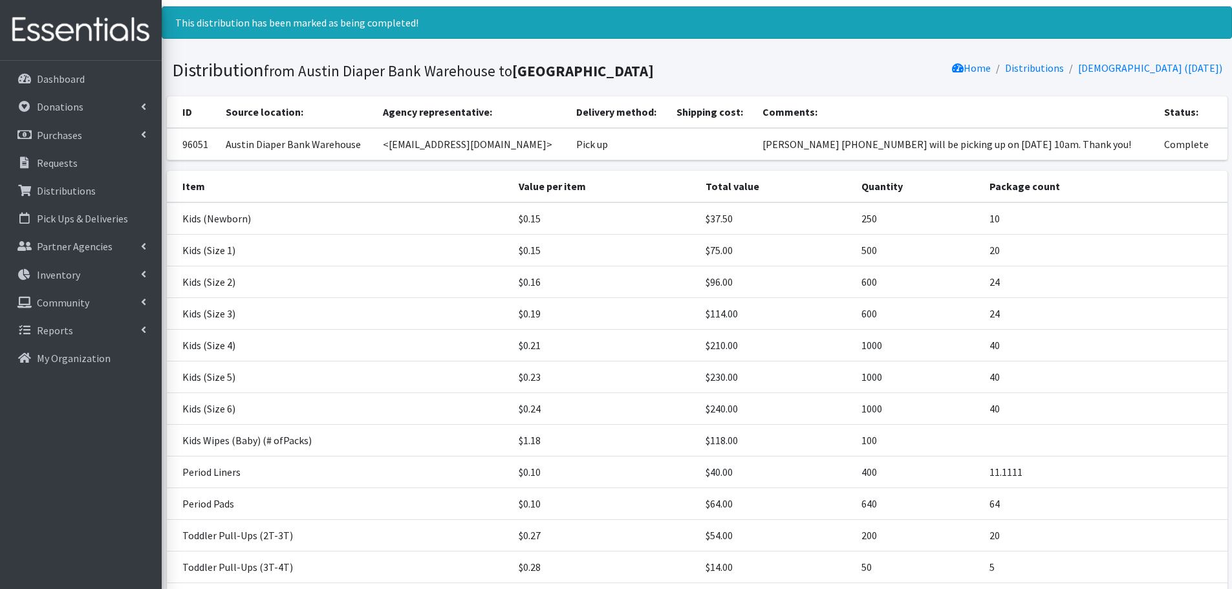
scroll to position [0, 0]
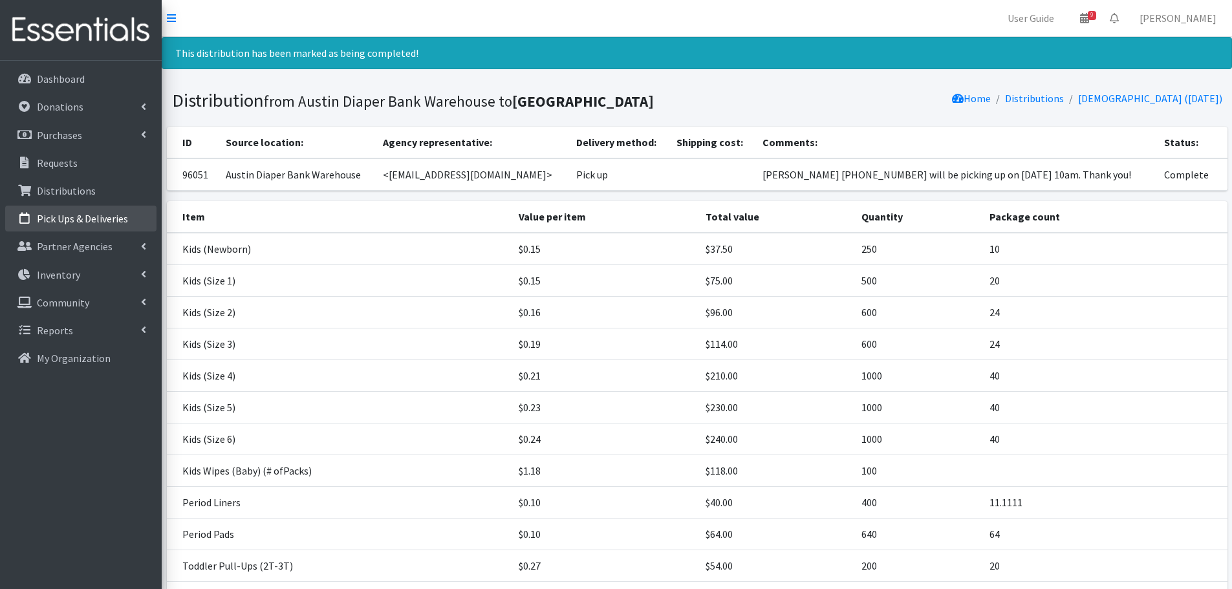
click at [78, 212] on p "Pick Ups & Deliveries" at bounding box center [82, 218] width 91 height 13
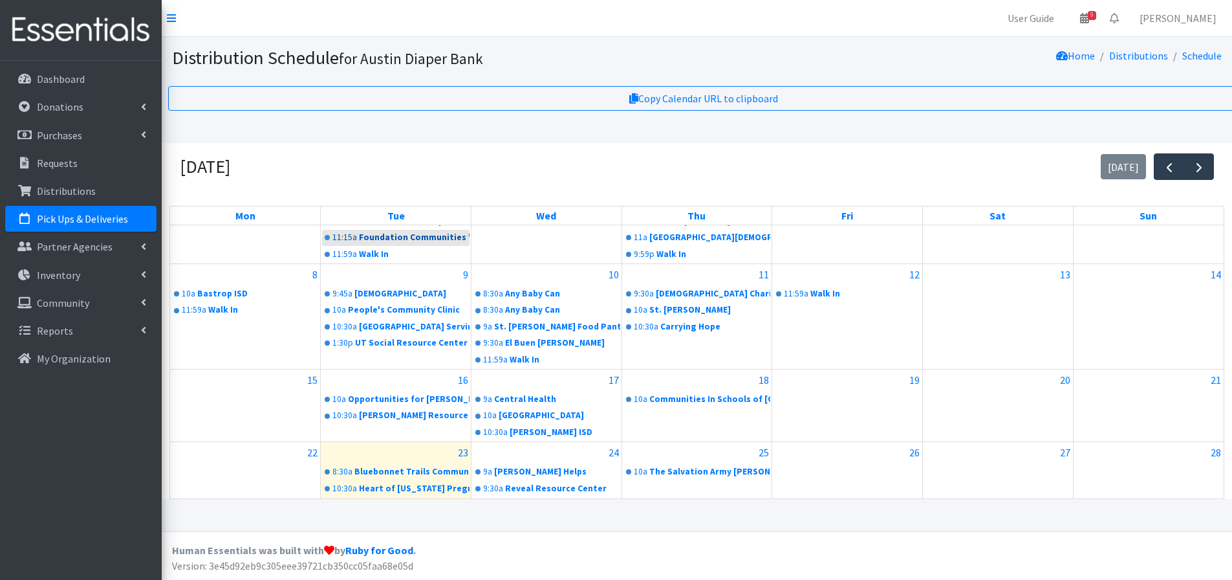
scroll to position [243, 0]
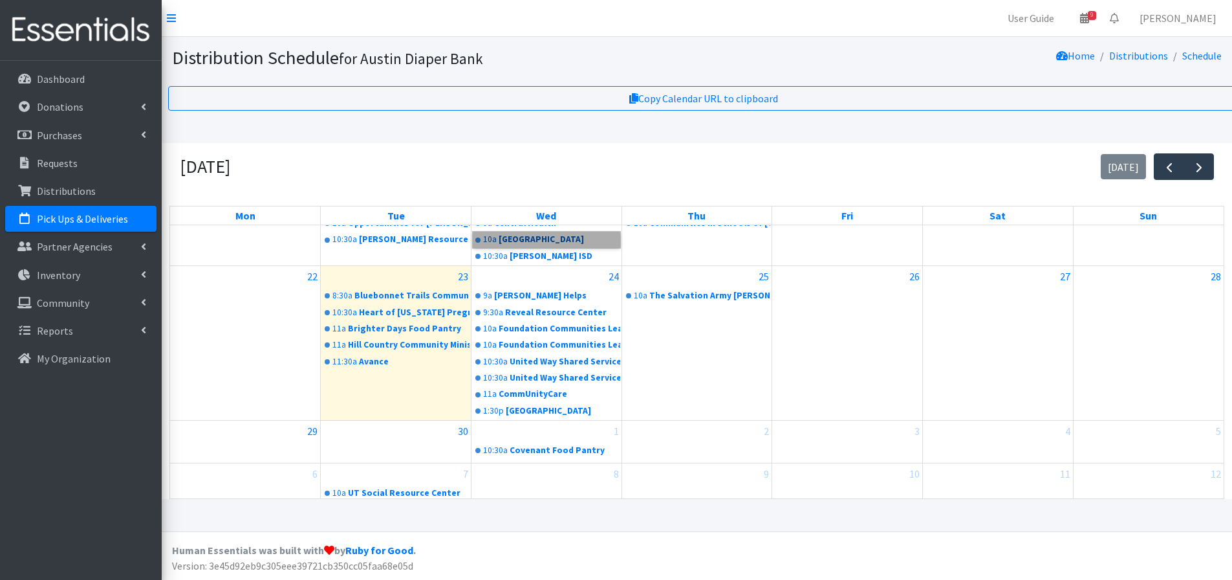
click at [528, 246] on link "10a [GEOGRAPHIC_DATA]" at bounding box center [546, 240] width 147 height 16
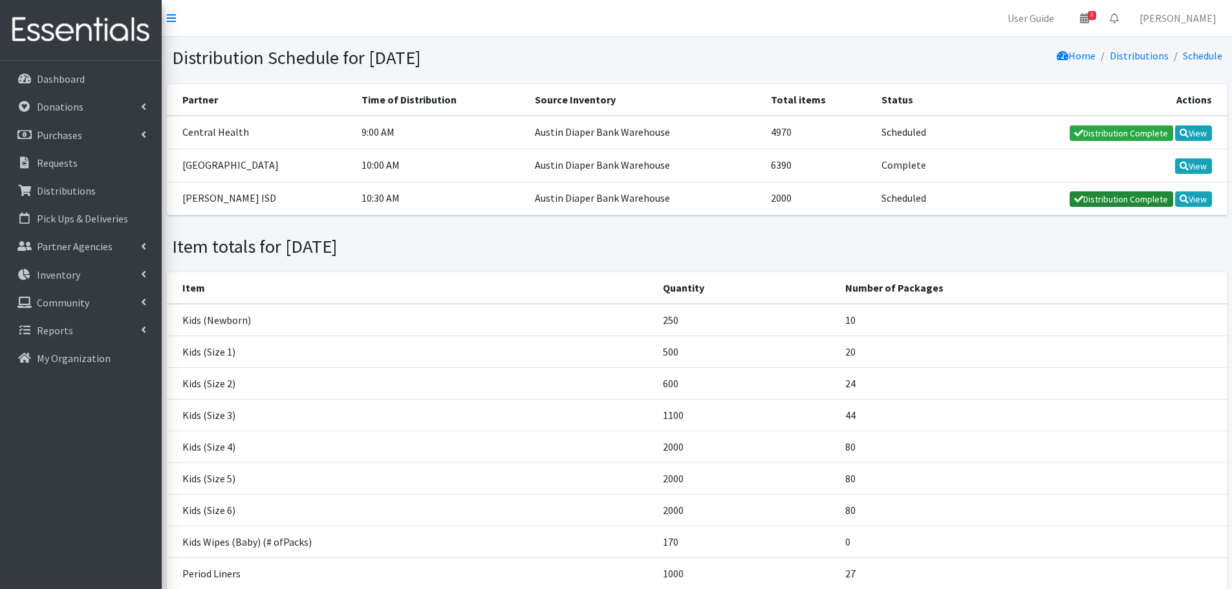
click at [1135, 195] on link "Distribution Complete" at bounding box center [1121, 199] width 103 height 16
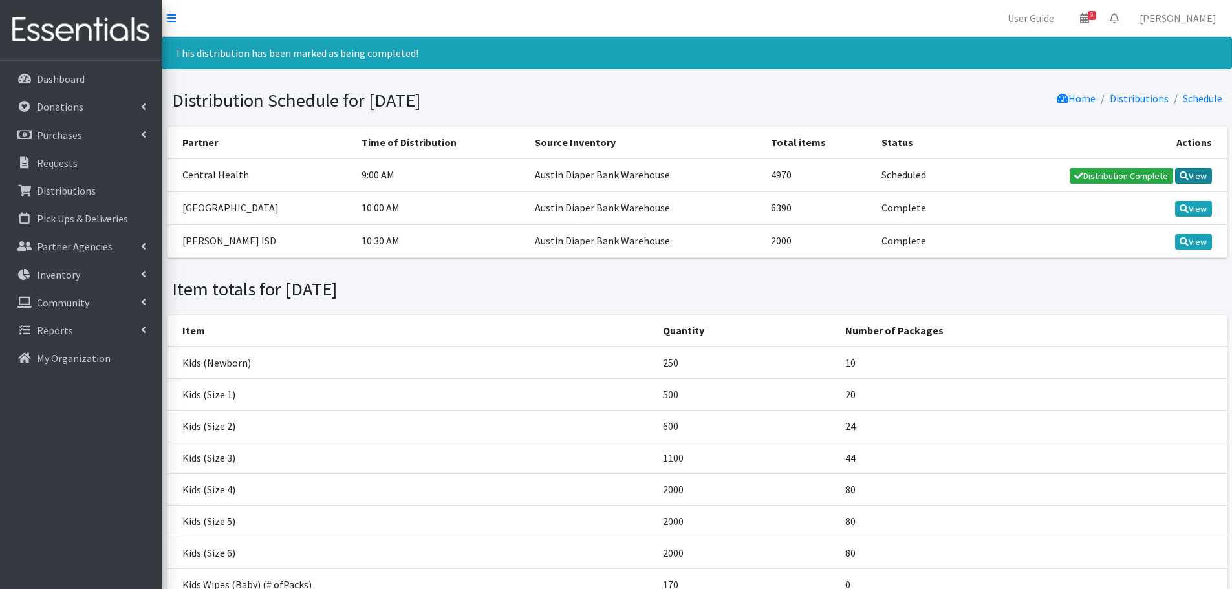
click at [1210, 176] on link "View" at bounding box center [1193, 176] width 37 height 16
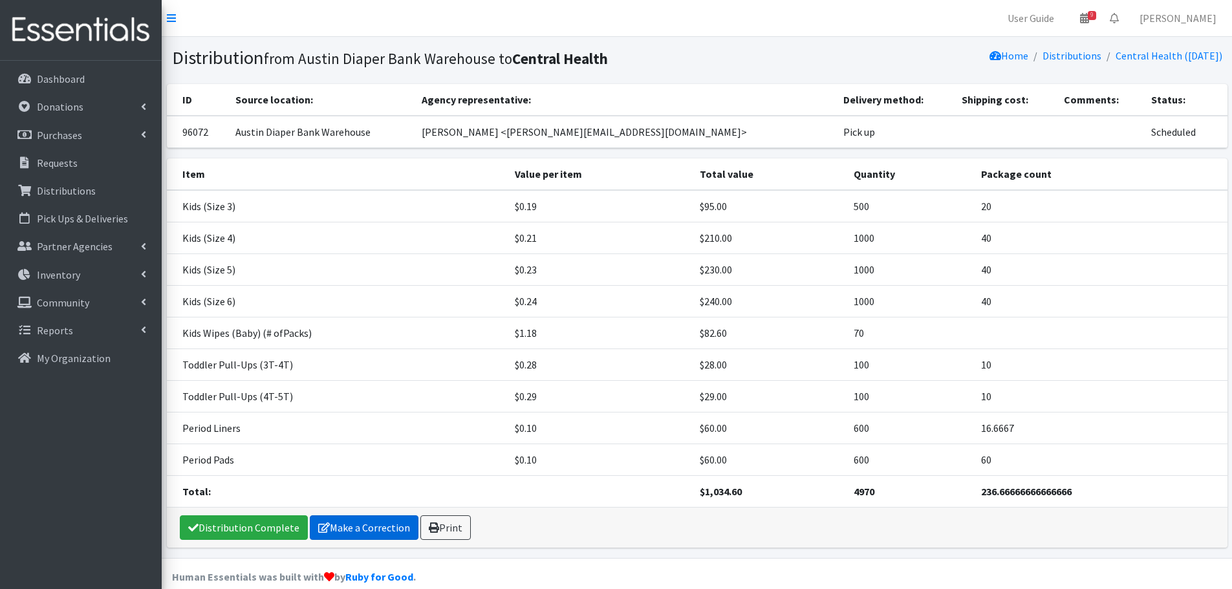
click at [380, 528] on link "Make a Correction" at bounding box center [364, 528] width 109 height 25
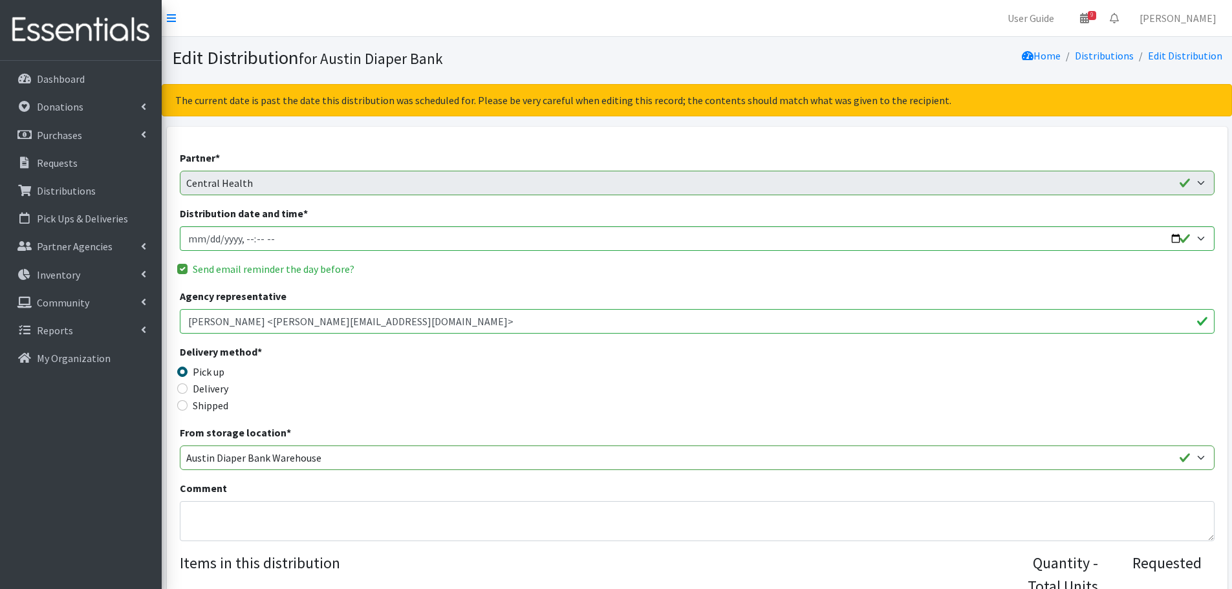
scroll to position [388, 0]
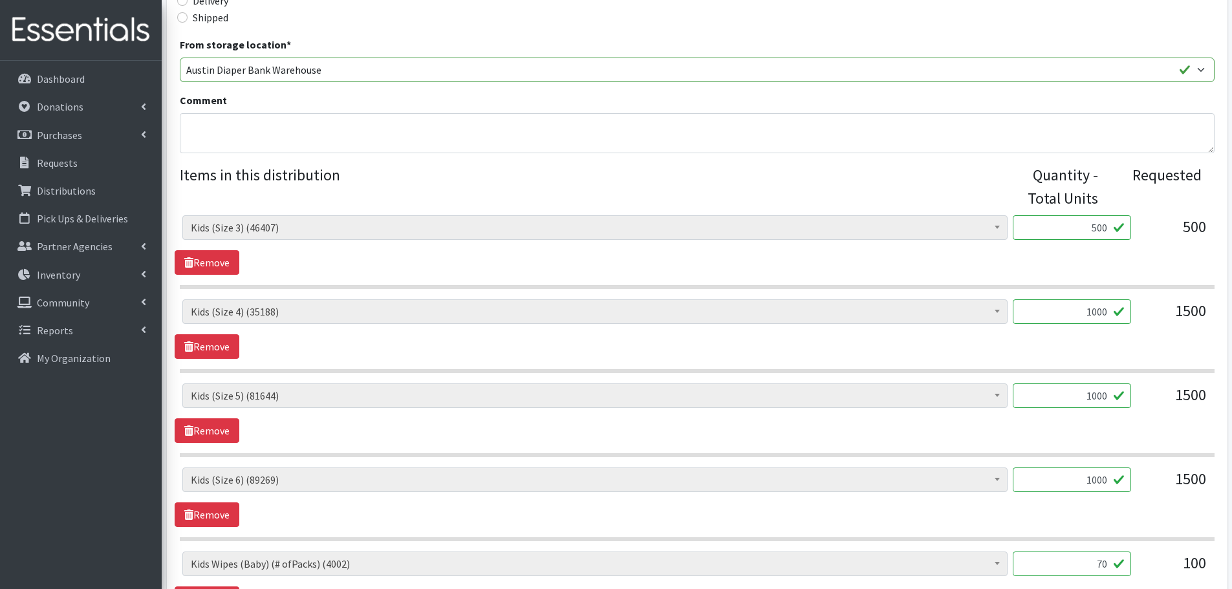
drag, startPoint x: 1045, startPoint y: 231, endPoint x: 1255, endPoint y: 246, distance: 210.1
click at [1232, 246] on html "User Guide 9 9 Pick-ups remaining this week View Calendar 0 Requests 0 Partner …" at bounding box center [616, 371] width 1232 height 1518
type input "1000"
click at [1143, 250] on div "500" at bounding box center [1174, 232] width 65 height 35
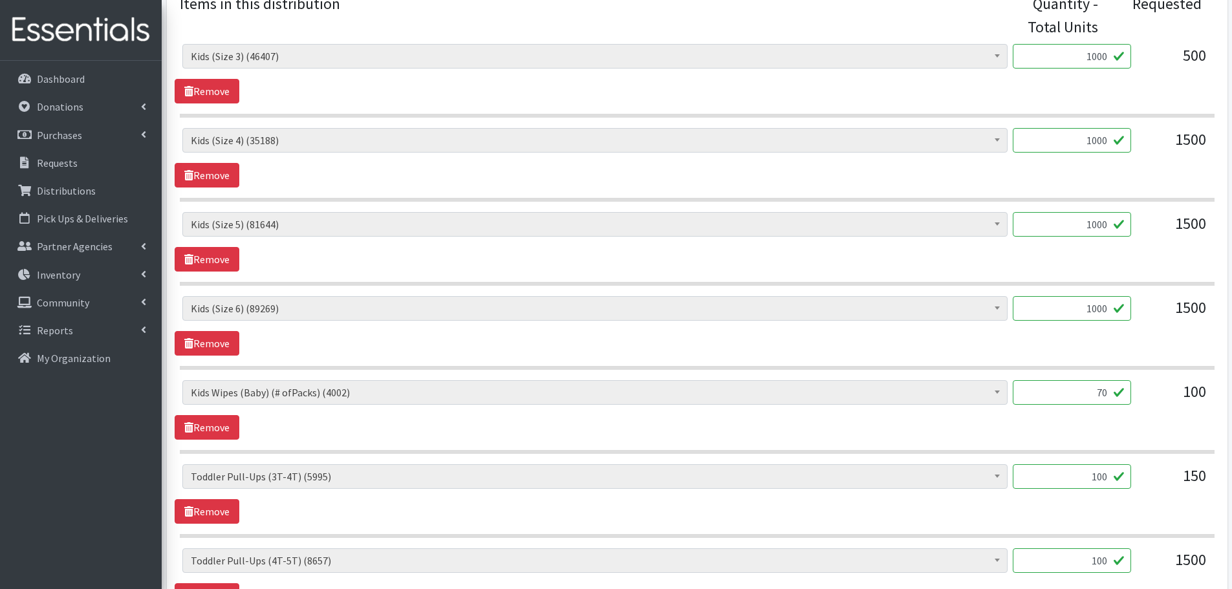
scroll to position [582, 0]
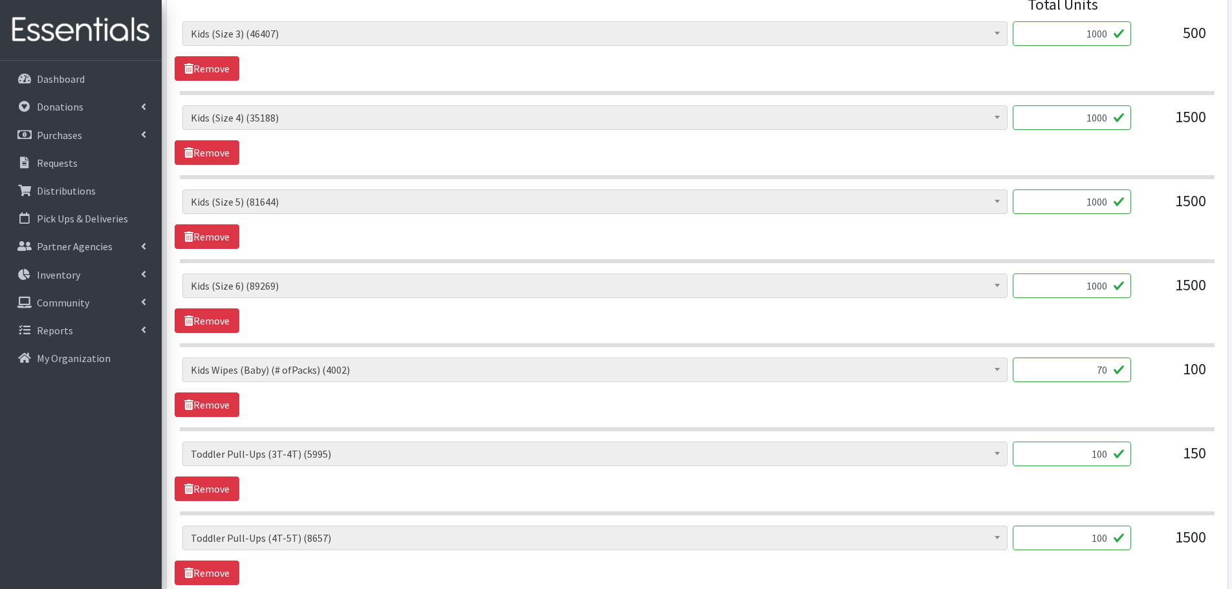
drag, startPoint x: 1091, startPoint y: 354, endPoint x: 1104, endPoint y: 359, distance: 14.5
click at [1104, 359] on div "Baby Formula (369) Kids (Newborn) (10721) Kids ([MEDICAL_DATA]) (171) Kids (Siz…" at bounding box center [697, 394] width 1035 height 746
drag, startPoint x: 1093, startPoint y: 367, endPoint x: 1119, endPoint y: 369, distance: 25.9
click at [1119, 369] on input "70" at bounding box center [1072, 370] width 118 height 25
type input "80"
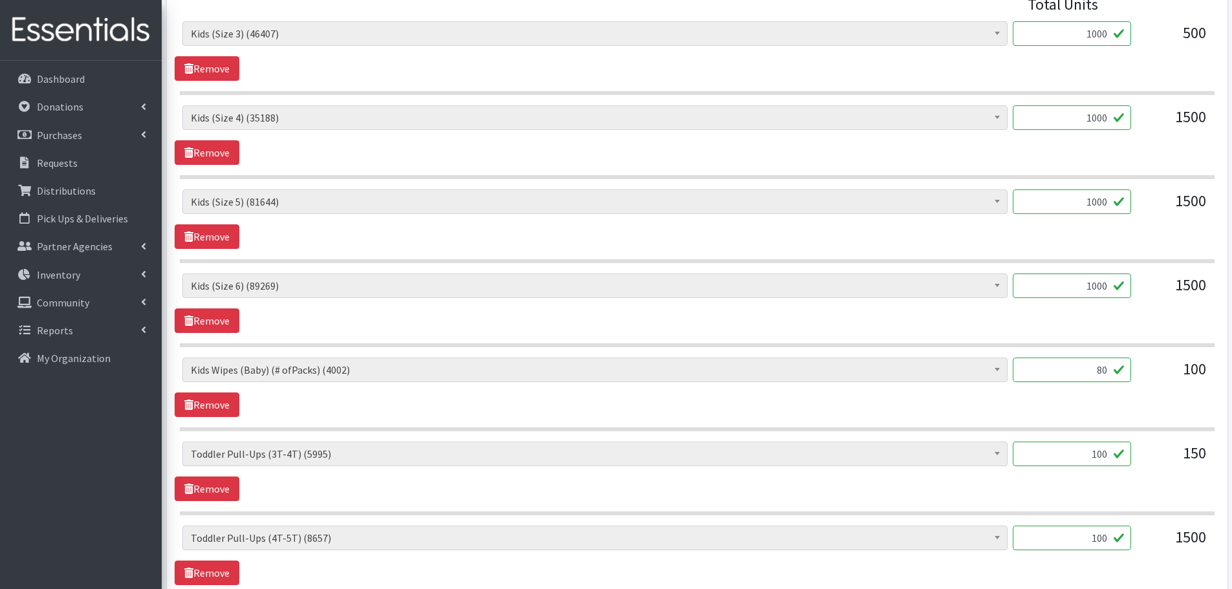
click at [1113, 411] on div "Baby Formula (369) Kids (Newborn) (10721) Kids ([MEDICAL_DATA]) (171) Kids (Siz…" at bounding box center [697, 388] width 1045 height 60
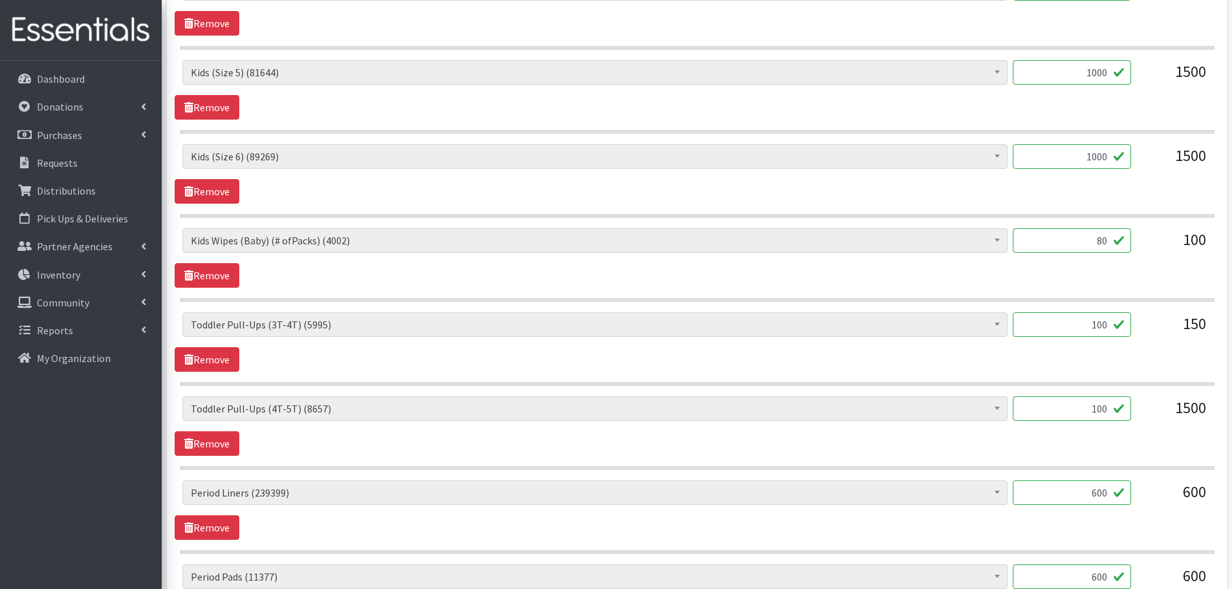
scroll to position [841, 0]
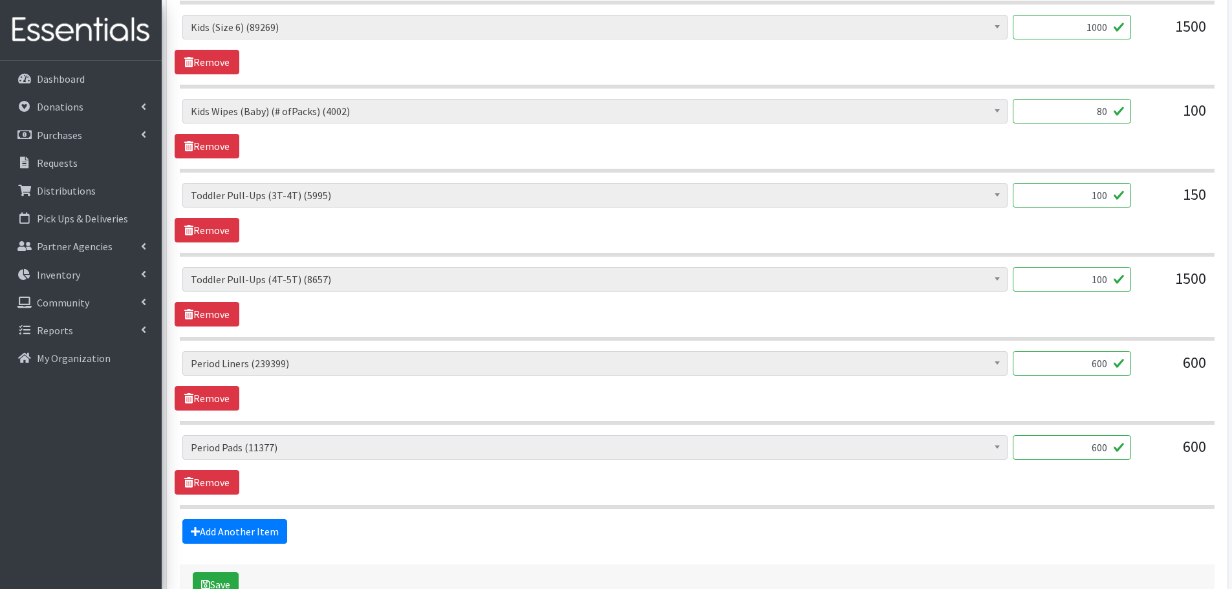
drag, startPoint x: 1082, startPoint y: 444, endPoint x: 1118, endPoint y: 441, distance: 37.0
click at [1118, 441] on input "600" at bounding box center [1072, 447] width 118 height 25
type input "640"
click at [927, 518] on fieldset "Items in this distribution Quantity - Total Units Requested Baby Formula (369) …" at bounding box center [697, 127] width 1035 height 833
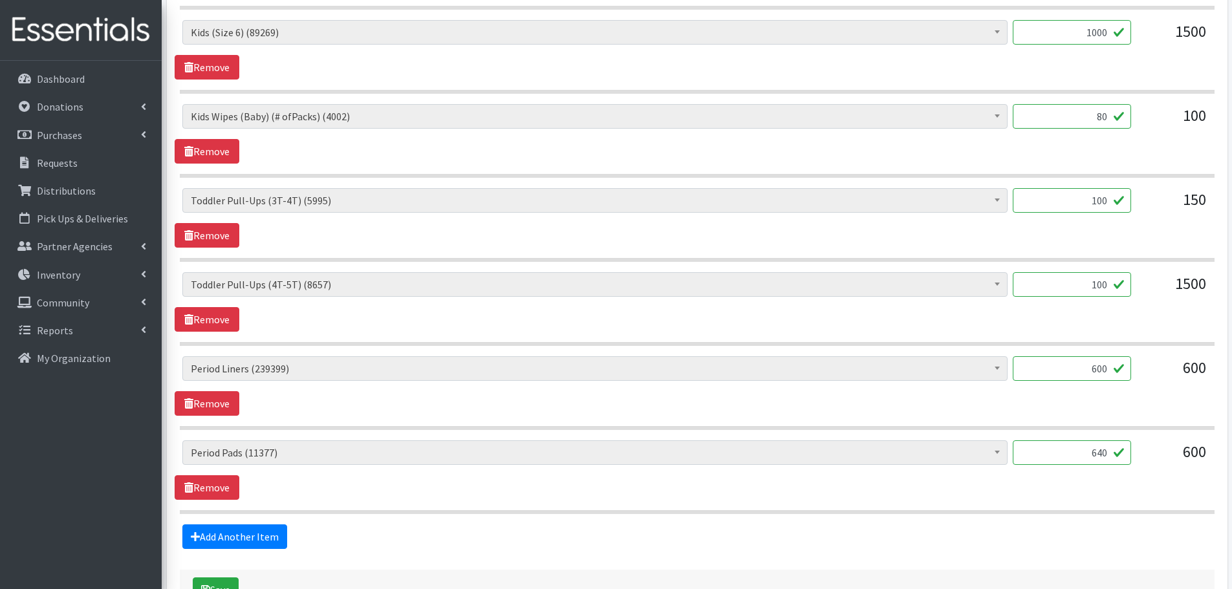
scroll to position [906, 0]
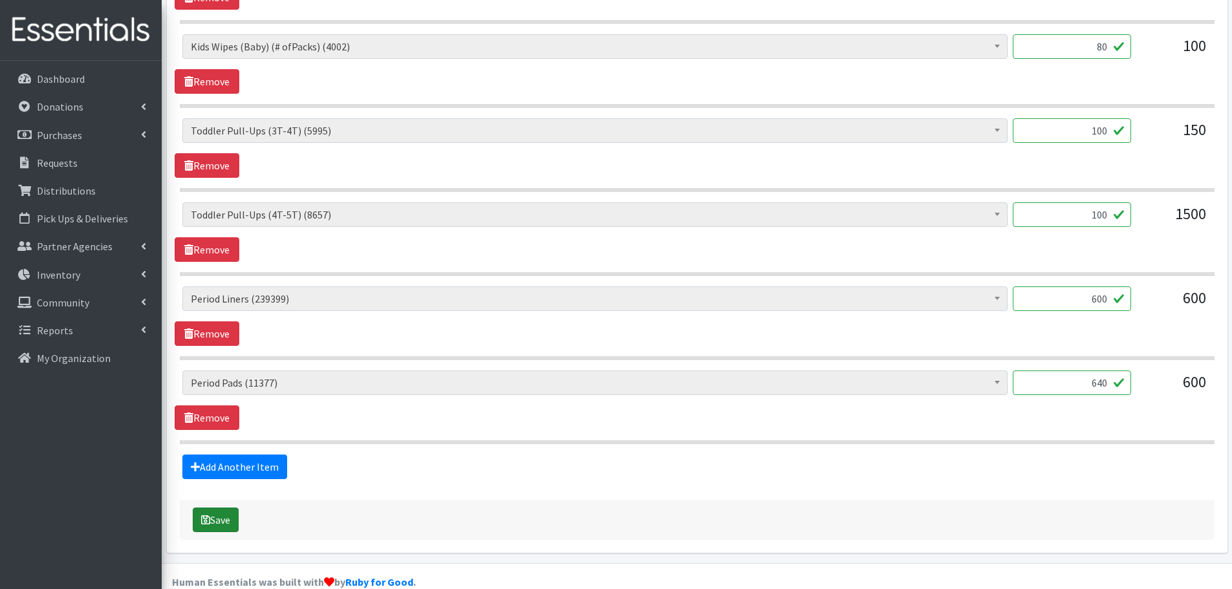
click at [234, 519] on button "Save" at bounding box center [216, 520] width 46 height 25
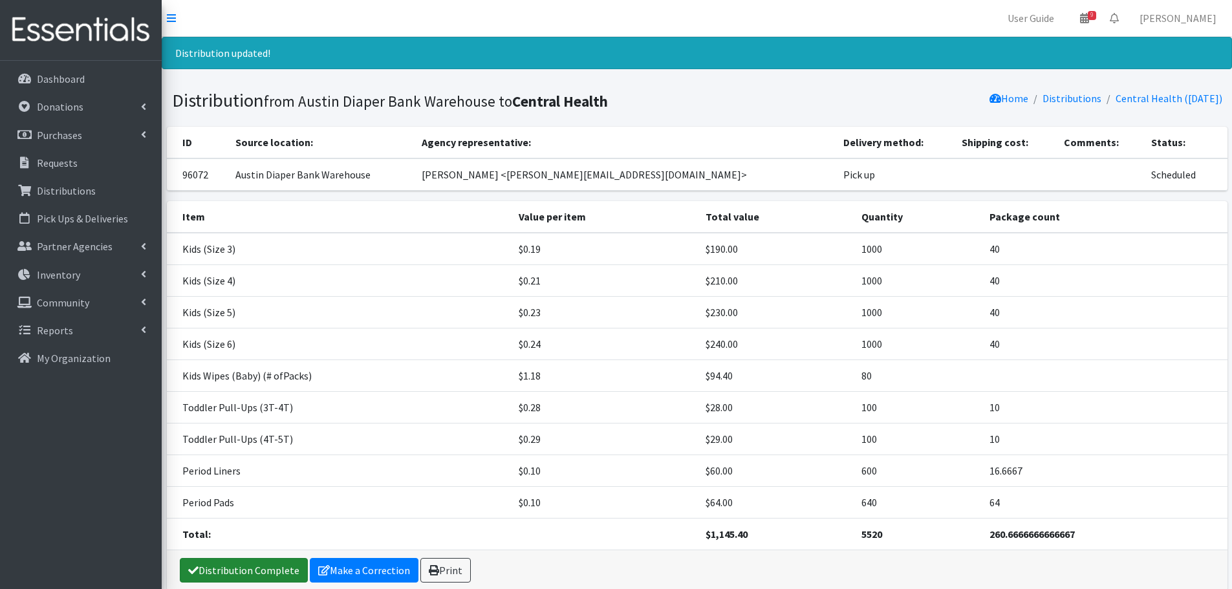
click at [242, 578] on link "Distribution Complete" at bounding box center [244, 570] width 128 height 25
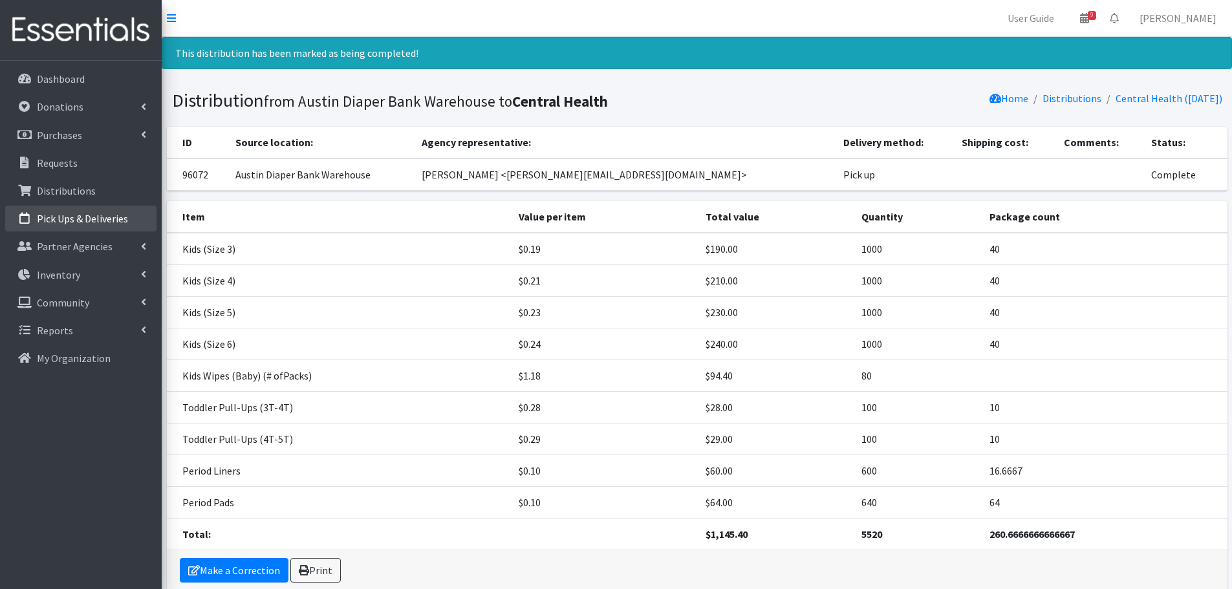
click at [78, 224] on p "Pick Ups & Deliveries" at bounding box center [82, 218] width 91 height 13
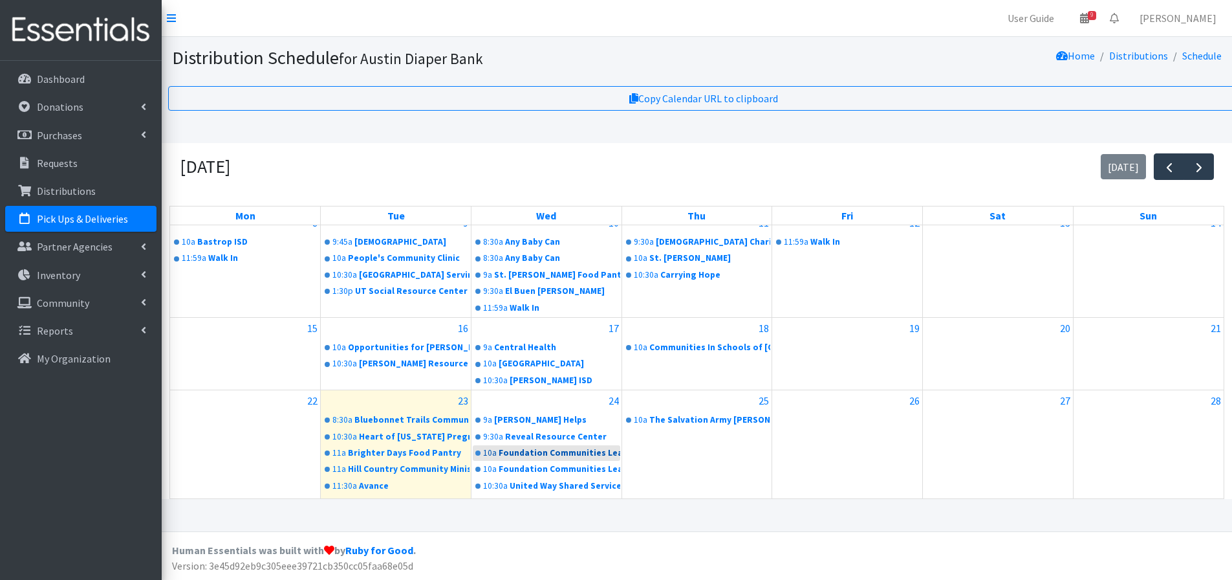
scroll to position [113, 0]
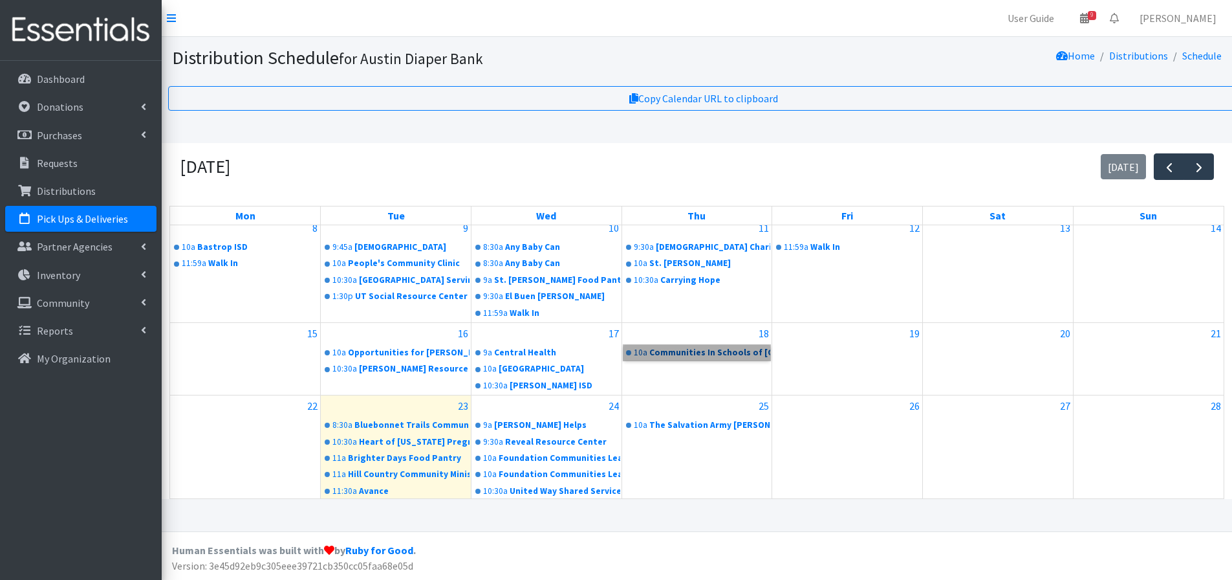
click at [664, 353] on link "10a Communities In Schools of Central Texas" at bounding box center [697, 353] width 147 height 16
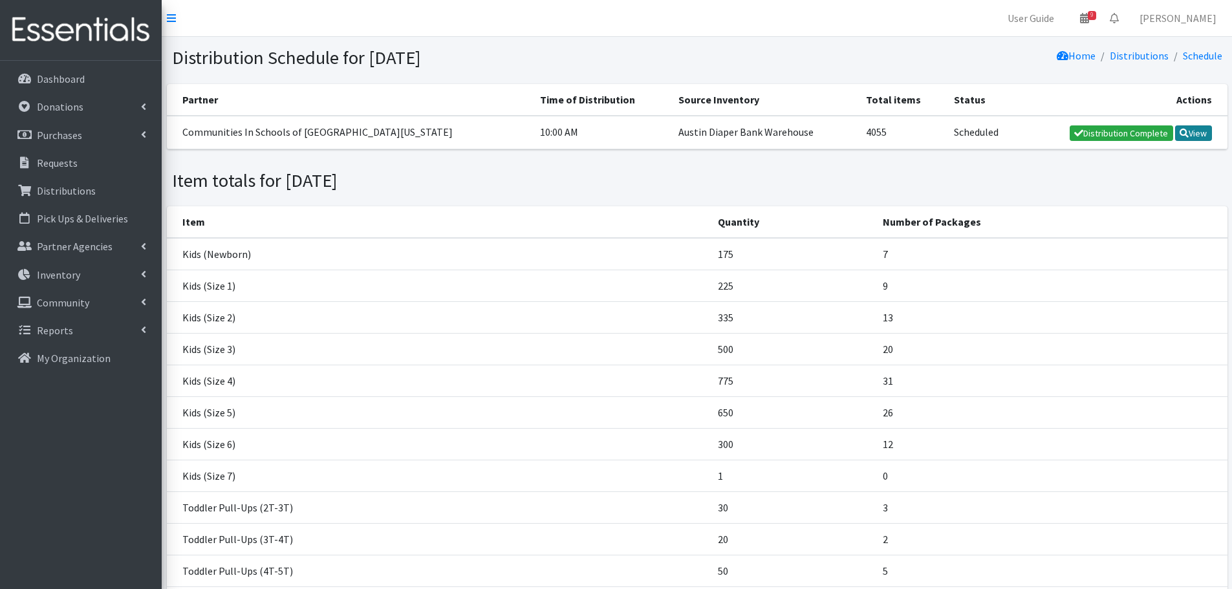
click at [1194, 136] on link "View" at bounding box center [1193, 133] width 37 height 16
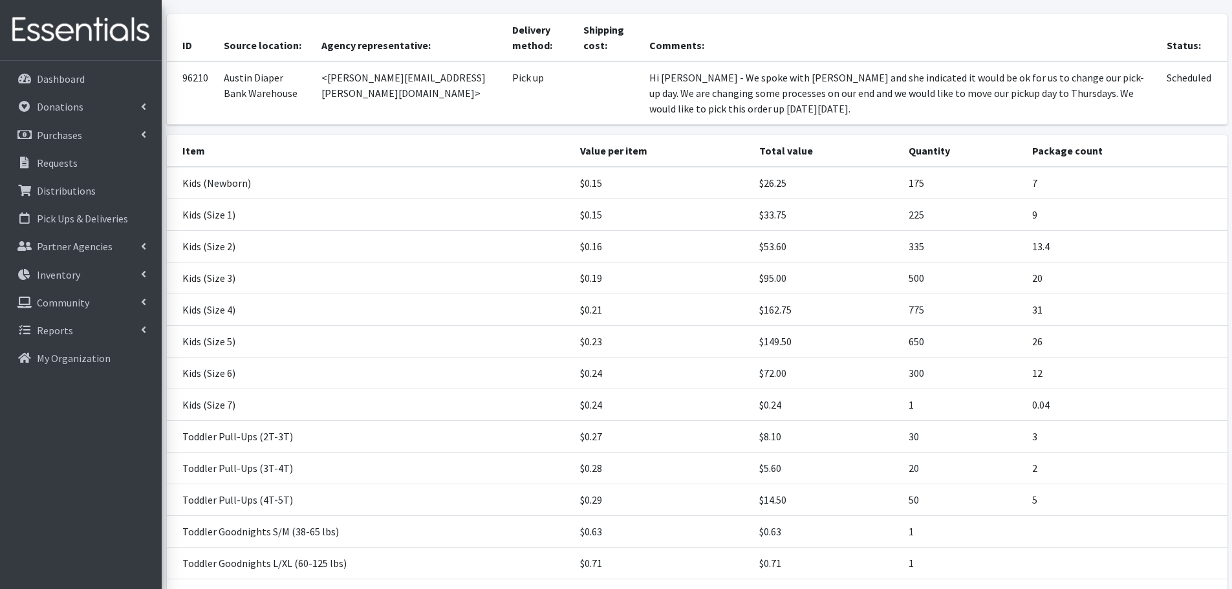
scroll to position [308, 0]
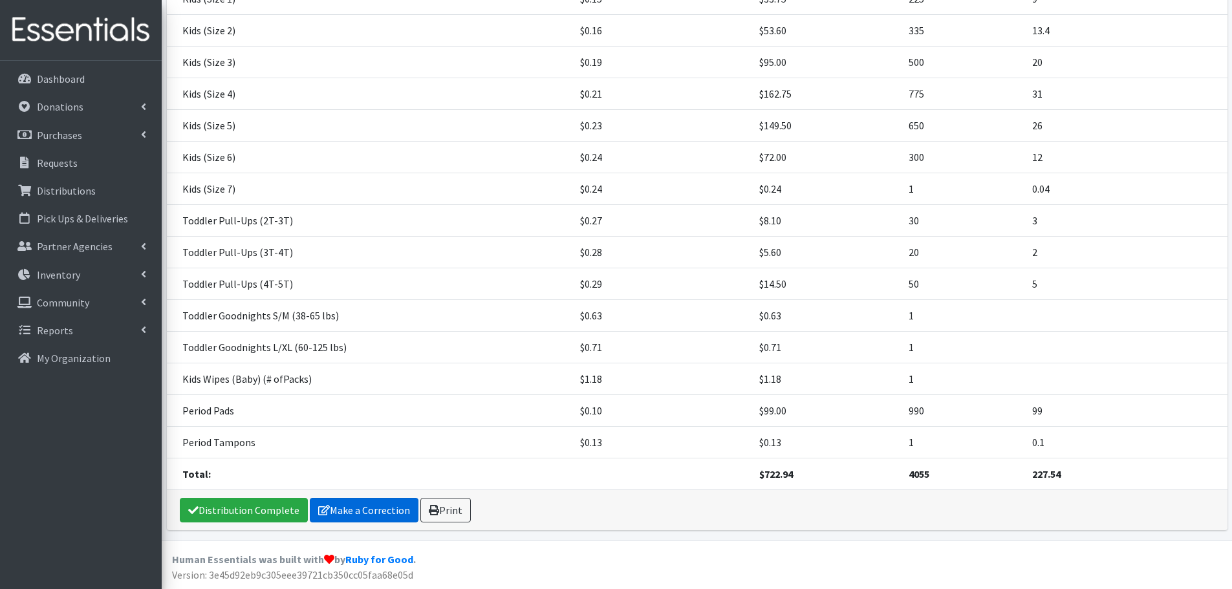
click at [343, 511] on link "Make a Correction" at bounding box center [364, 510] width 109 height 25
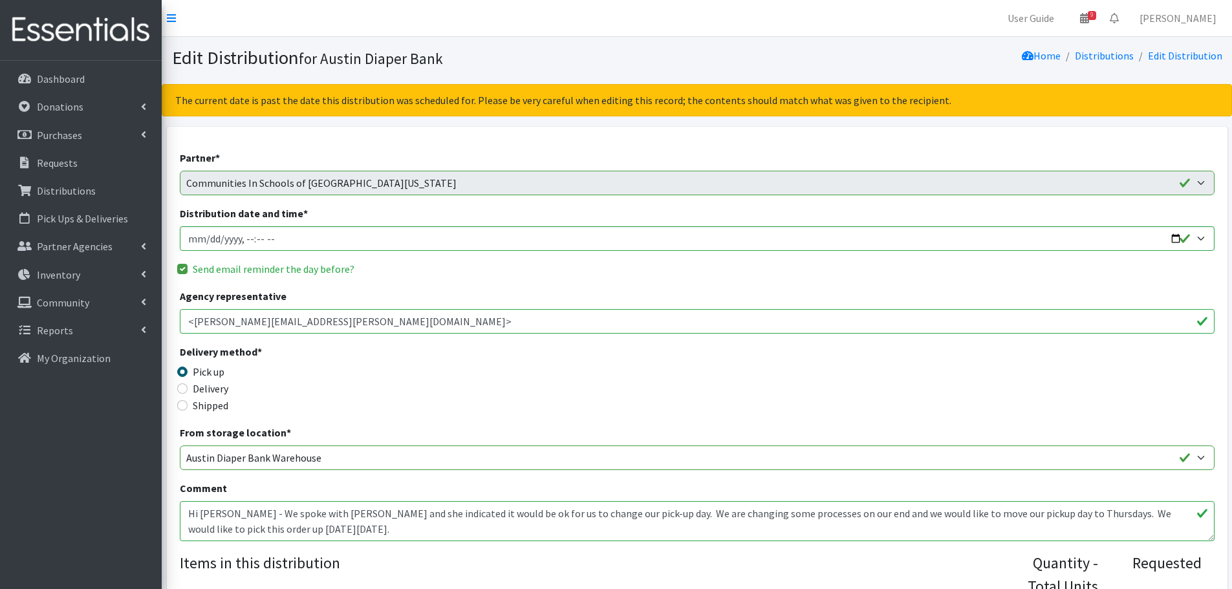
scroll to position [453, 0]
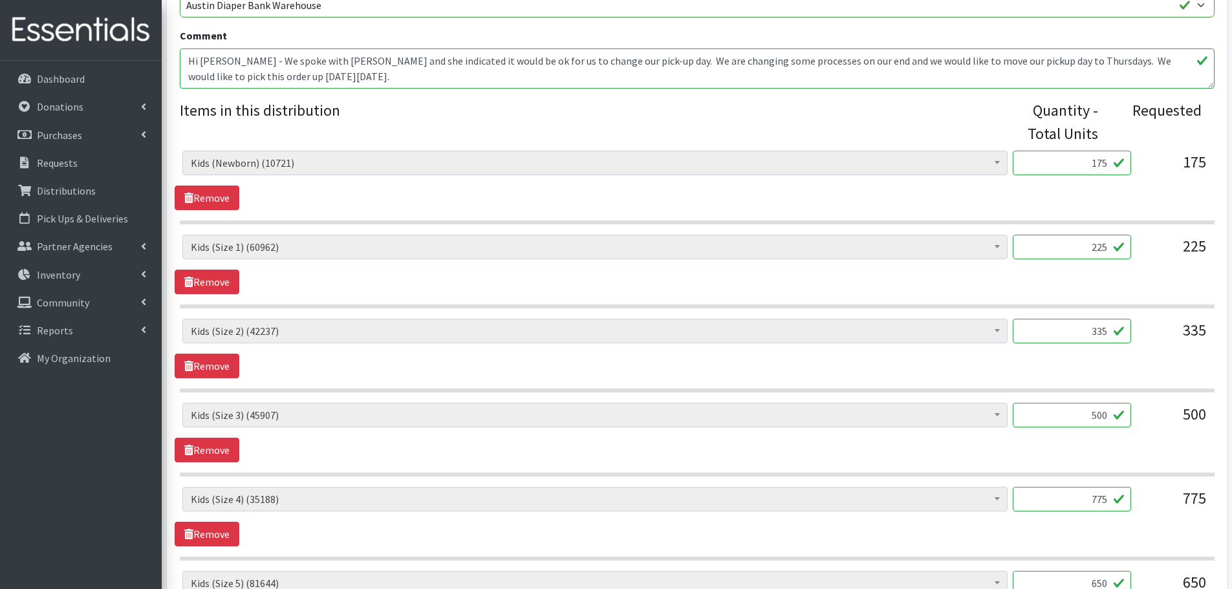
drag, startPoint x: 1075, startPoint y: 339, endPoint x: 1179, endPoint y: 346, distance: 103.7
click at [1179, 346] on div "Baby Formula (369) Kids (Newborn) (10721) Kids ([MEDICAL_DATA]) (171) Kids (Siz…" at bounding box center [696, 336] width 1029 height 35
type input "350"
click at [1179, 346] on div "335" at bounding box center [1174, 336] width 65 height 35
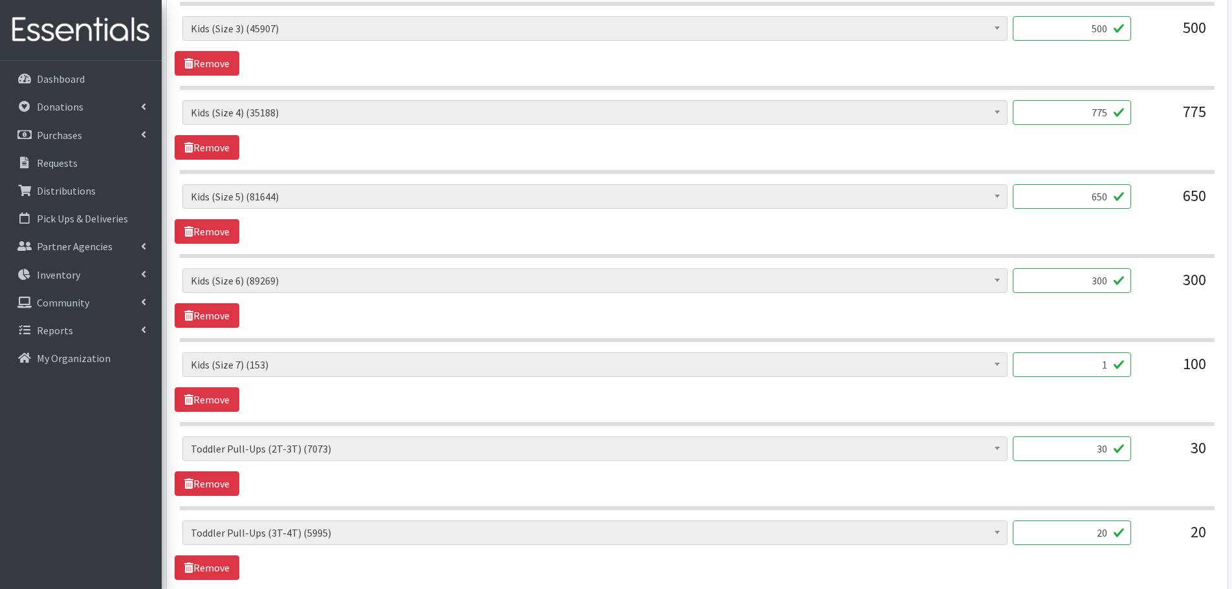
scroll to position [841, 0]
click at [217, 400] on link "Remove" at bounding box center [207, 398] width 65 height 25
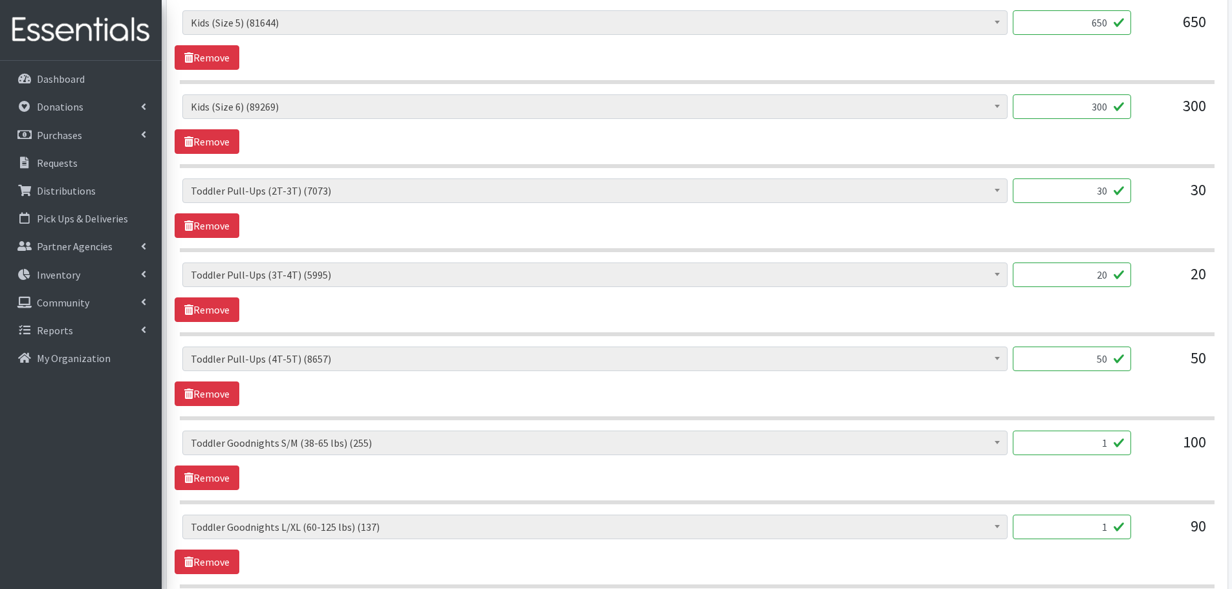
scroll to position [1035, 0]
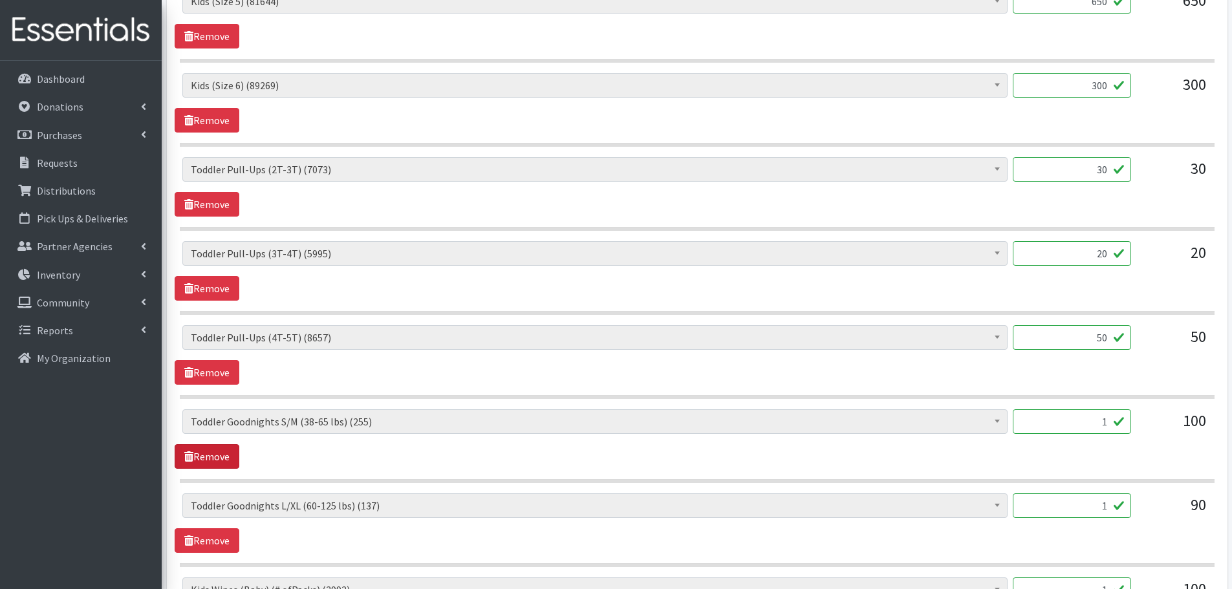
click at [207, 450] on link "Remove" at bounding box center [207, 456] width 65 height 25
drag, startPoint x: 1086, startPoint y: 421, endPoint x: 1173, endPoint y: 413, distance: 87.7
click at [1173, 413] on div "Baby Formula (369) Kids (Newborn) (10721) Kids (Preemie) (171) Kids (Size 1) (6…" at bounding box center [696, 426] width 1029 height 35
type input "54"
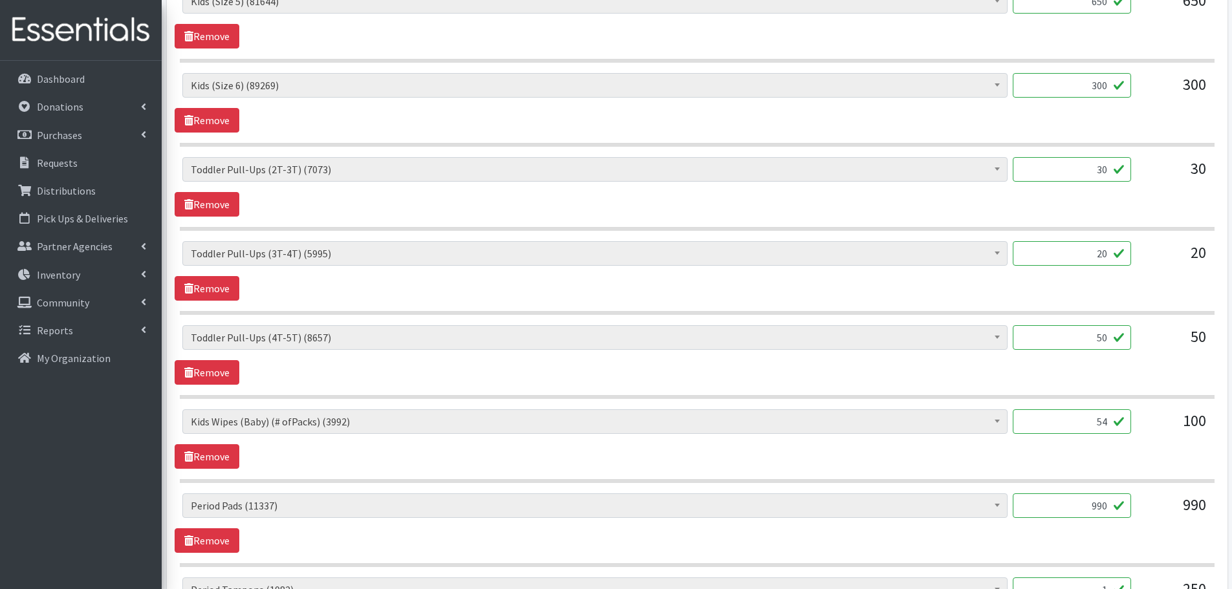
click at [1137, 438] on div "Baby Formula (369) Kids (Newborn) (10721) Kids (Preemie) (171) Kids (Size 1) (6…" at bounding box center [696, 426] width 1029 height 35
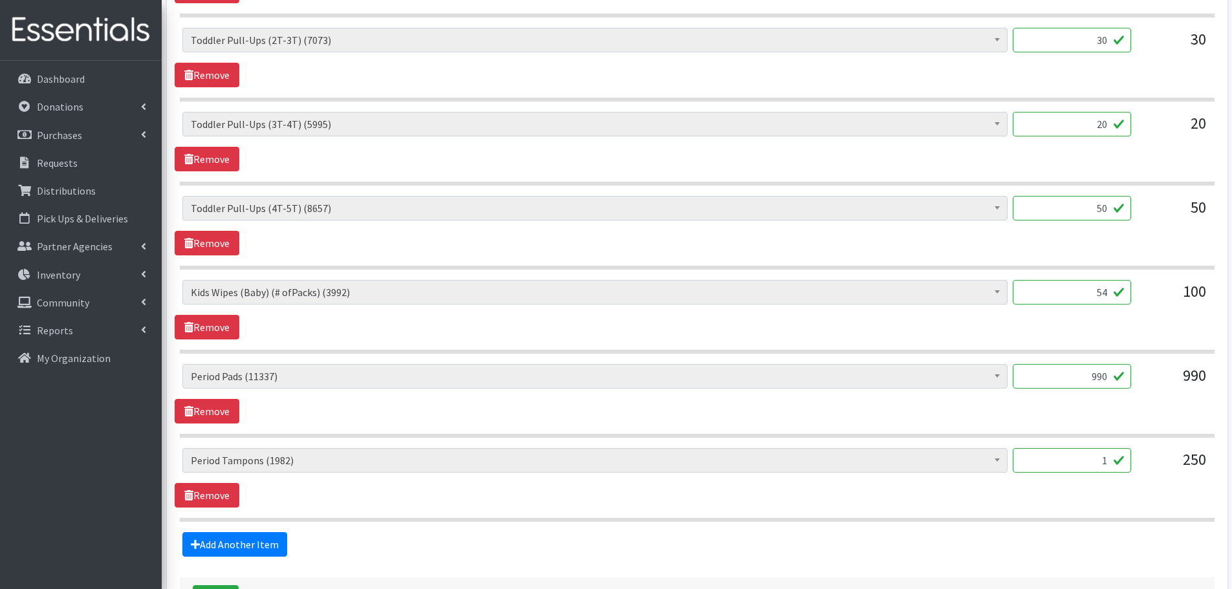
drag, startPoint x: 1074, startPoint y: 369, endPoint x: 1153, endPoint y: 379, distance: 80.2
click at [1153, 379] on div "Baby Formula (369) Kids (Newborn) (10721) Kids (Preemie) (171) Kids (Size 1) (6…" at bounding box center [696, 381] width 1029 height 35
type input "960"
click at [225, 497] on link "Remove" at bounding box center [207, 495] width 65 height 25
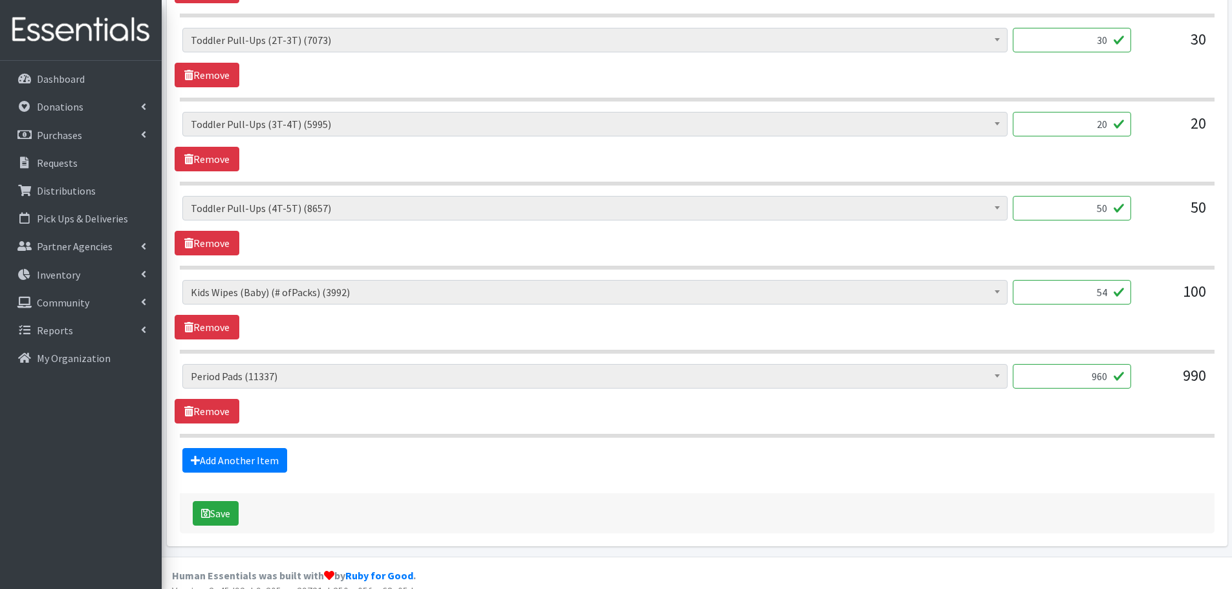
scroll to position [1181, 0]
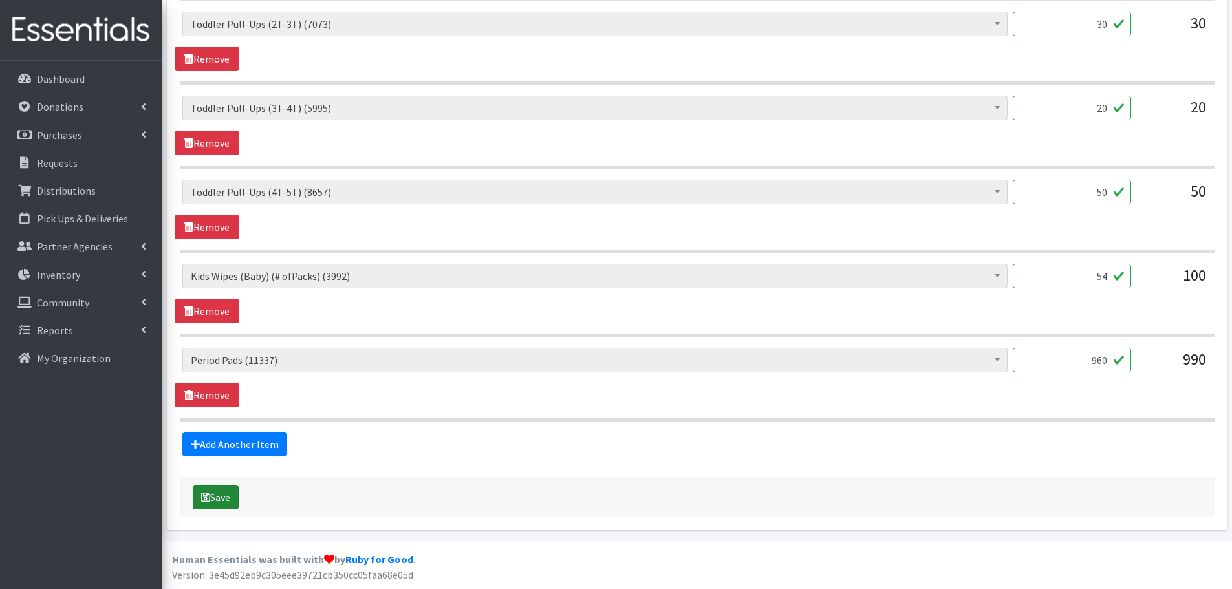
click at [221, 499] on button "Save" at bounding box center [216, 497] width 46 height 25
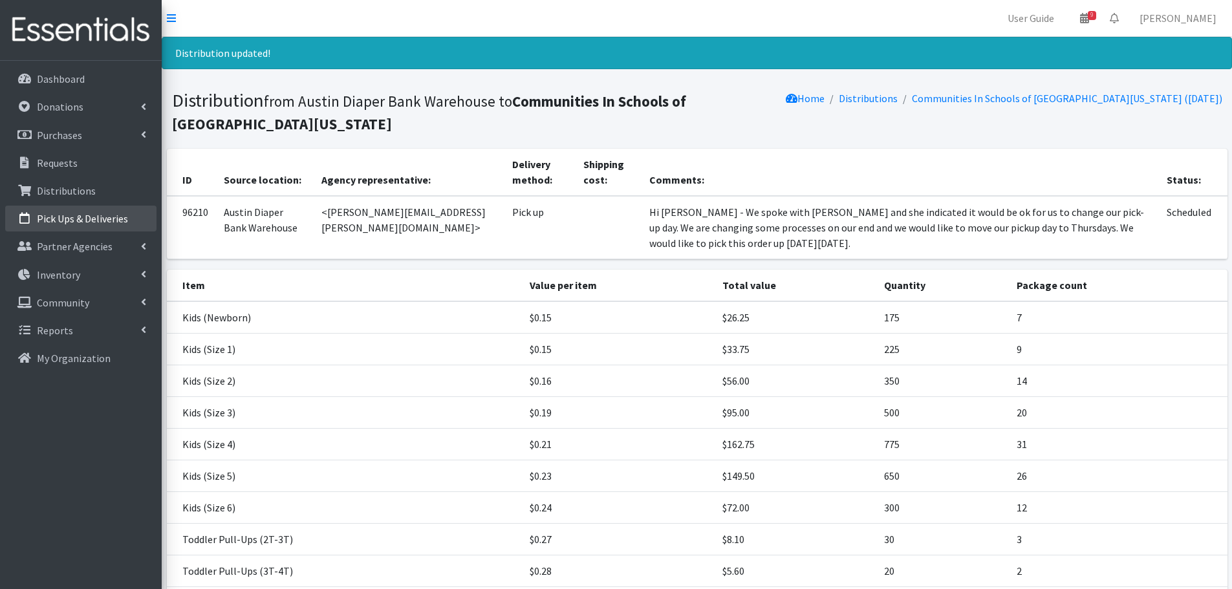
click at [54, 209] on link "Pick Ups & Deliveries" at bounding box center [80, 219] width 151 height 26
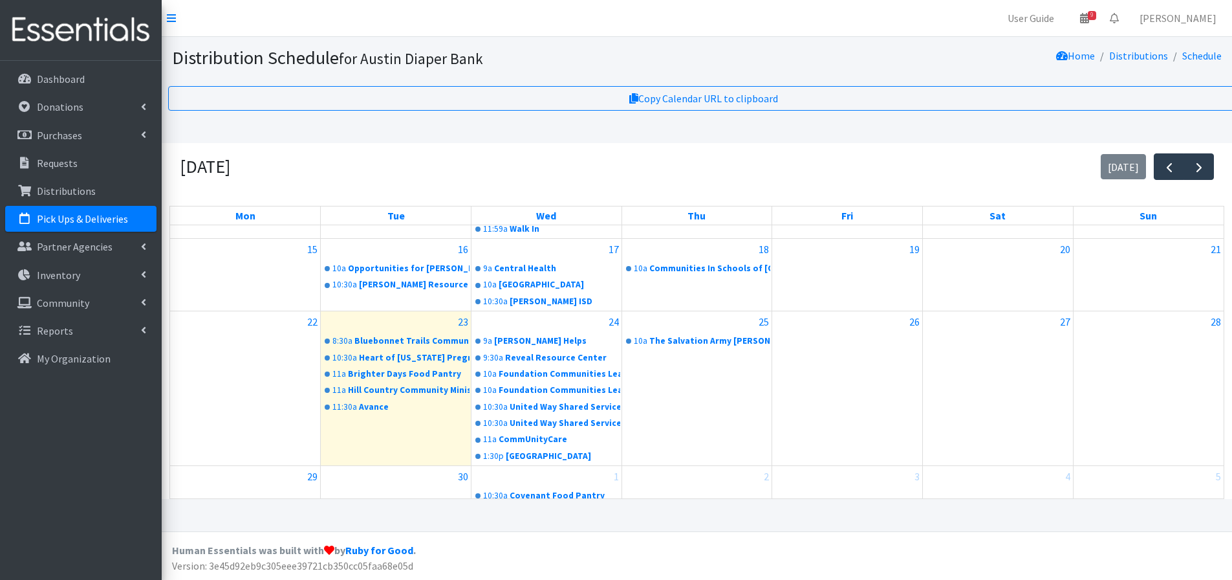
scroll to position [178, 0]
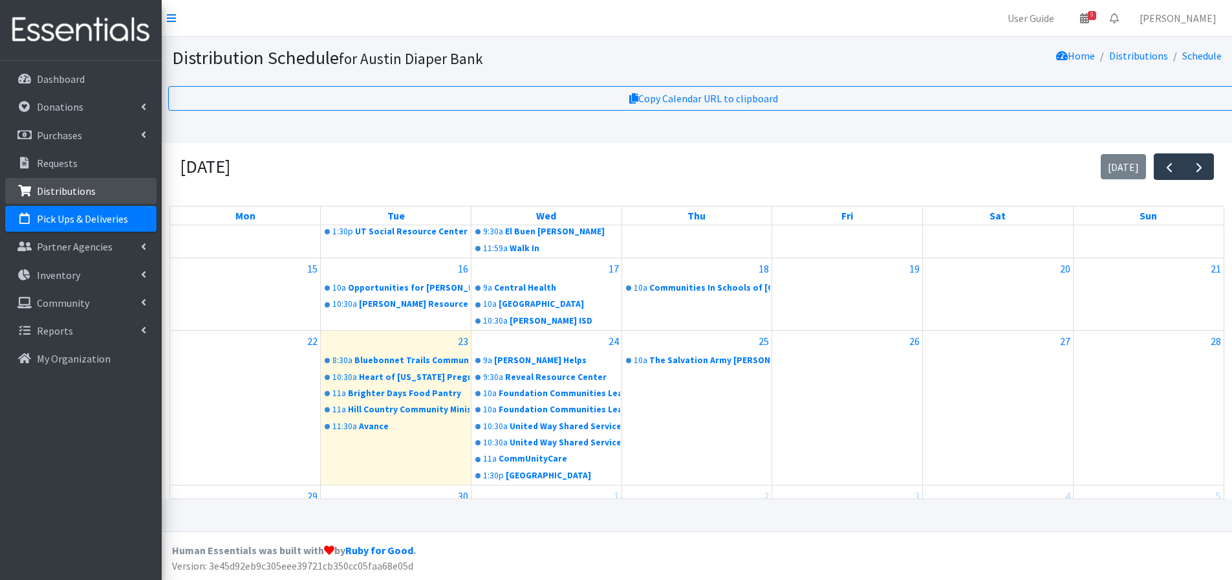
click at [50, 186] on p "Distributions" at bounding box center [66, 190] width 59 height 13
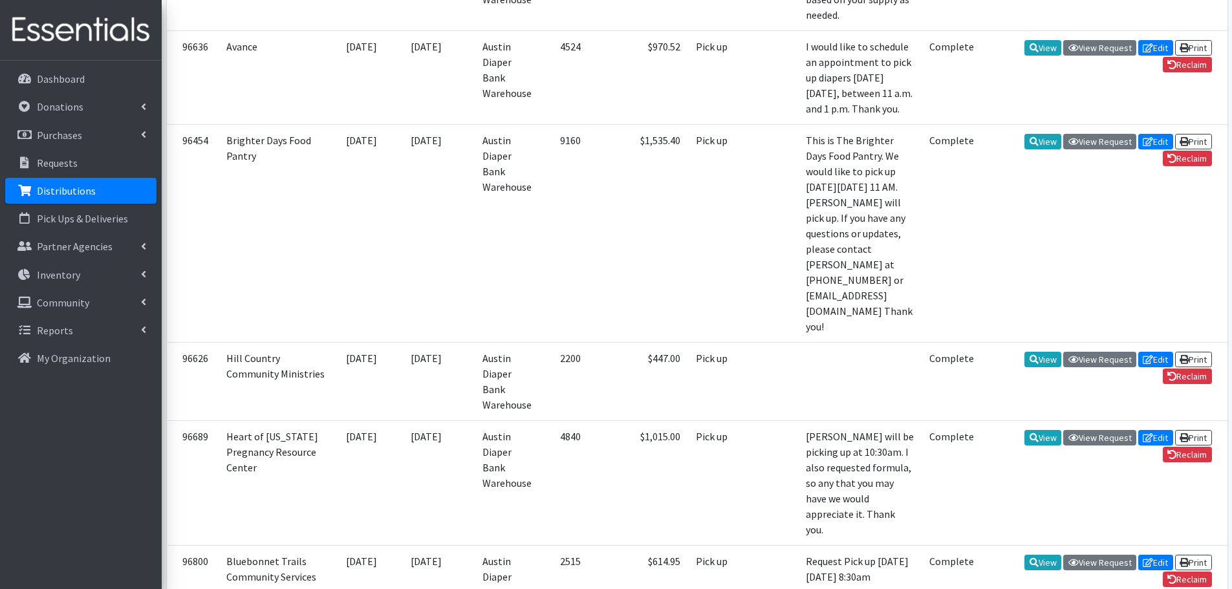
scroll to position [1229, 0]
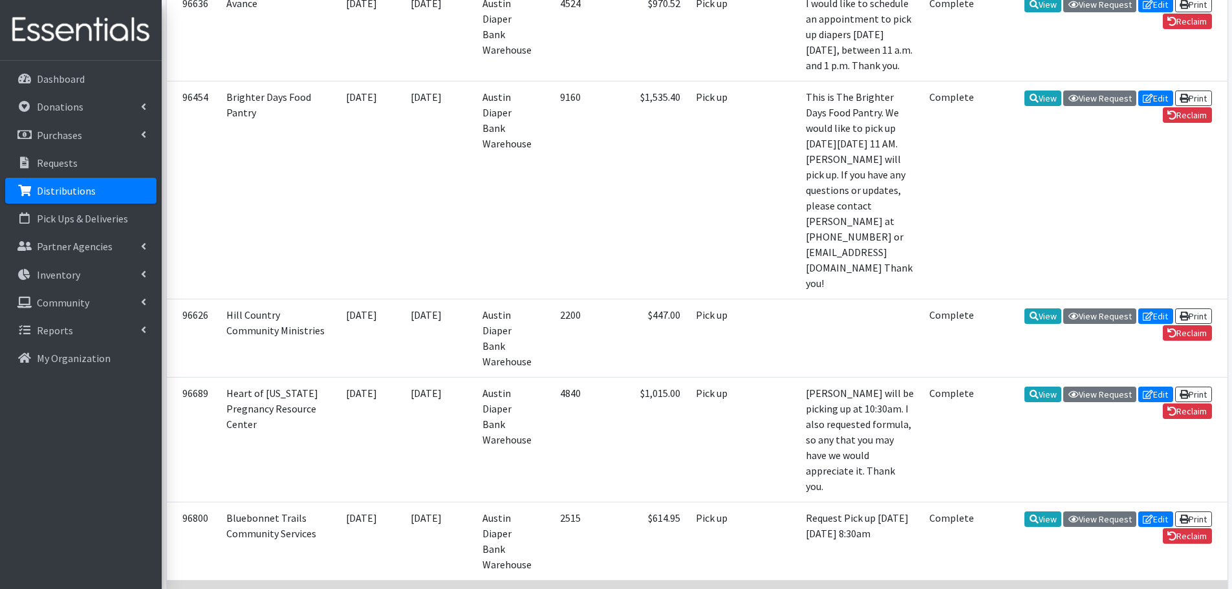
click at [1041, 589] on link "View" at bounding box center [1043, 598] width 37 height 16
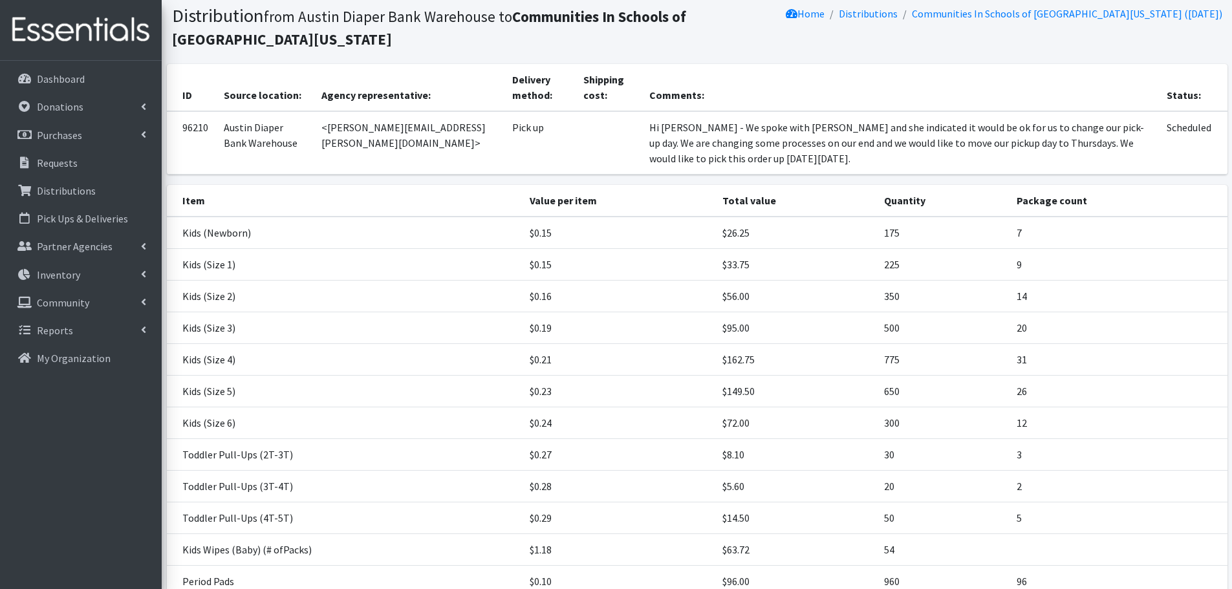
scroll to position [129, 0]
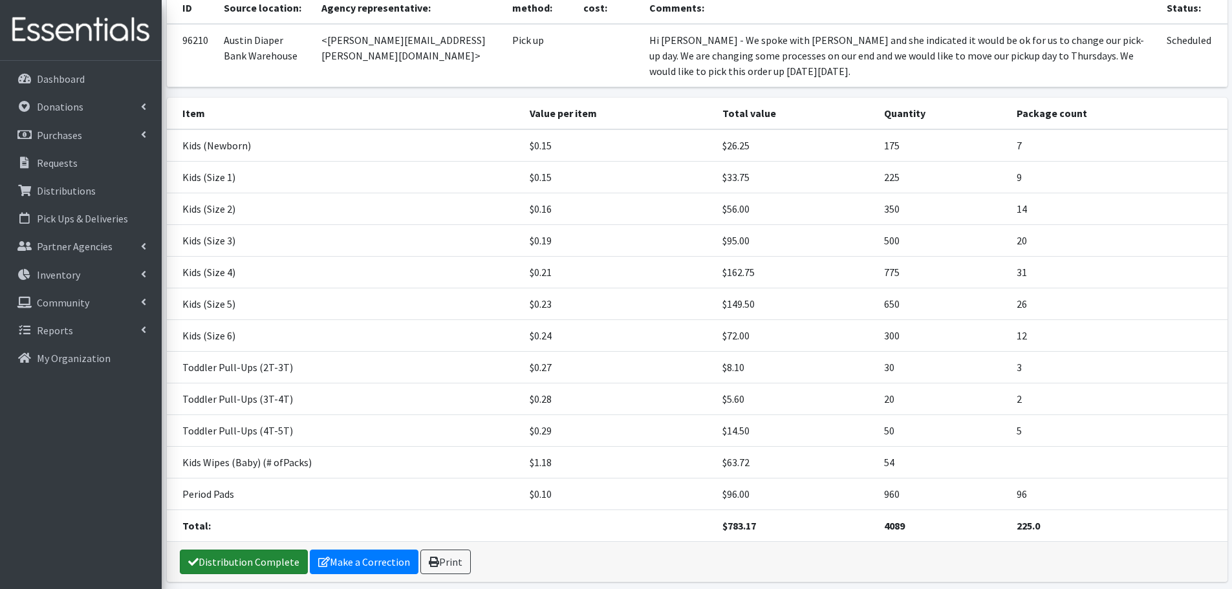
click at [252, 561] on link "Distribution Complete" at bounding box center [244, 562] width 128 height 25
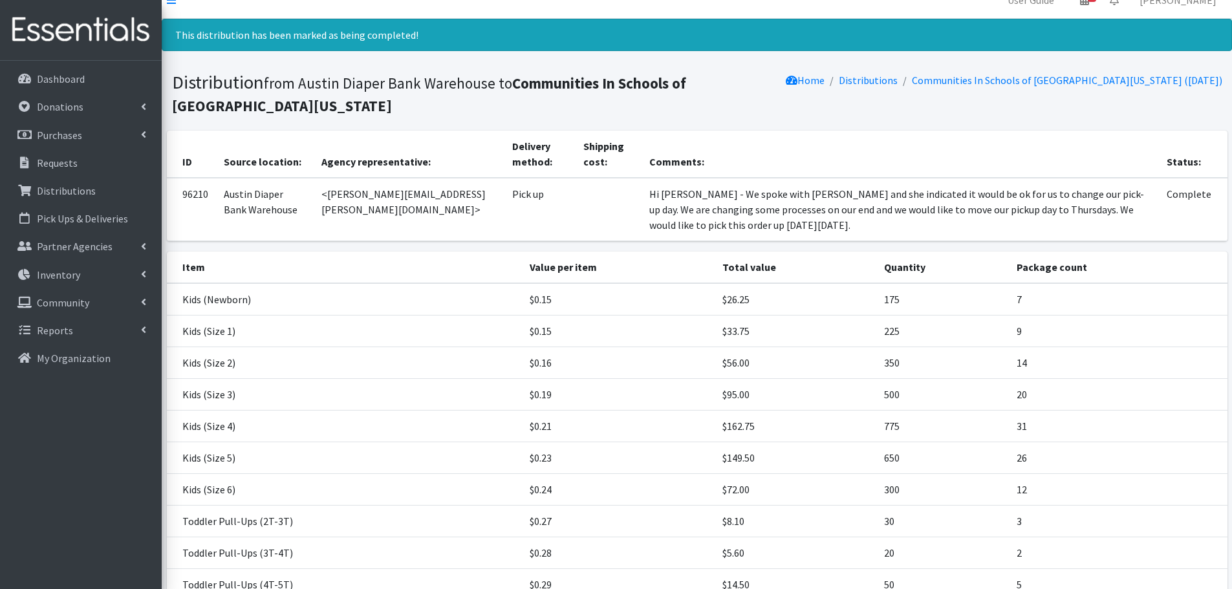
scroll to position [0, 0]
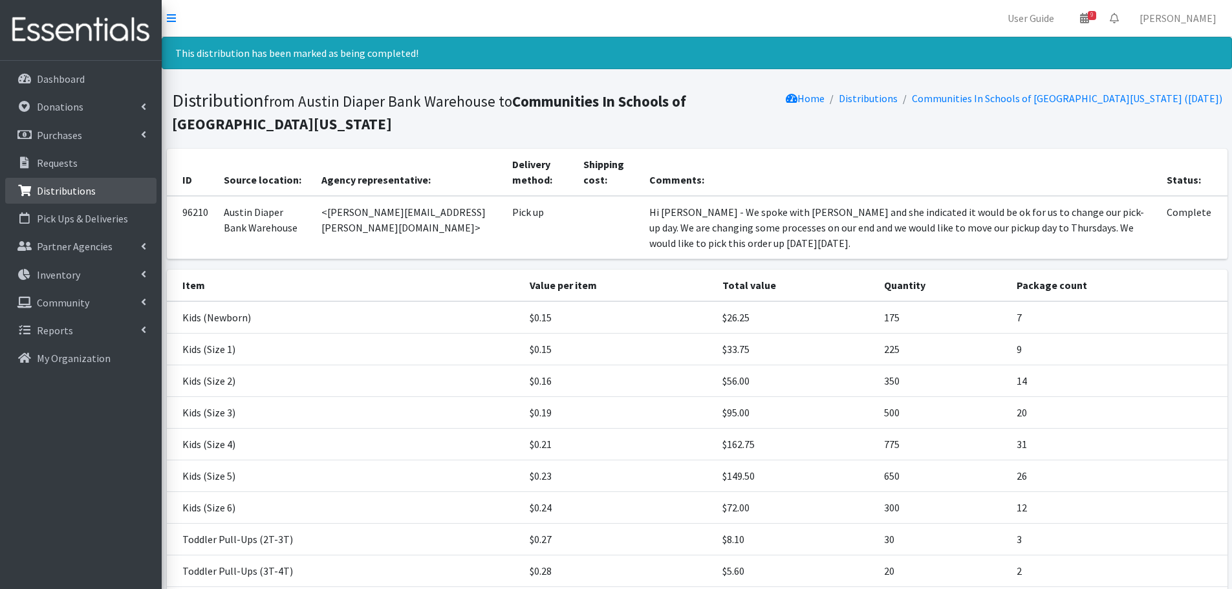
click at [66, 197] on link "Distributions" at bounding box center [80, 191] width 151 height 26
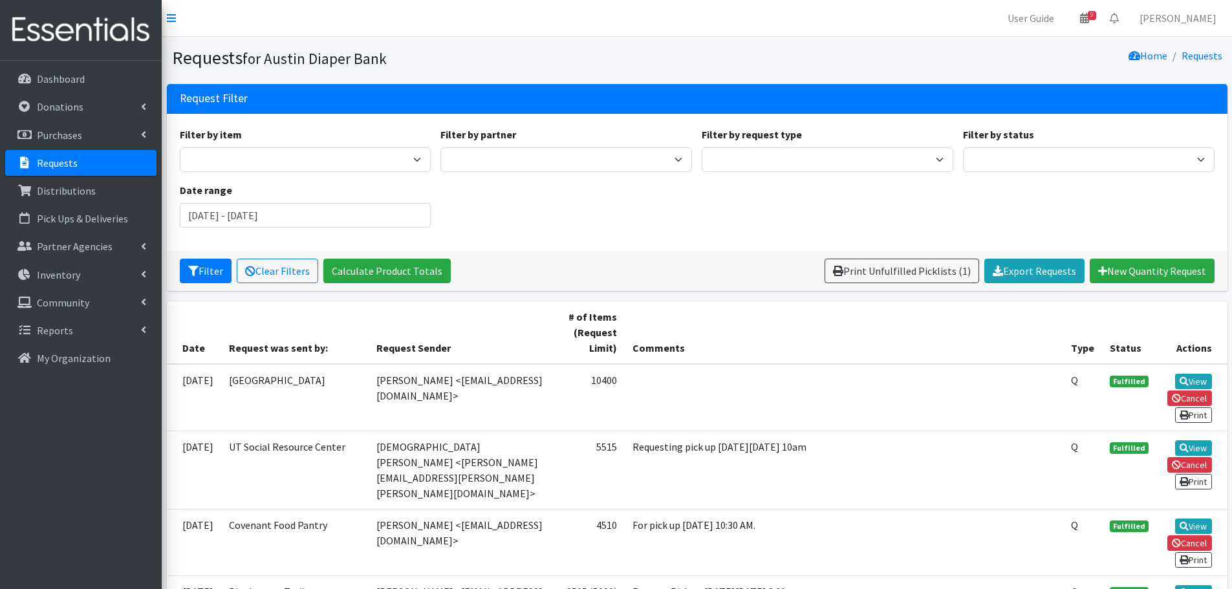
click at [52, 162] on p "Requests" at bounding box center [57, 163] width 41 height 13
